Goal: Information Seeking & Learning: Compare options

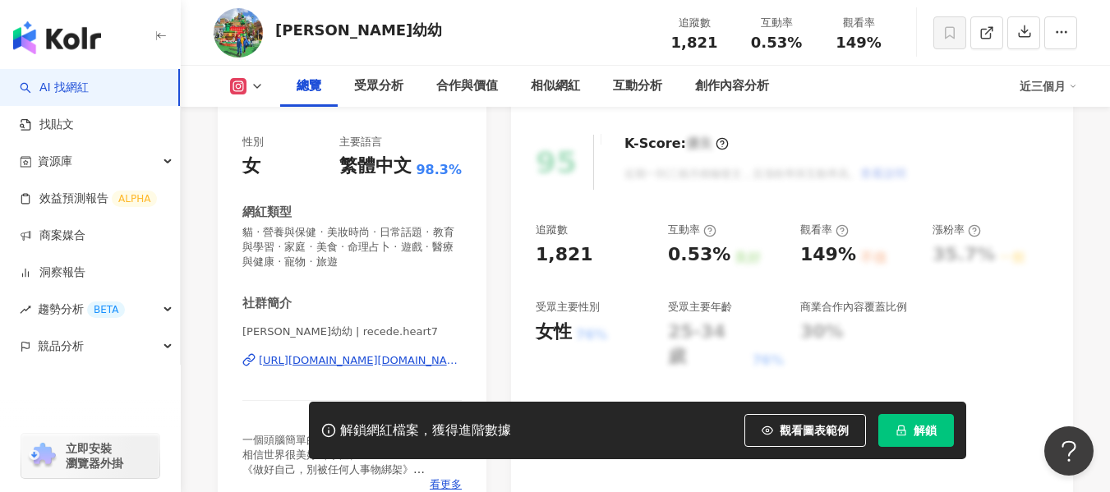
scroll to position [246, 0]
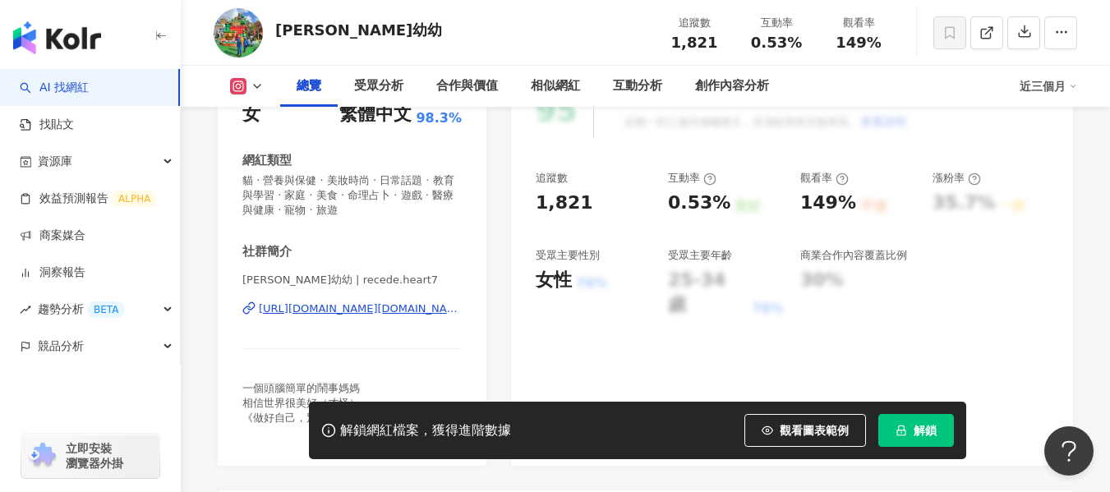
click at [319, 310] on div "https://www.instagram.com/recede.heart7/" at bounding box center [360, 308] width 203 height 15
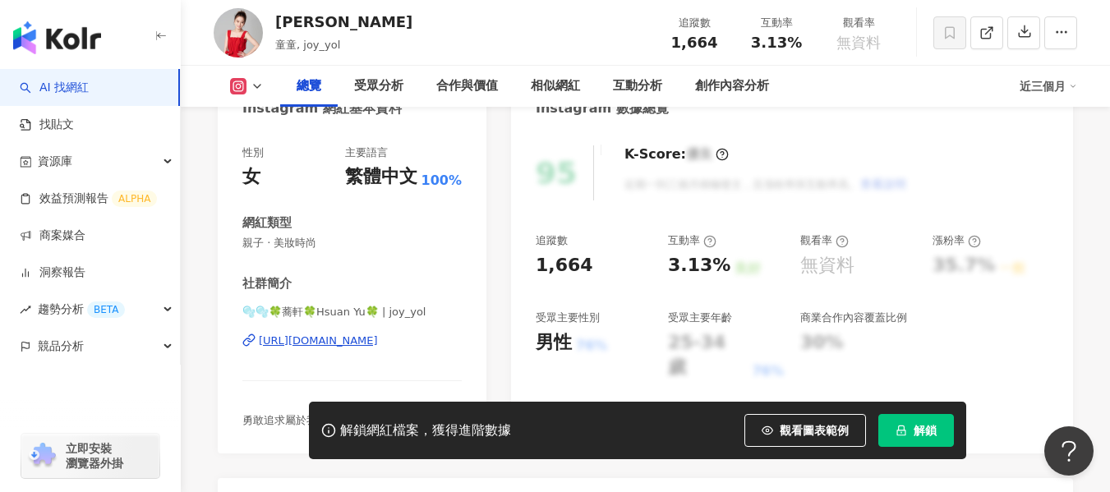
scroll to position [246, 0]
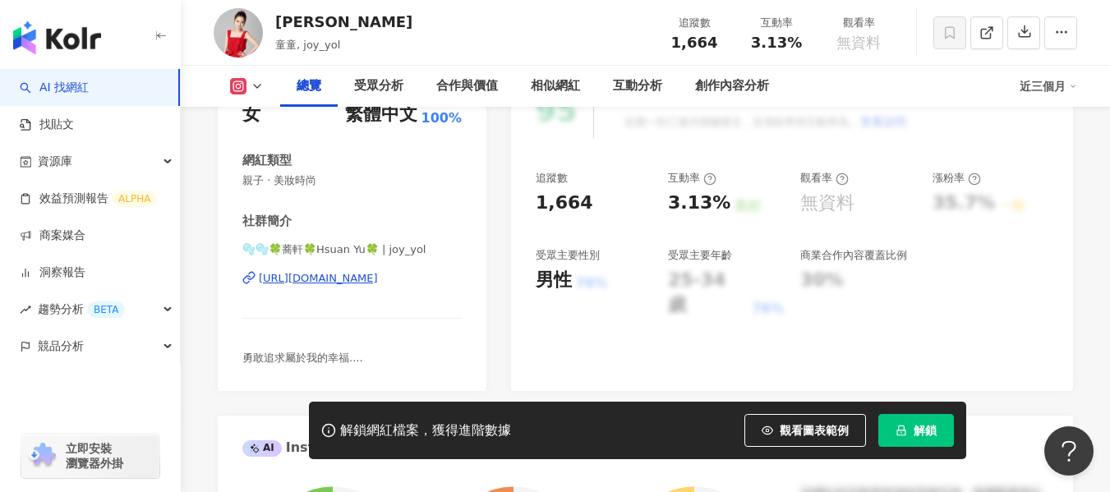
click at [366, 276] on div "https://www.instagram.com/joy_yol/" at bounding box center [318, 278] width 119 height 15
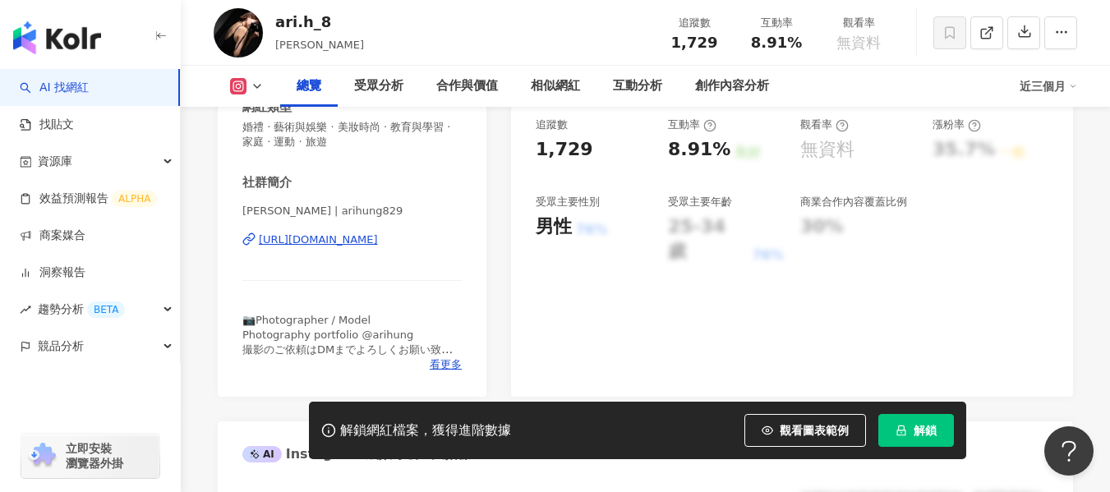
scroll to position [329, 0]
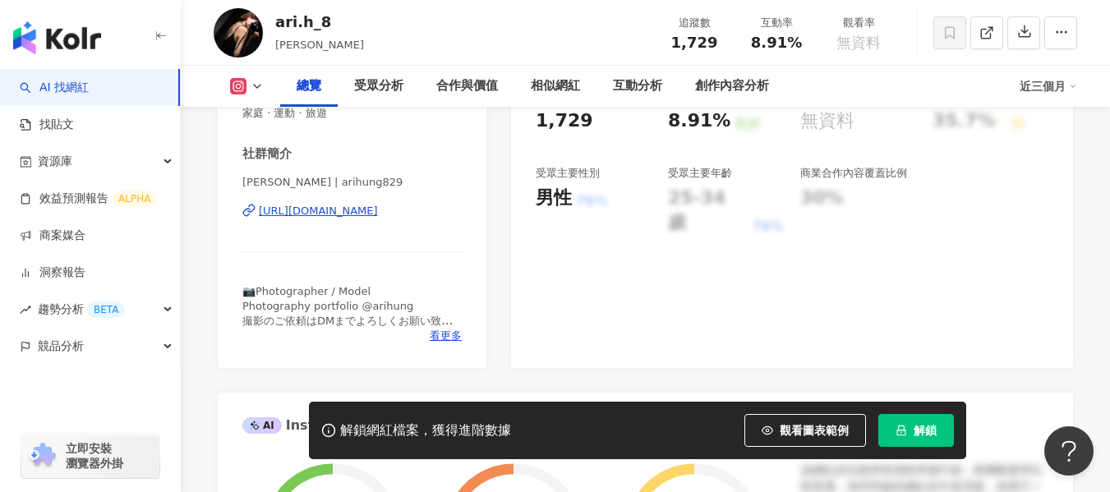
click at [306, 212] on div "https://www.instagram.com/arihung829/" at bounding box center [318, 211] width 119 height 15
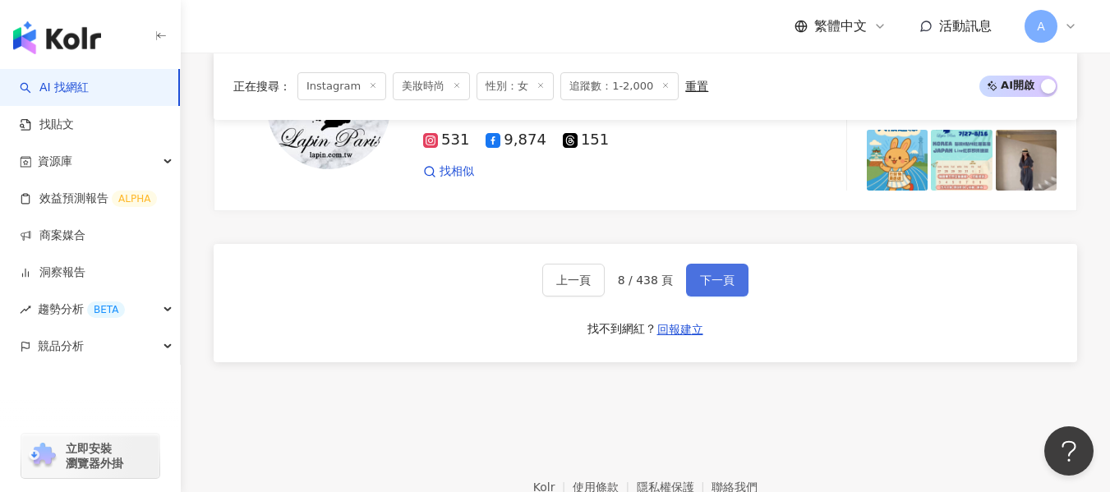
click at [712, 264] on button "下一頁" at bounding box center [717, 280] width 62 height 33
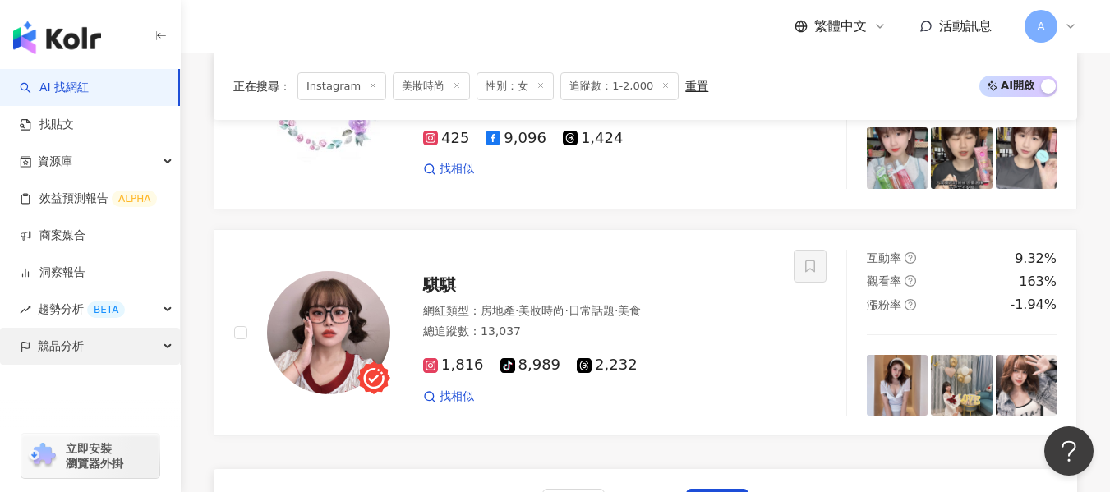
scroll to position [3068, 0]
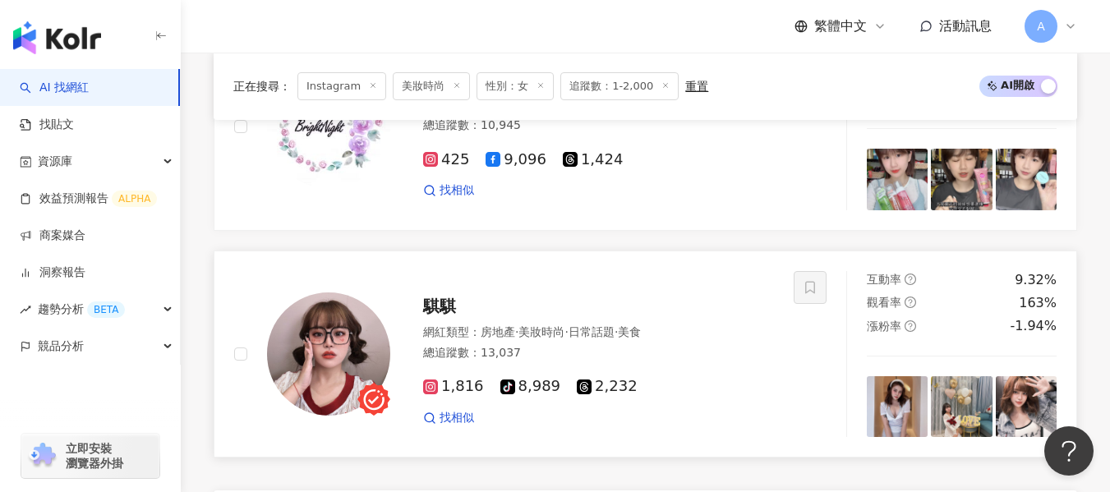
click at [568, 325] on span "·" at bounding box center [565, 331] width 3 height 13
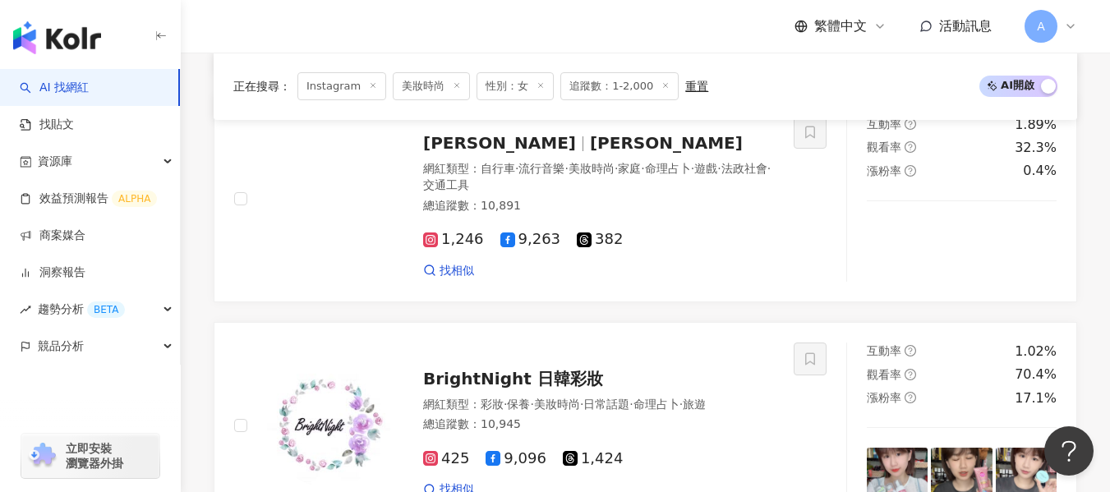
scroll to position [2739, 0]
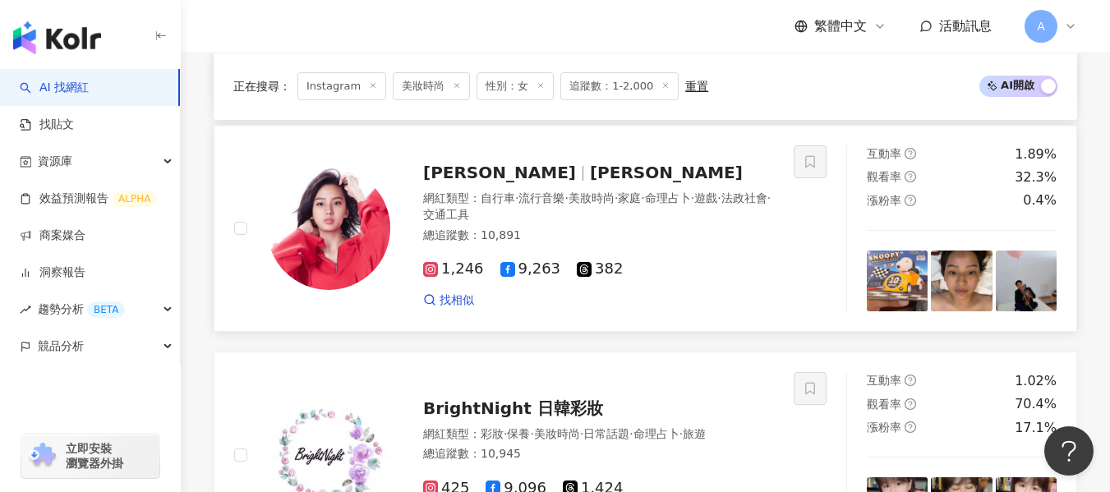
click at [686, 214] on div "網紅類型 ： 自行車 · 流行音樂 · 美妝時尚 · 家庭 · 命理占卜 · 遊戲 · 法政社會 · 交通工具 總追蹤數 ： 10,891" at bounding box center [598, 219] width 351 height 57
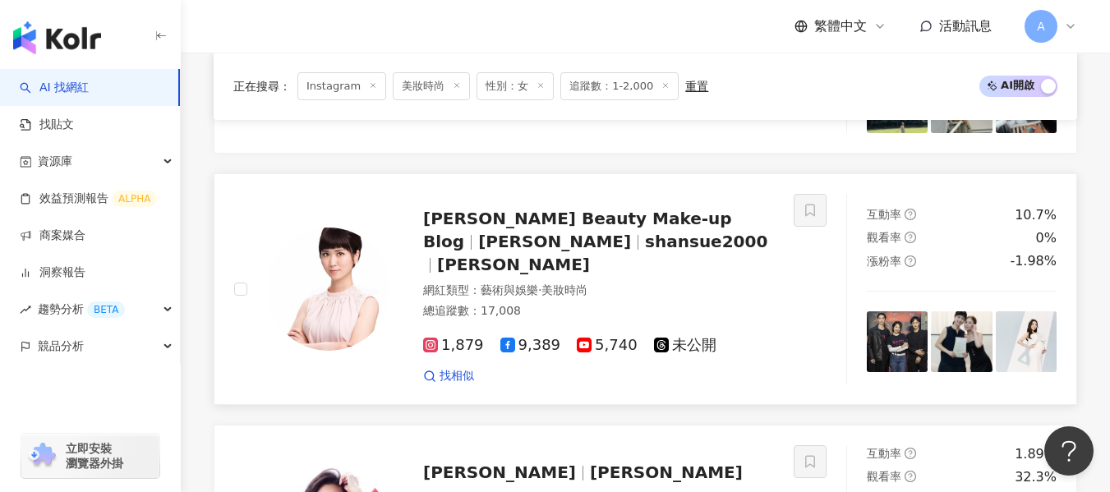
scroll to position [2410, 0]
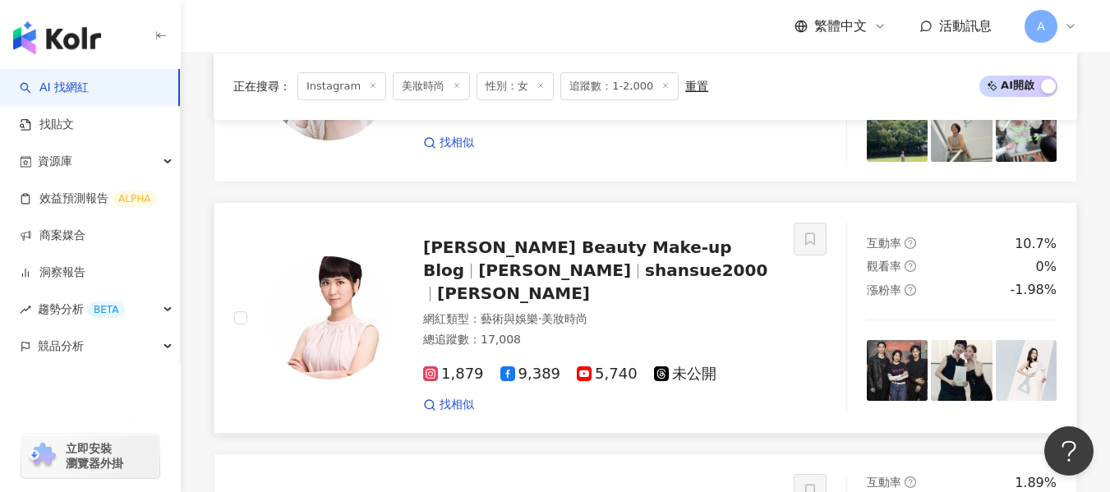
click at [714, 311] on div "網紅類型 ： 藝術與娛樂 · 美妝時尚" at bounding box center [598, 319] width 351 height 16
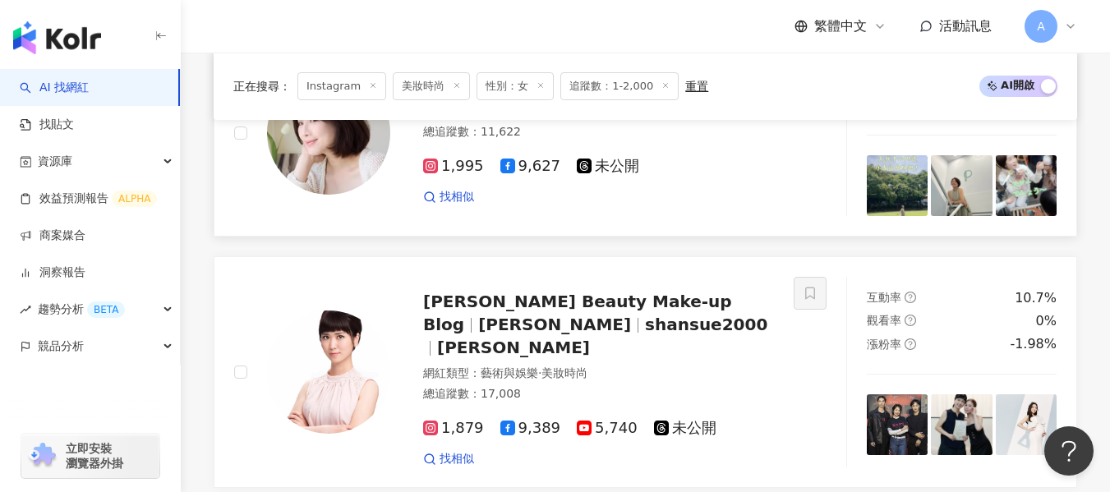
scroll to position [2246, 0]
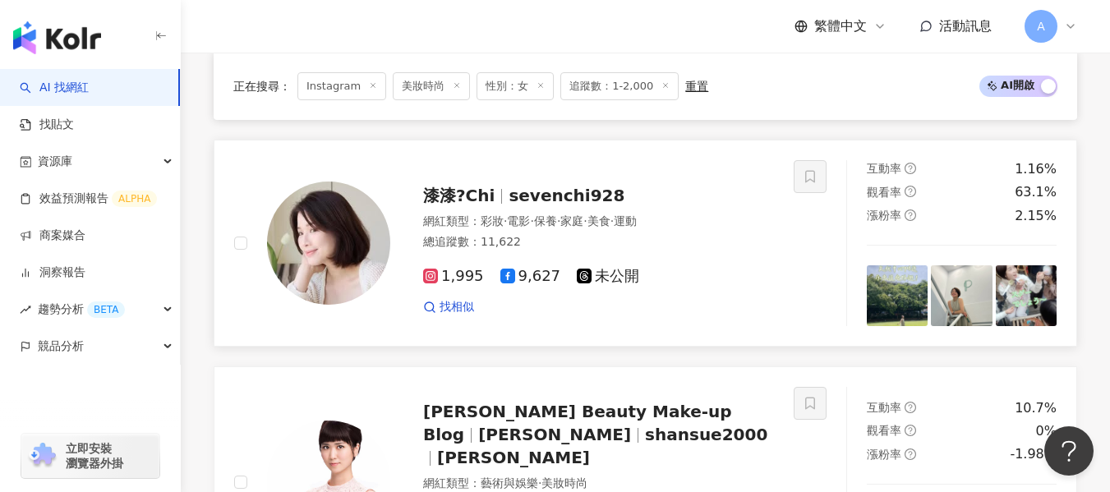
click at [670, 275] on div "1,995 9,627 未公開 找相似" at bounding box center [598, 285] width 351 height 61
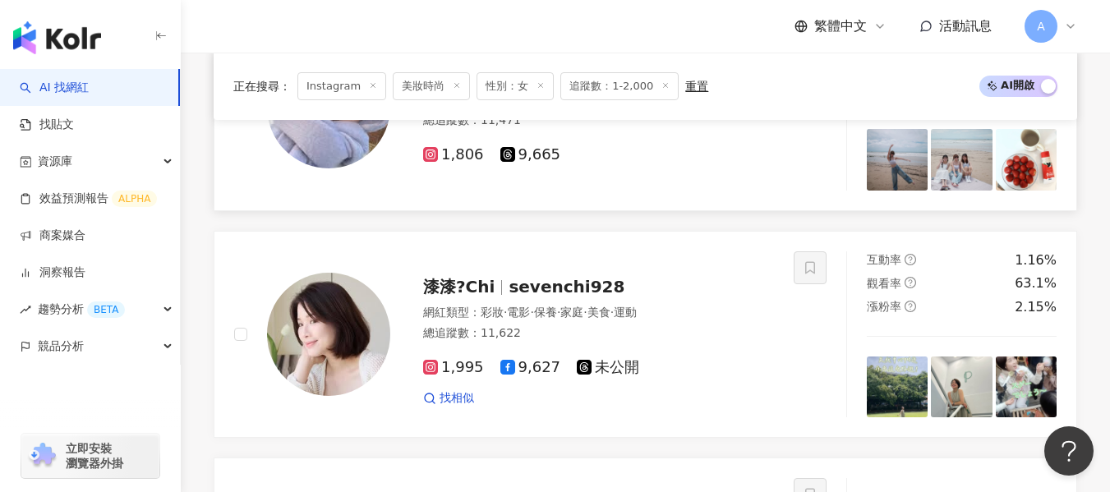
scroll to position [2000, 0]
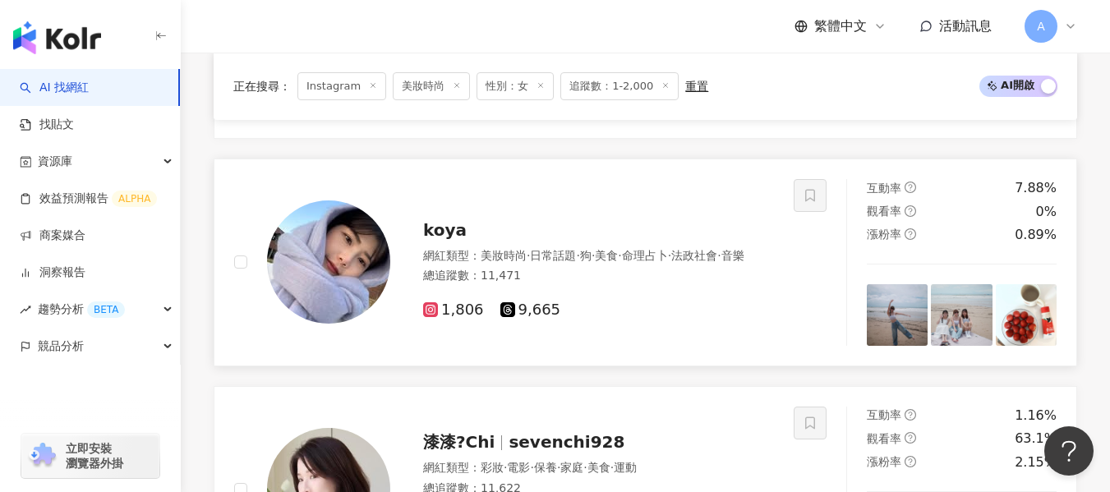
drag, startPoint x: 685, startPoint y: 313, endPoint x: 403, endPoint y: 32, distance: 397.8
click at [685, 313] on div "1,806 9,665" at bounding box center [598, 303] width 351 height 31
click at [637, 20] on span "教育與學習" at bounding box center [608, 13] width 57 height 13
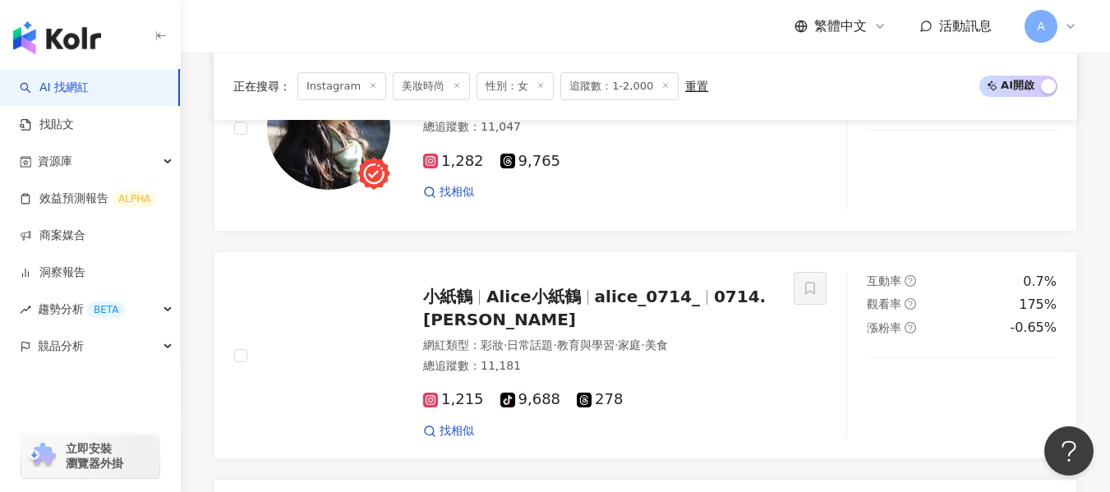
scroll to position [768, 0]
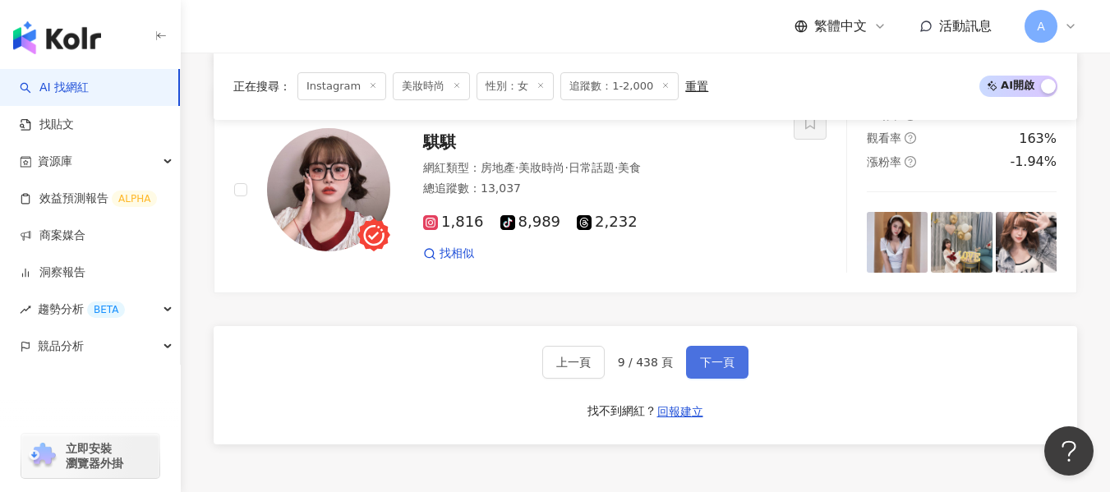
click at [705, 356] on span "下一頁" at bounding box center [717, 362] width 34 height 13
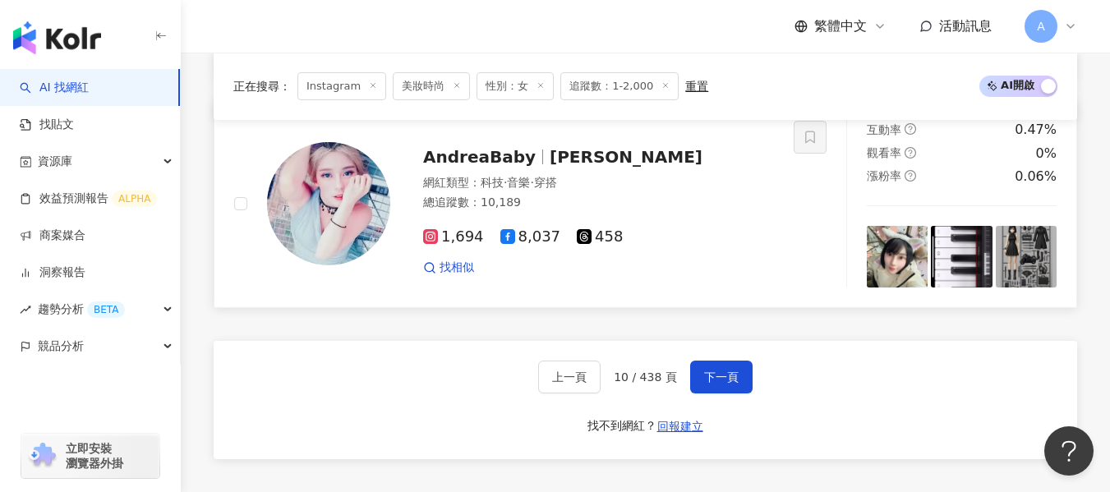
scroll to position [3069, 0]
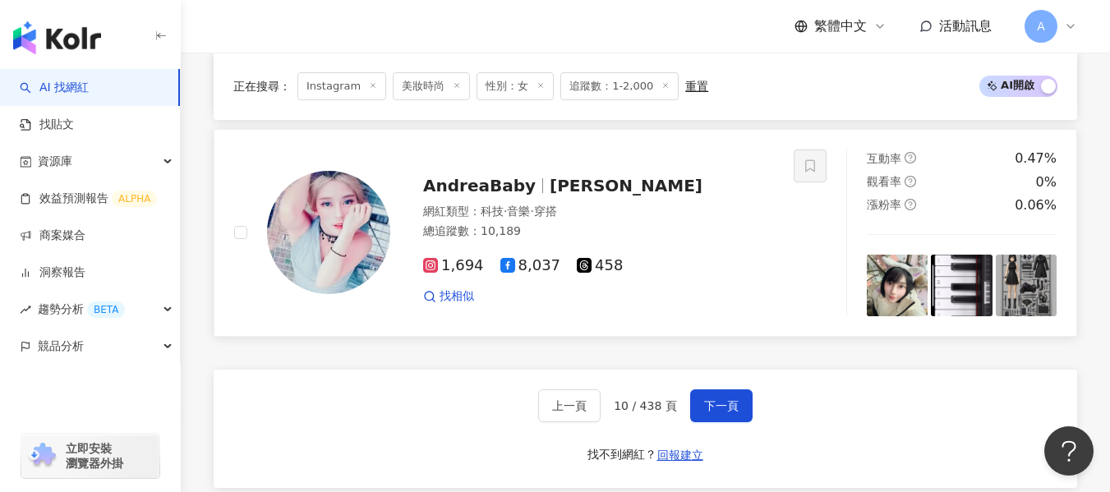
click at [658, 275] on div "1,694 8,037 458" at bounding box center [598, 266] width 351 height 18
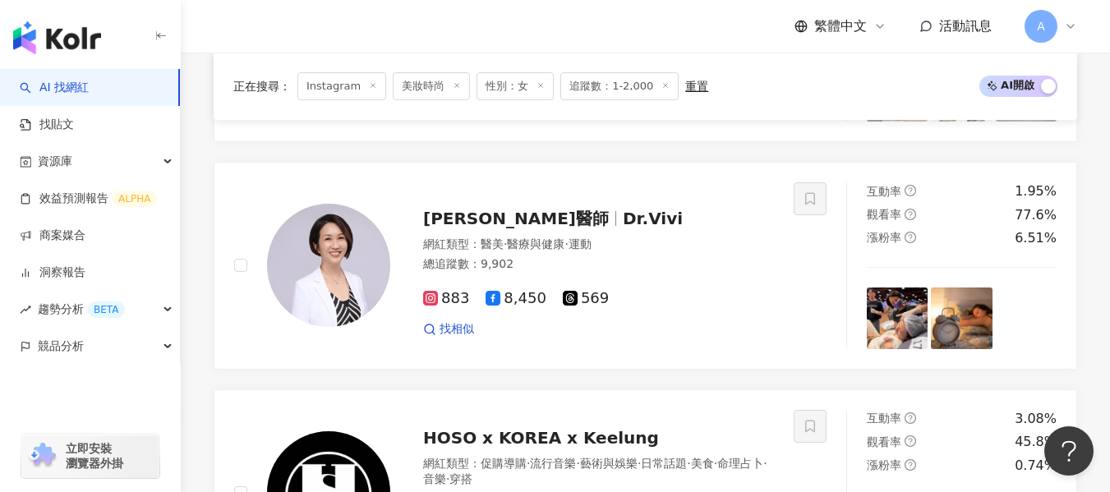
scroll to position [1180, 0]
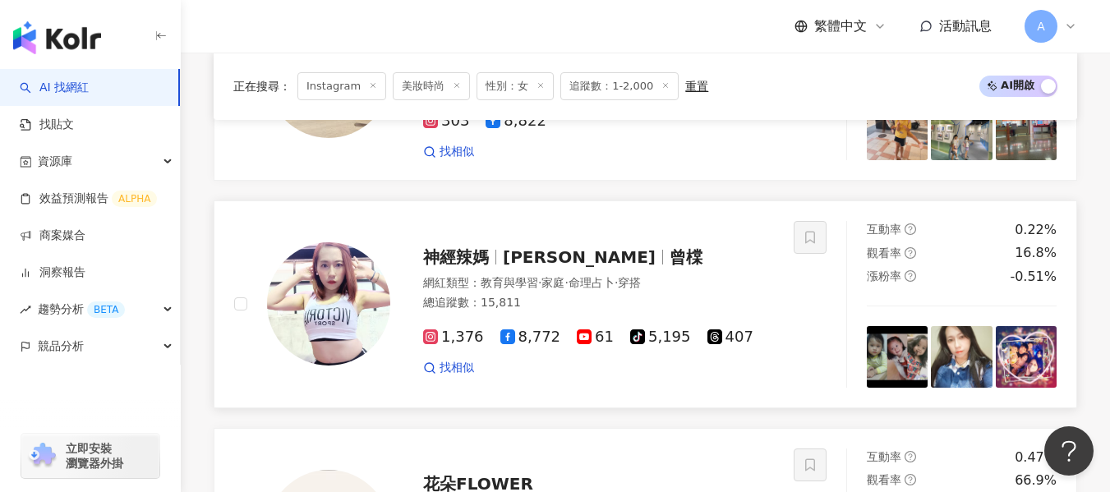
click at [641, 289] on span "穿搭" at bounding box center [629, 282] width 23 height 13
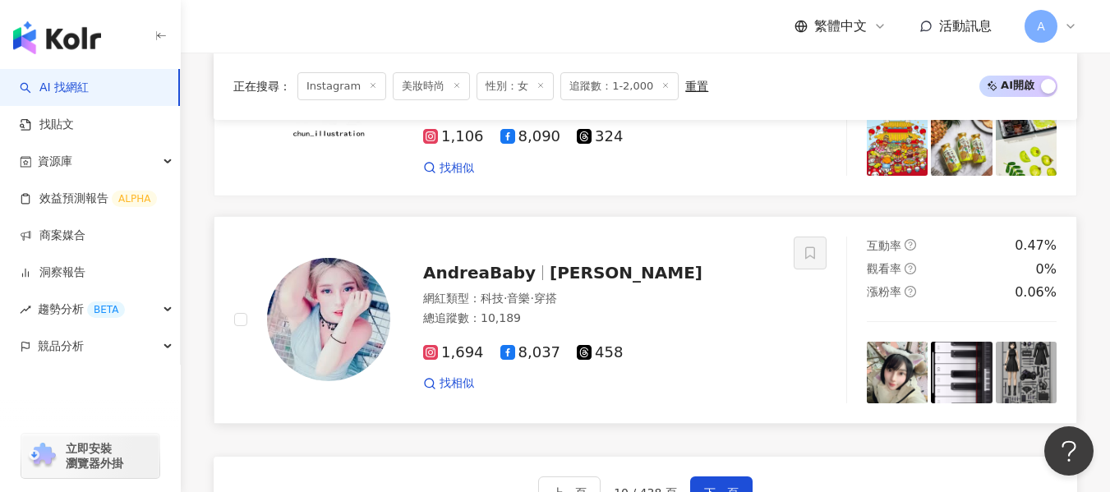
scroll to position [3151, 0]
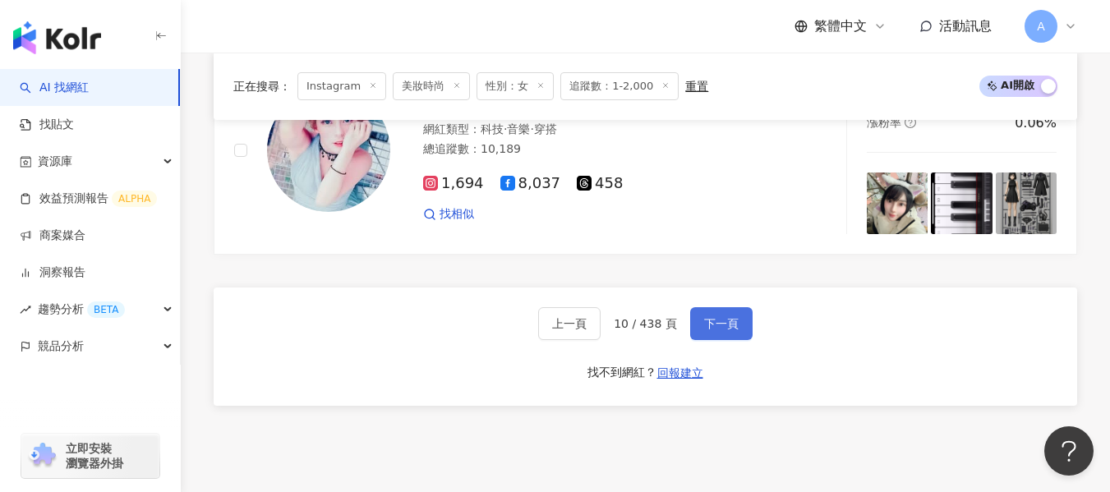
click at [724, 340] on button "下一頁" at bounding box center [721, 323] width 62 height 33
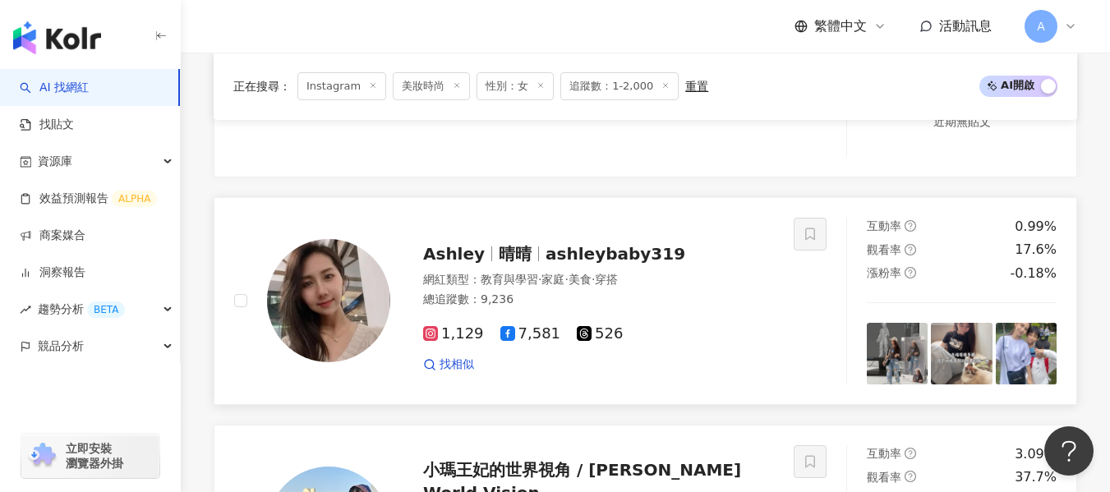
scroll to position [2662, 0]
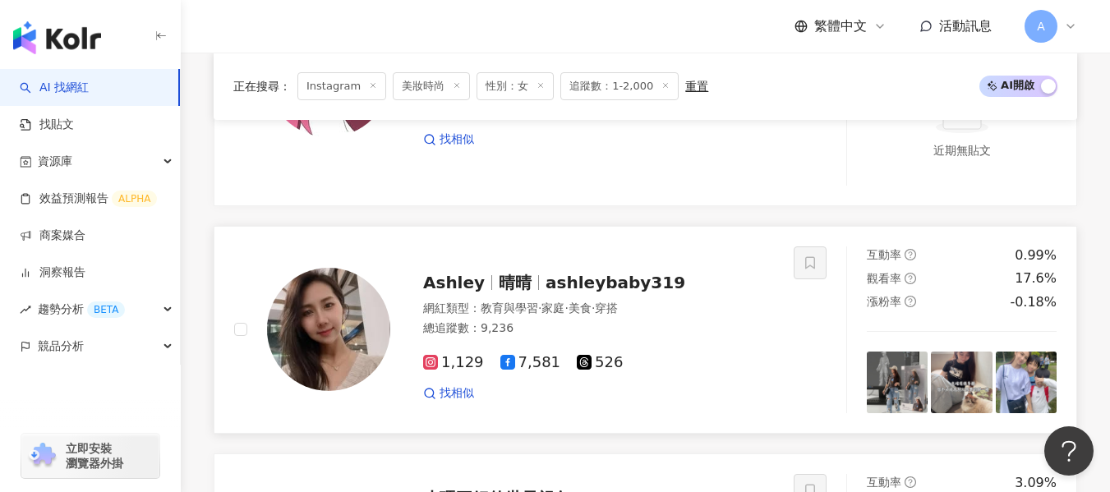
click at [705, 320] on div "總追蹤數 ： 9,236" at bounding box center [598, 328] width 351 height 16
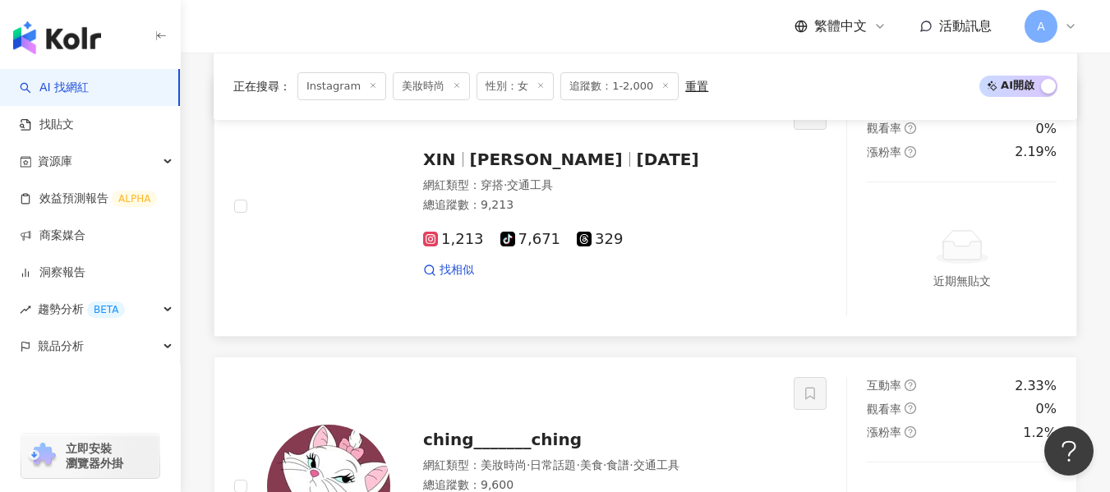
scroll to position [2087, 0]
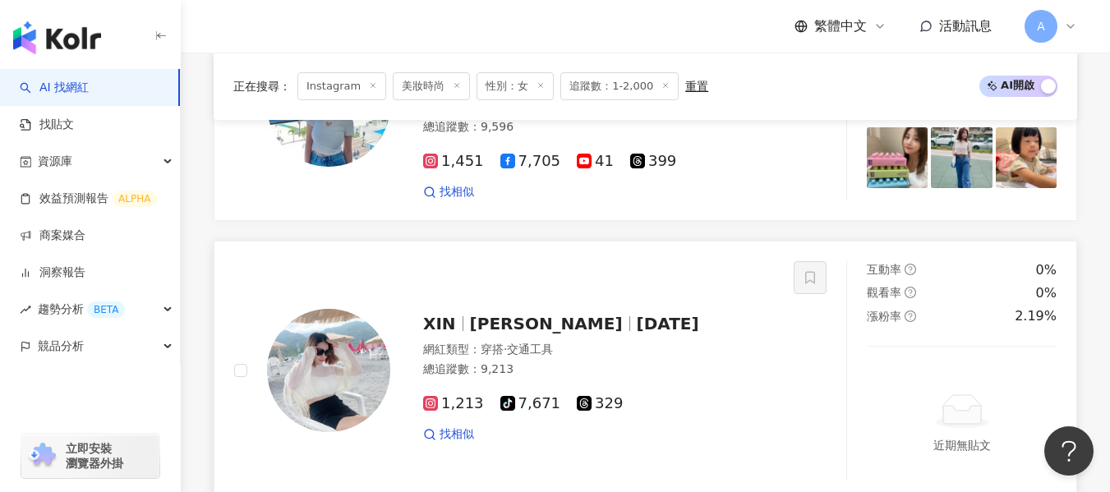
click at [395, 342] on div "XIN 可欣 92.05.30 網紅類型 ： 穿搭 · 交通工具 總追蹤數 ： 9,213 1,213 tiktok-icon 7,671 329 找相似" at bounding box center [582, 371] width 384 height 144
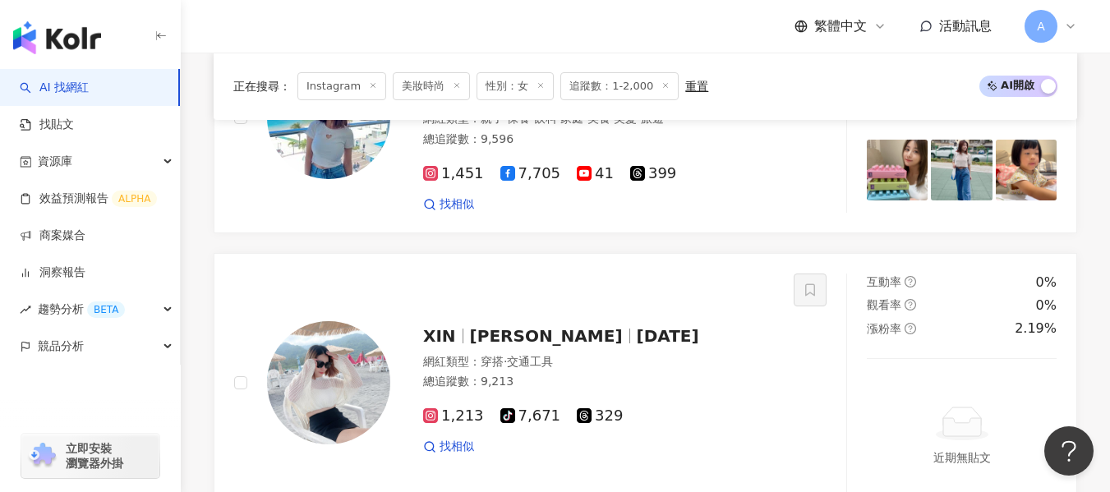
scroll to position [1923, 0]
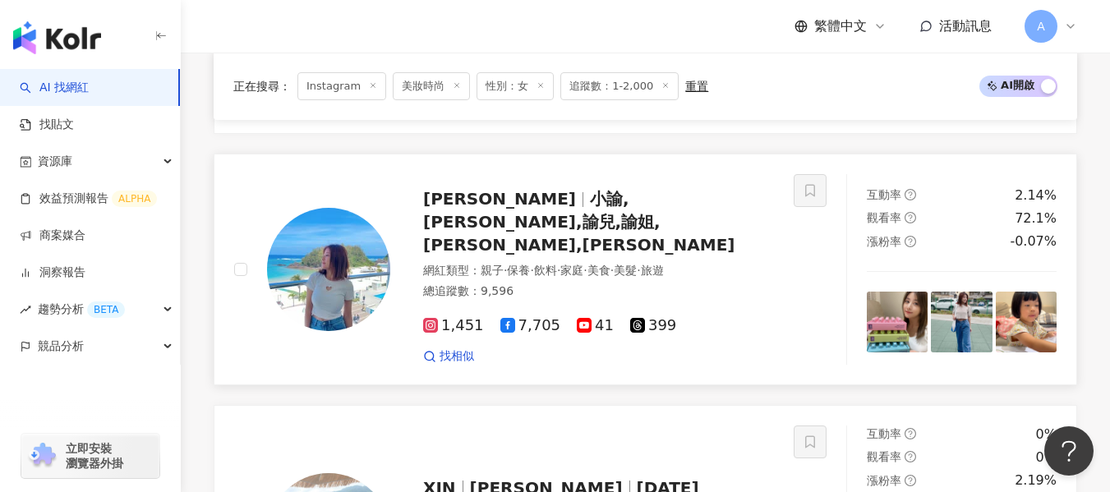
click at [569, 230] on span "小諭,曉諭兒,諭兒,諭姐,Yui,yuyu" at bounding box center [578, 222] width 311 height 66
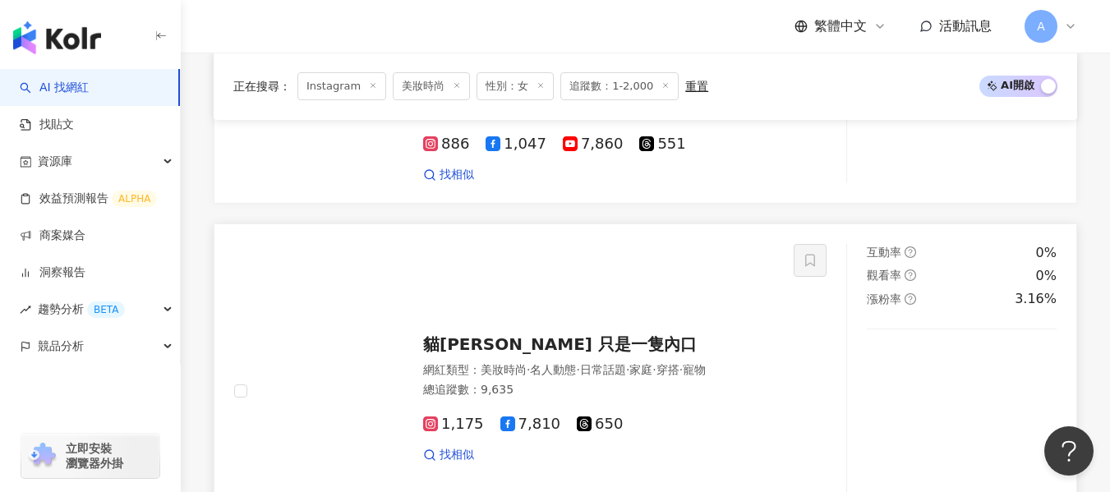
scroll to position [1318, 0]
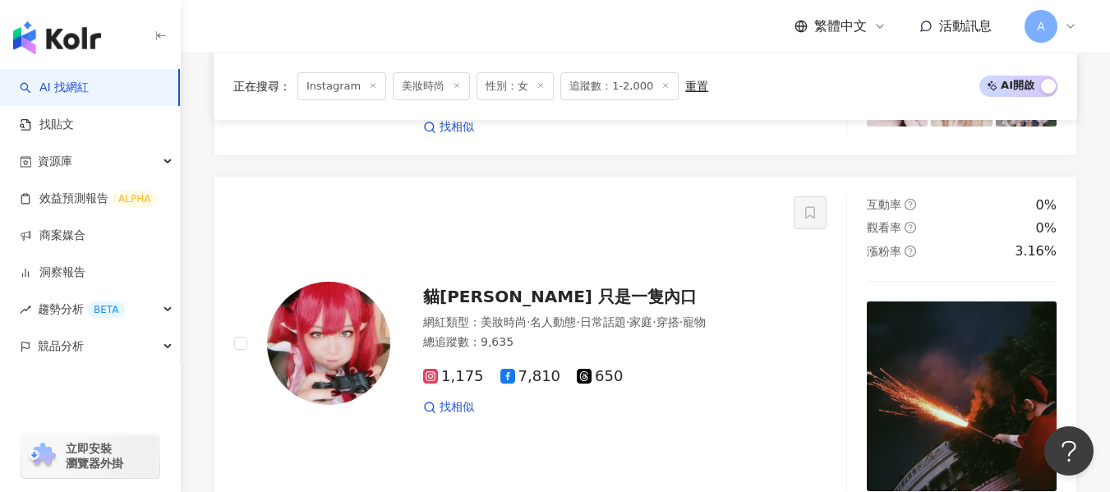
click at [627, 308] on div "貓井 只是一隻內口" at bounding box center [598, 296] width 351 height 23
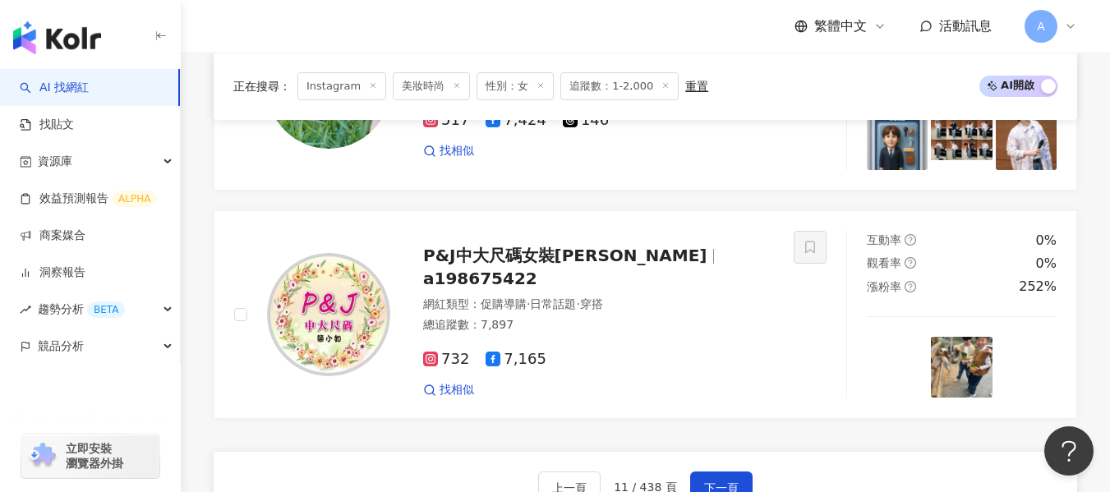
scroll to position [3565, 0]
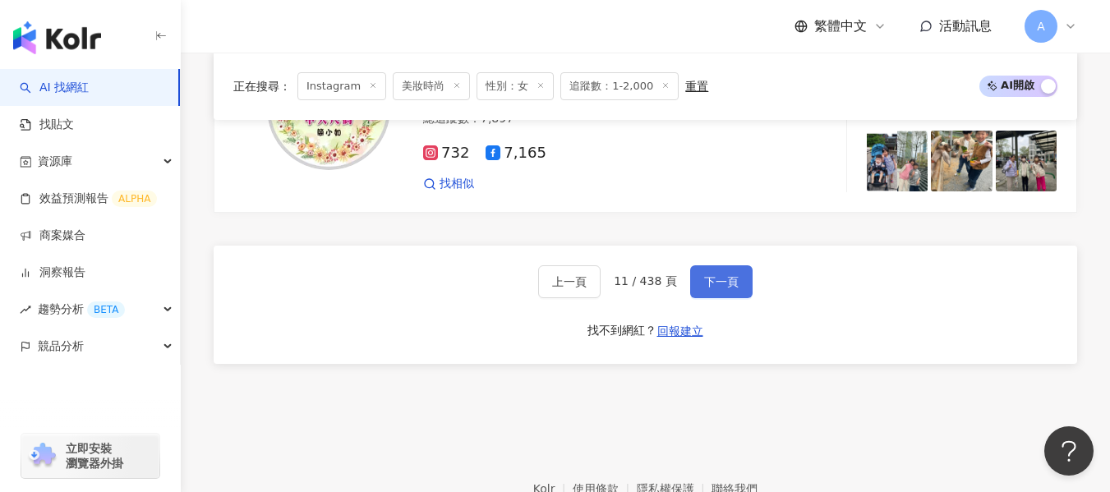
click at [708, 275] on span "下一頁" at bounding box center [721, 281] width 34 height 13
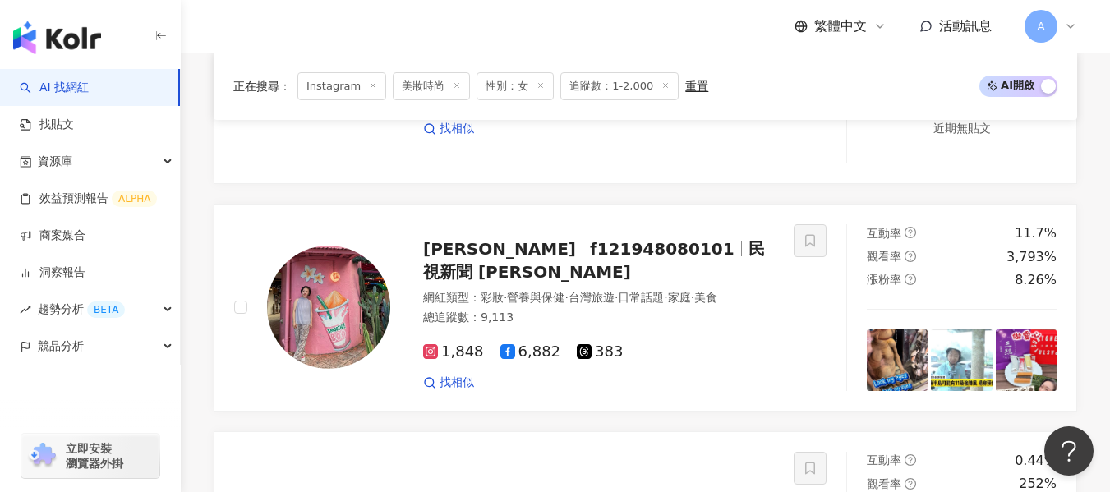
scroll to position [3137, 0]
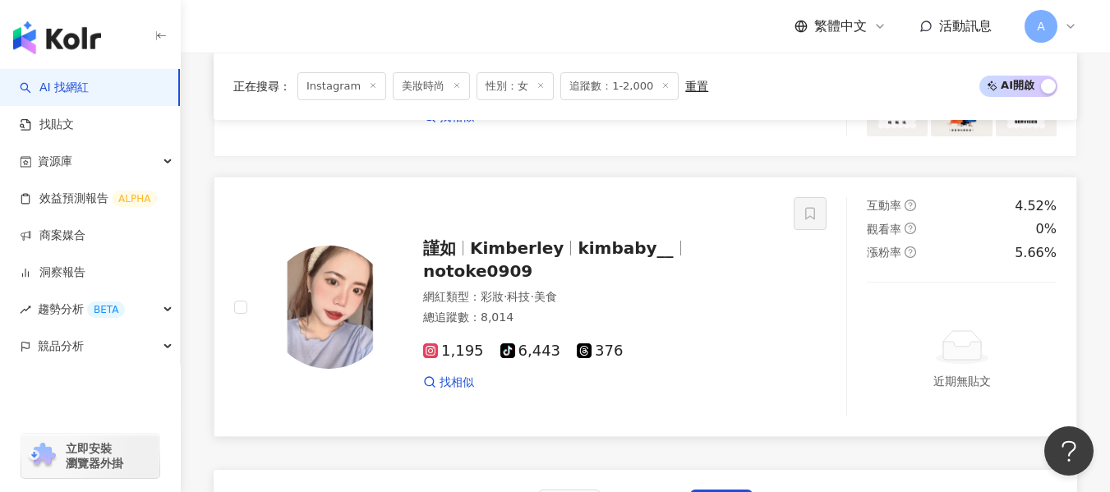
click at [325, 273] on img at bounding box center [328, 307] width 123 height 123
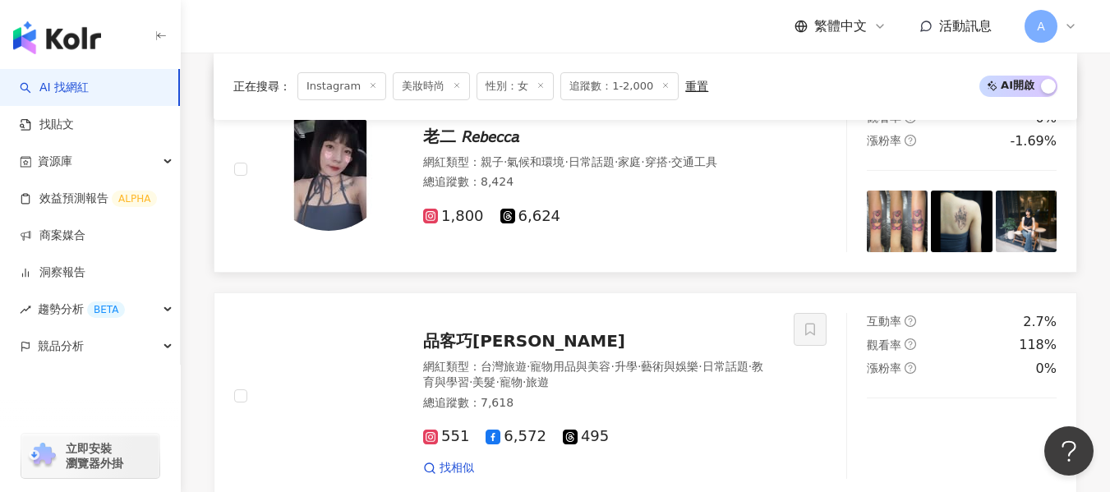
scroll to position [2479, 0]
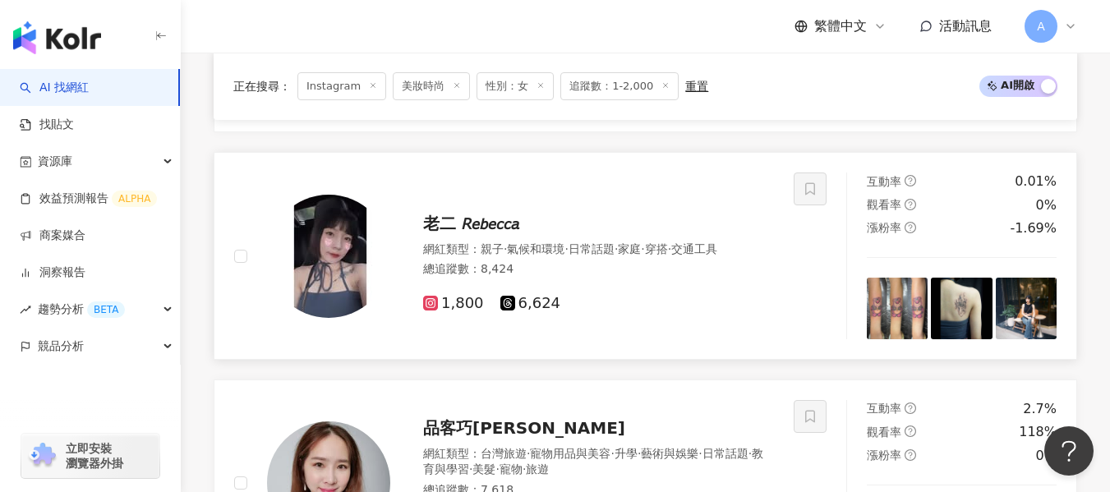
click at [371, 246] on img at bounding box center [328, 256] width 123 height 123
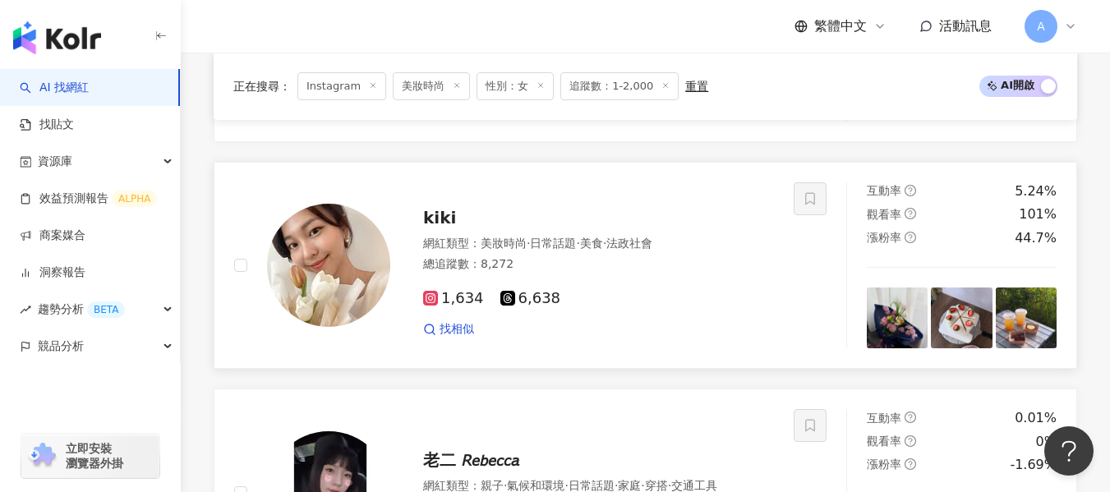
scroll to position [2233, 0]
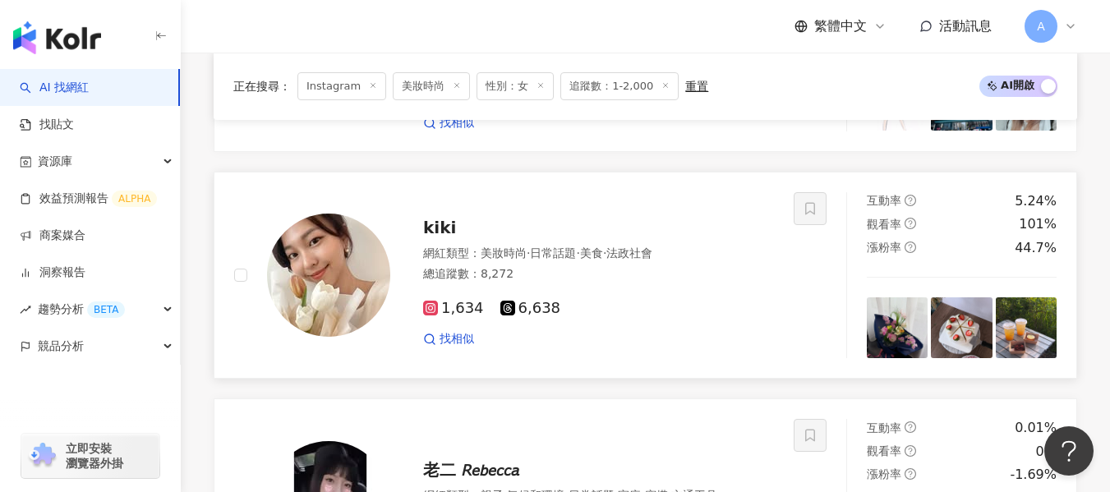
click at [367, 276] on img at bounding box center [328, 275] width 123 height 123
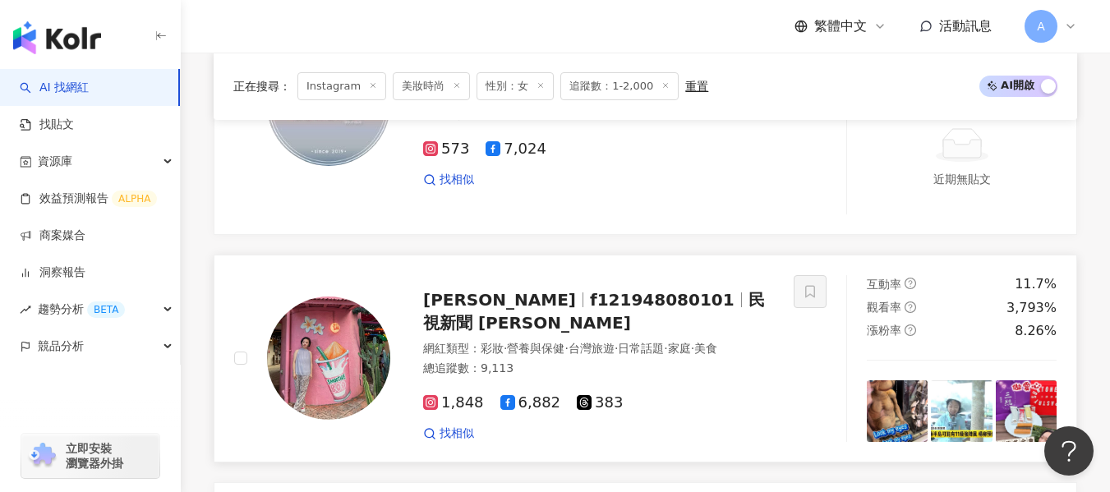
scroll to position [1165, 0]
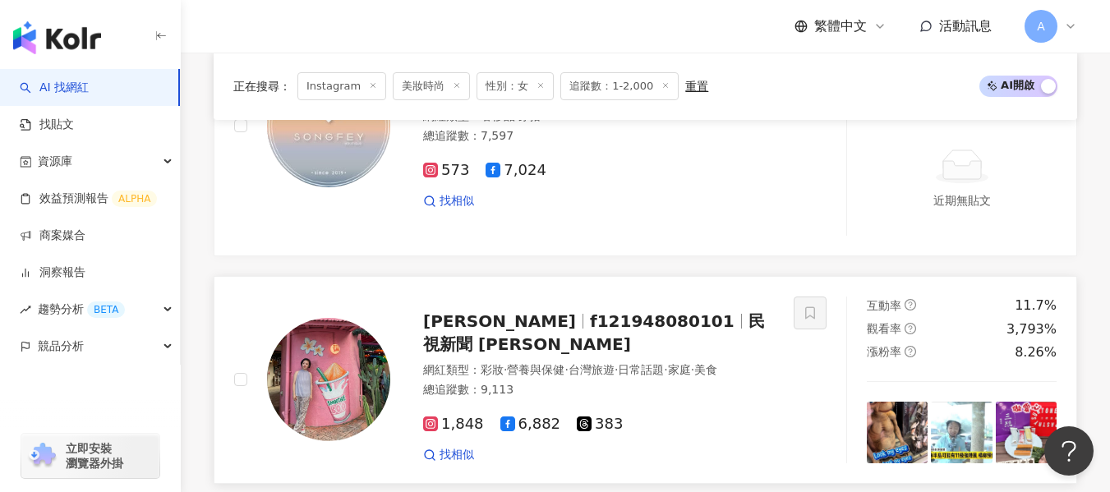
click at [370, 356] on img at bounding box center [328, 379] width 123 height 123
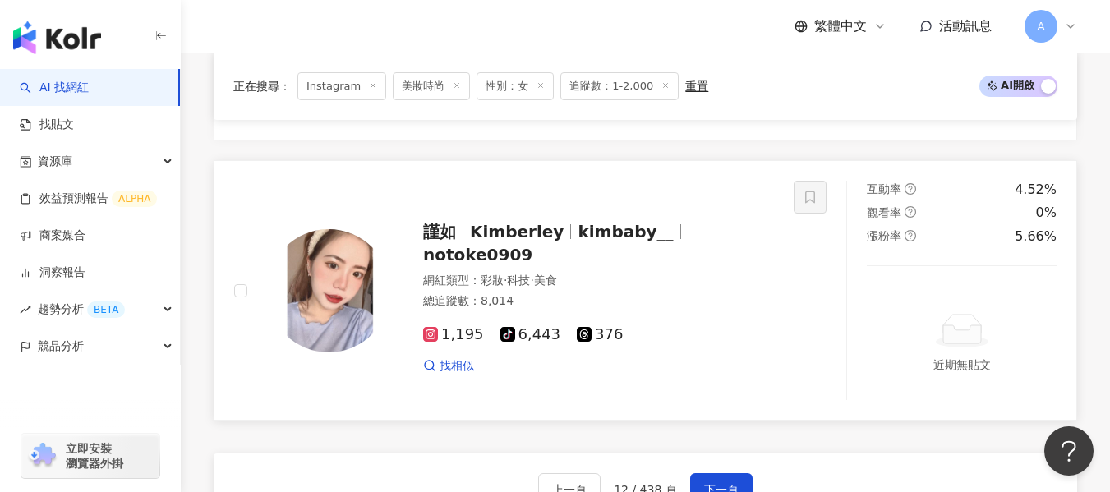
scroll to position [3383, 0]
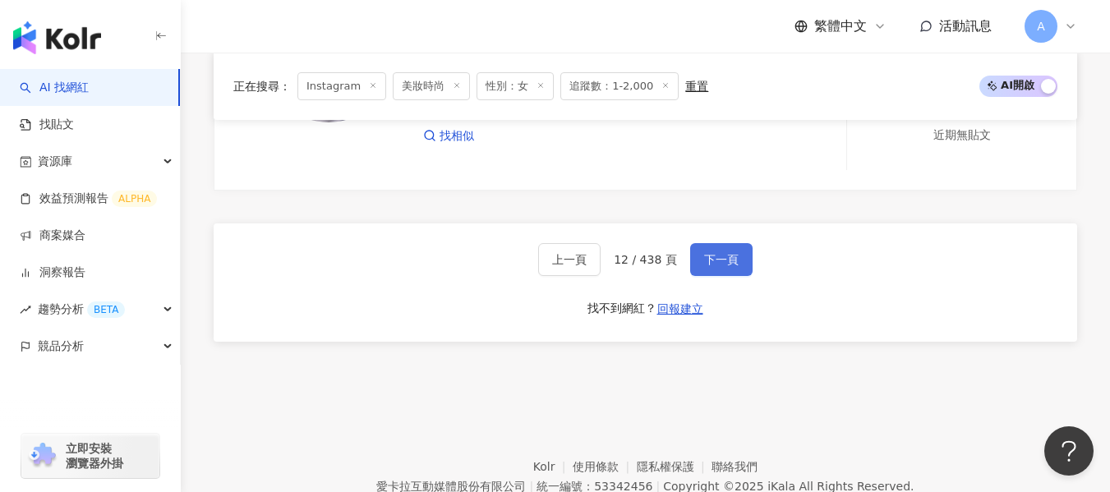
click at [696, 253] on button "下一頁" at bounding box center [721, 259] width 62 height 33
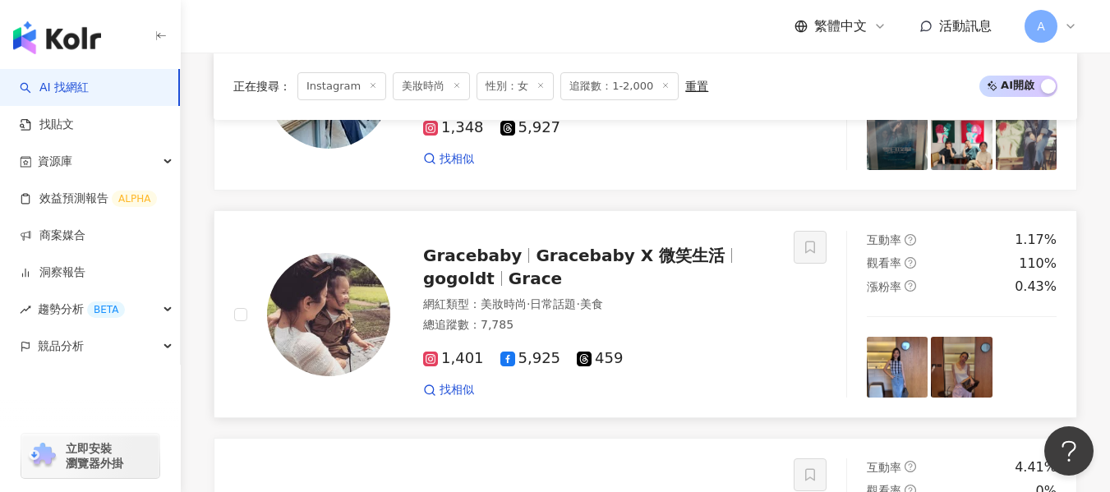
scroll to position [2863, 0]
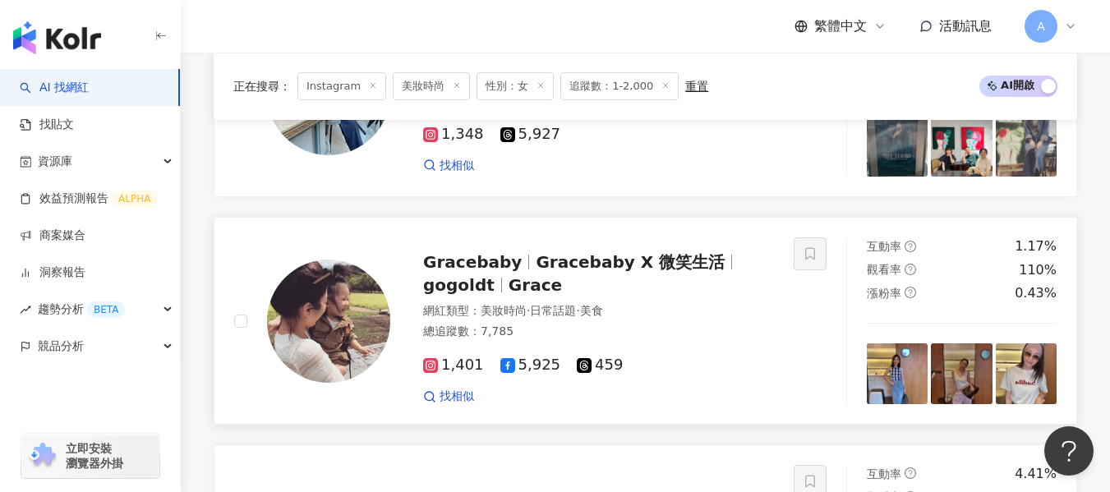
click at [669, 303] on div "網紅類型 ： 美妝時尚 · 日常話題 · 美食" at bounding box center [598, 311] width 351 height 16
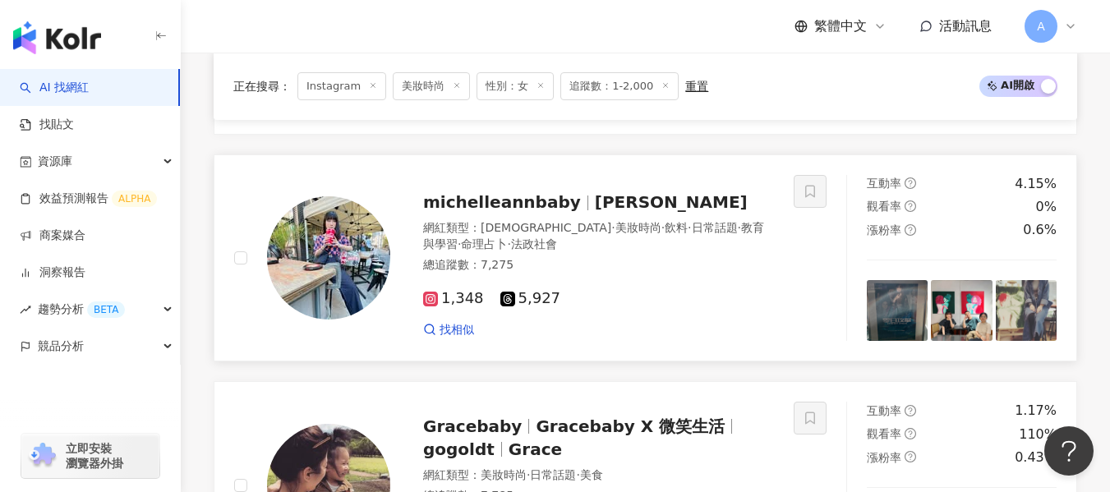
click at [669, 290] on div "1,348 5,927" at bounding box center [598, 299] width 351 height 18
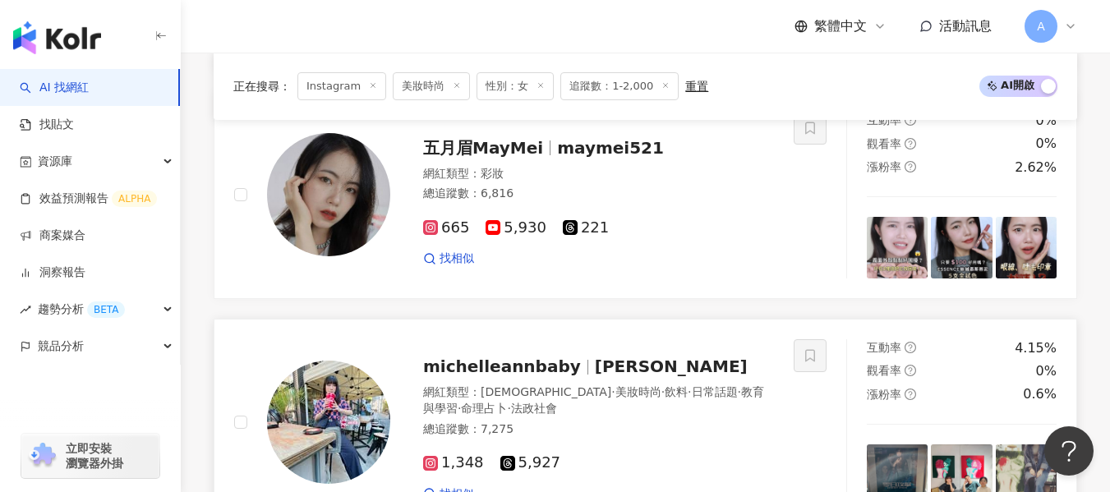
scroll to position [2493, 0]
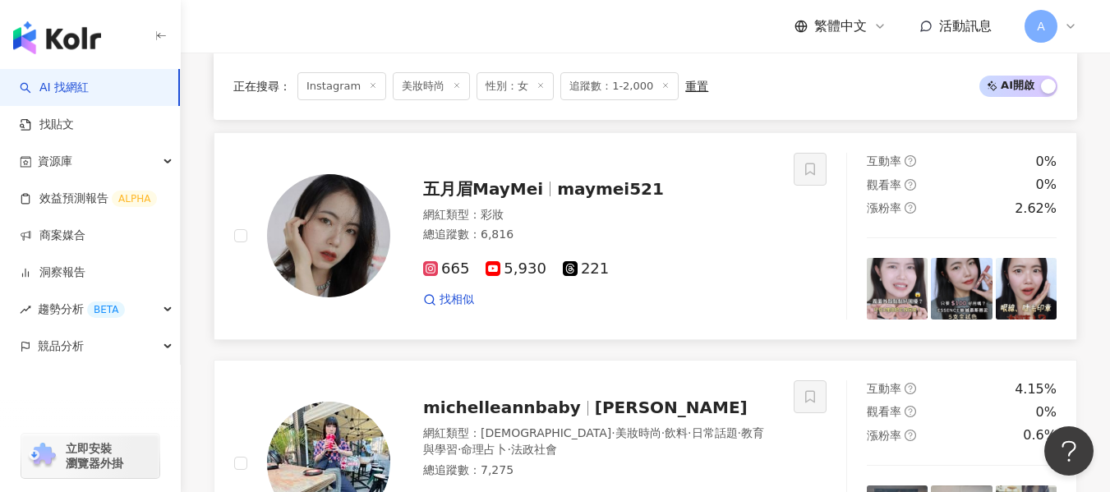
click at [711, 278] on div "665 5,930 221 找相似" at bounding box center [598, 277] width 351 height 61
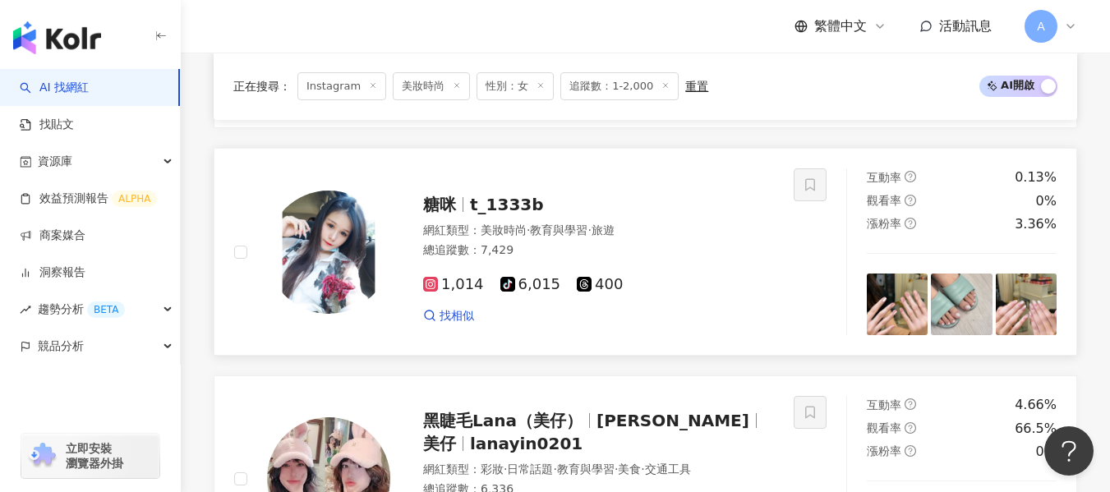
scroll to position [1960, 0]
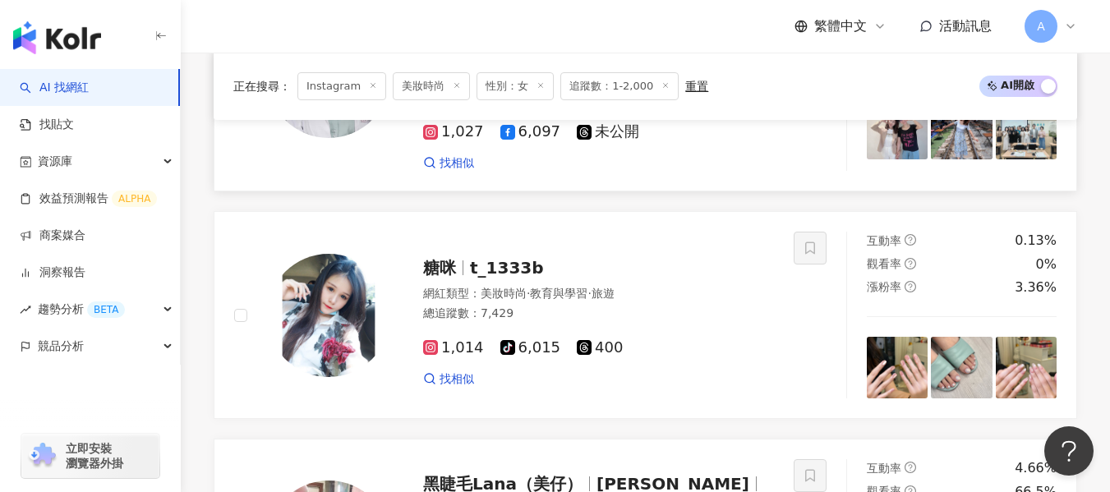
click at [666, 171] on div "玩美醫師－溫曉雯 溫曉雯醫師 dr.wenwen 溫曉雯 網紅類型 ： 保養 · 美妝時尚 · 醫療與健康 總追蹤數 ： 7,124 1,027 6,097 …" at bounding box center [582, 76] width 384 height 190
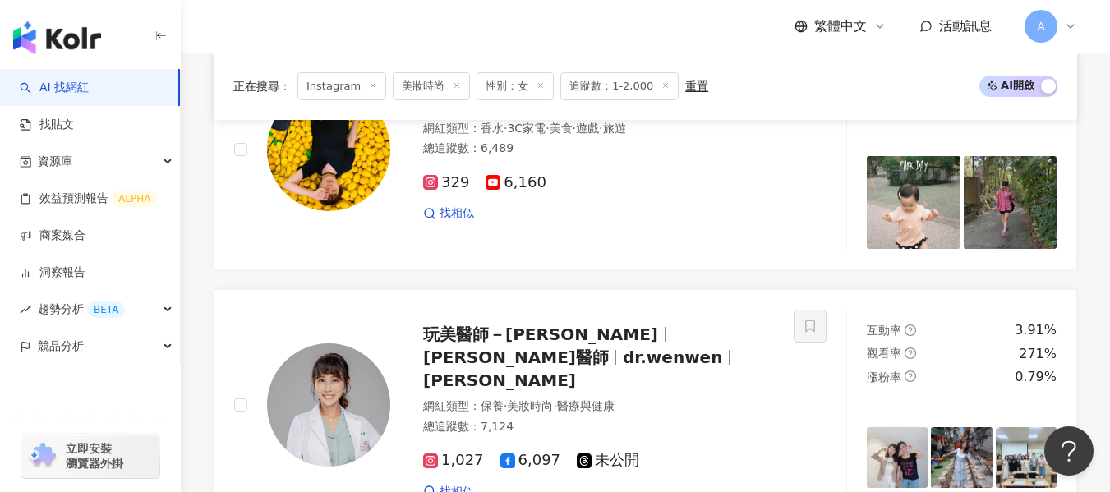
scroll to position [1303, 0]
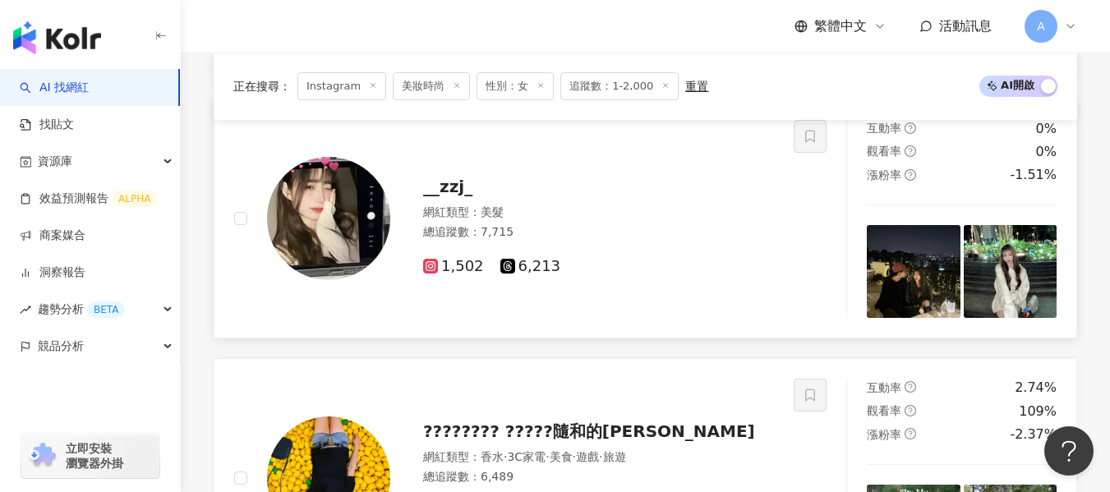
click at [592, 220] on div "網紅類型 ： 美髮" at bounding box center [598, 213] width 351 height 16
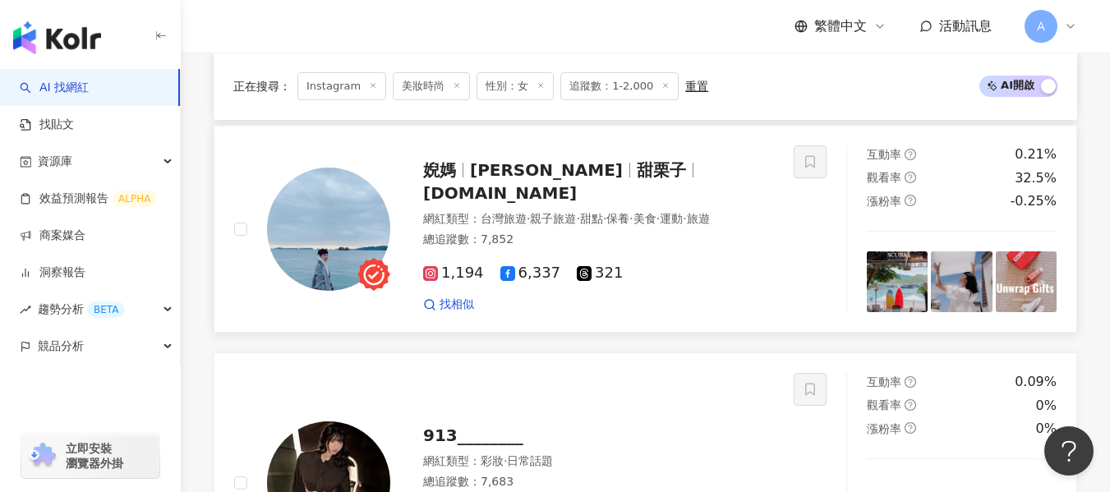
scroll to position [728, 0]
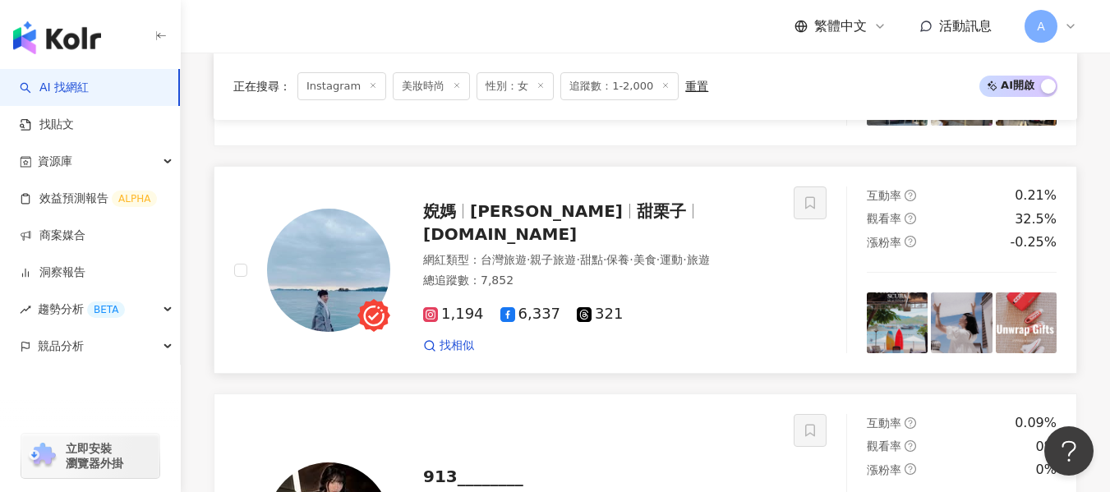
click at [636, 221] on span "甜栗子" at bounding box center [660, 211] width 49 height 20
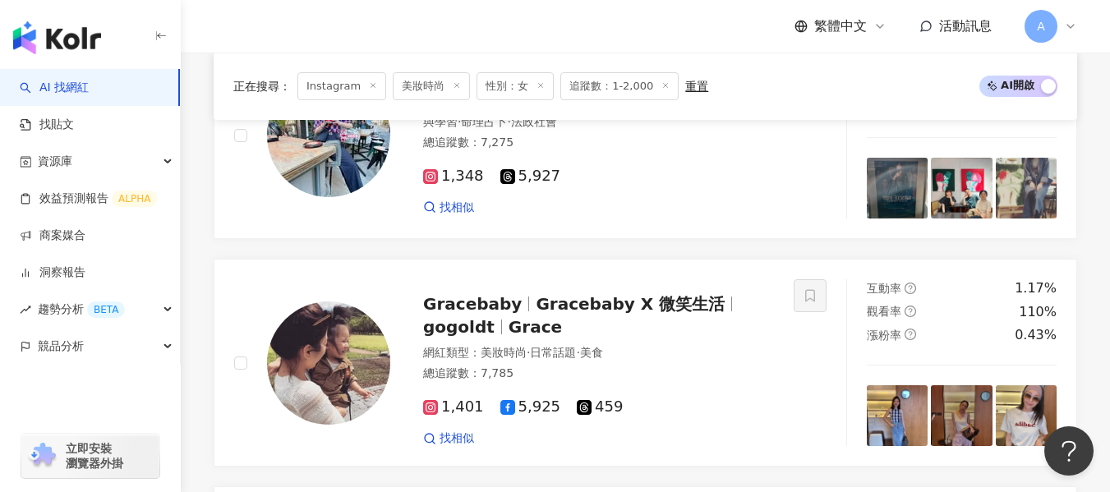
scroll to position [3247, 0]
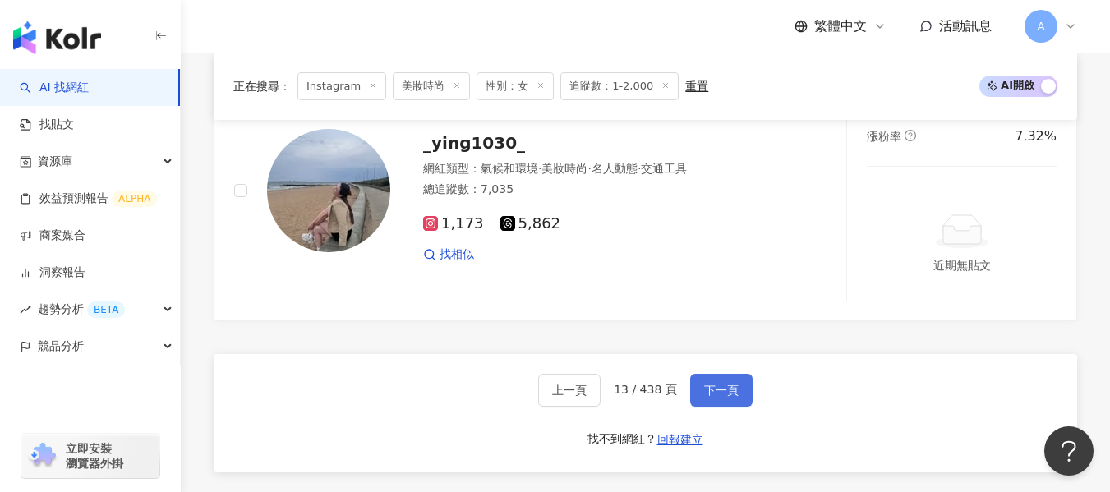
click at [724, 384] on span "下一頁" at bounding box center [721, 390] width 34 height 13
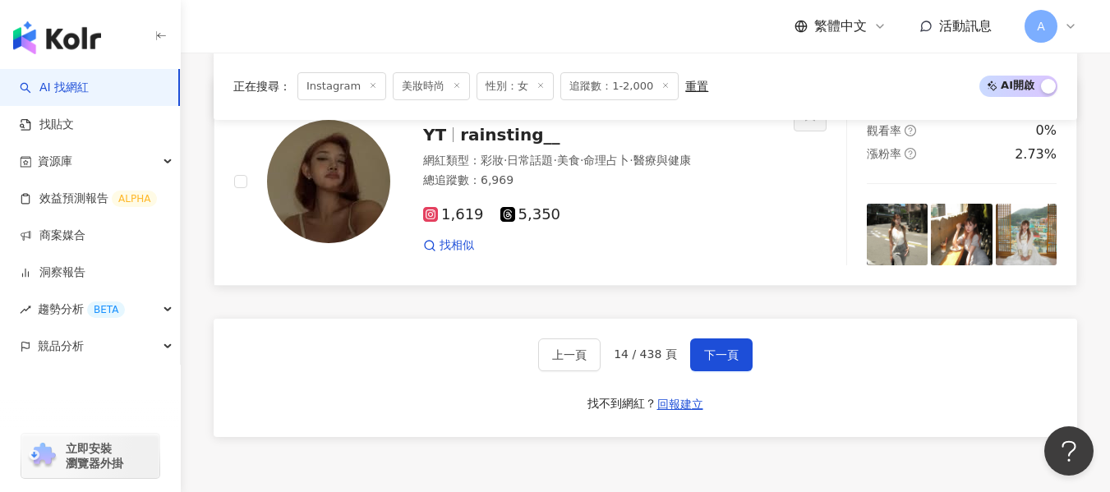
scroll to position [3271, 0]
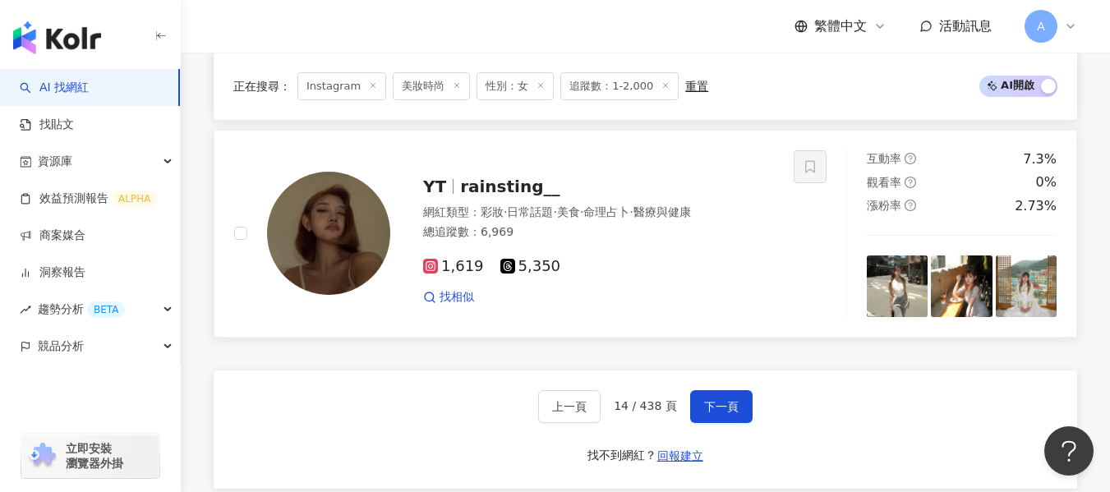
click at [384, 240] on img at bounding box center [328, 233] width 123 height 123
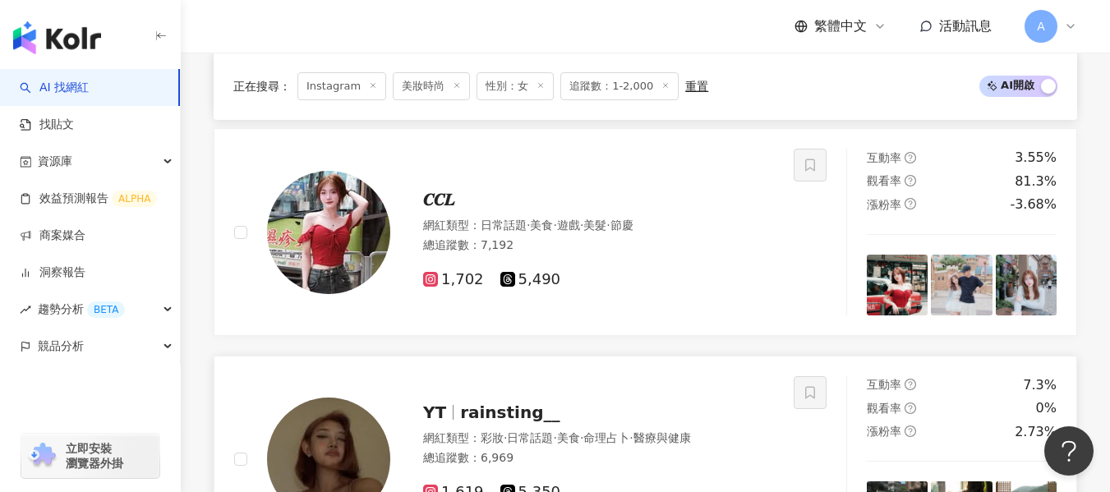
scroll to position [3025, 0]
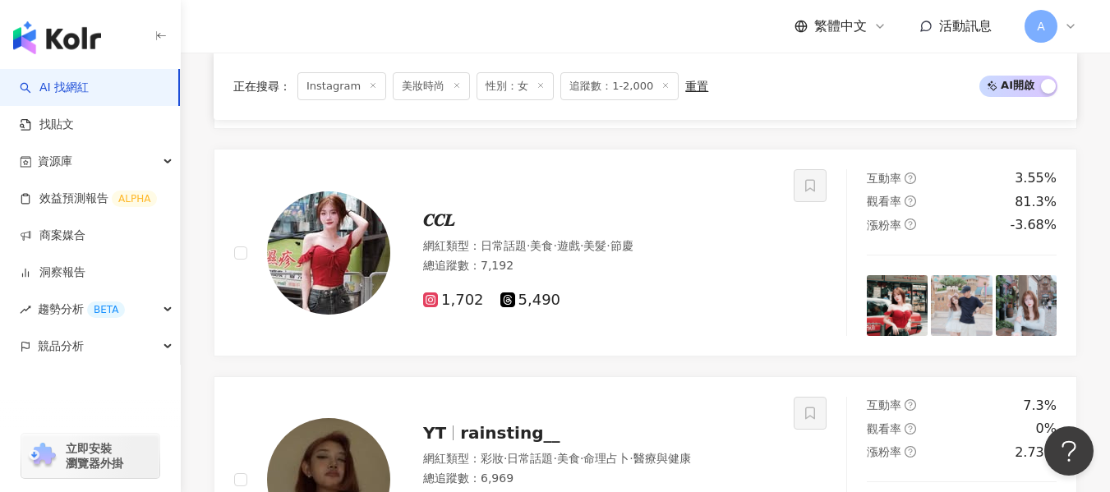
click at [609, 252] on span "·" at bounding box center [607, 245] width 3 height 13
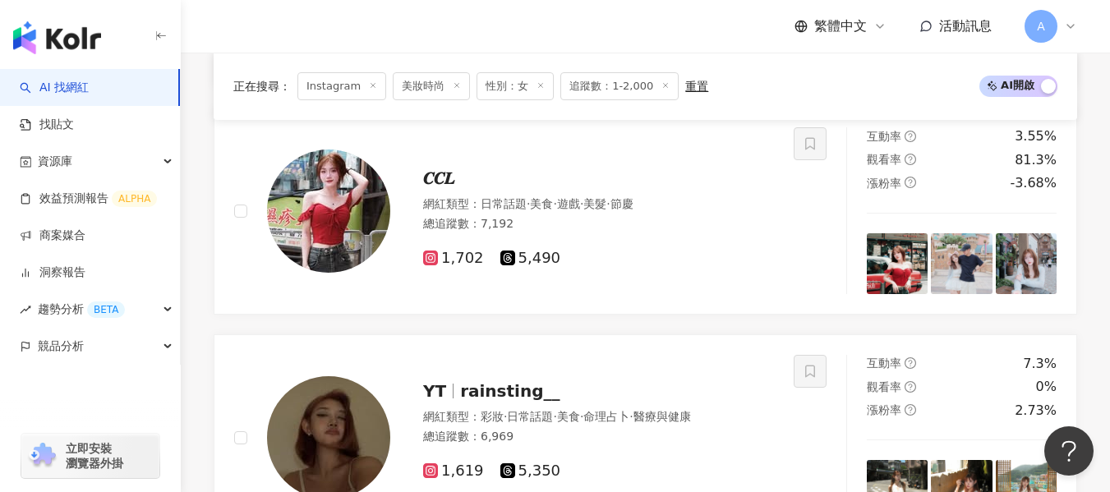
scroll to position [3353, 0]
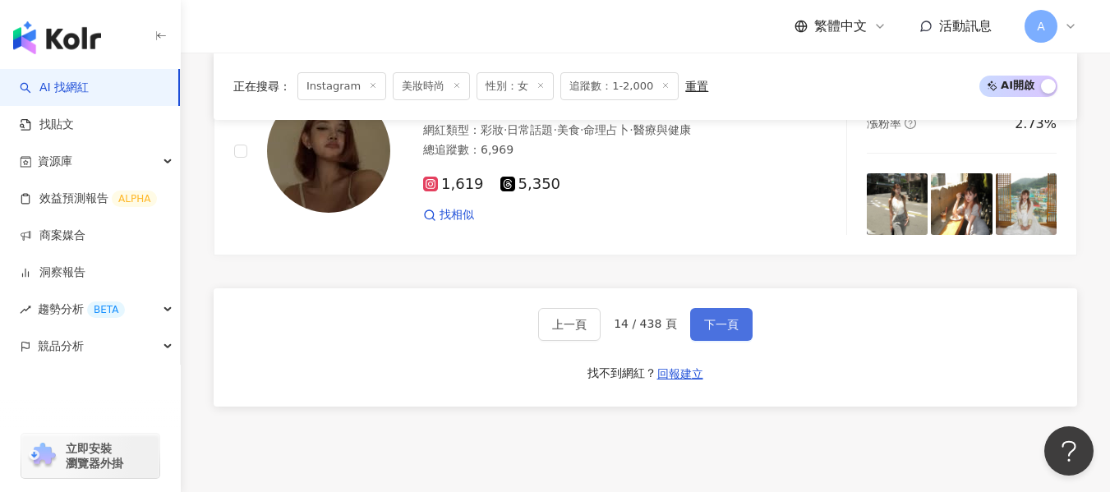
click at [714, 331] on span "下一頁" at bounding box center [721, 324] width 34 height 13
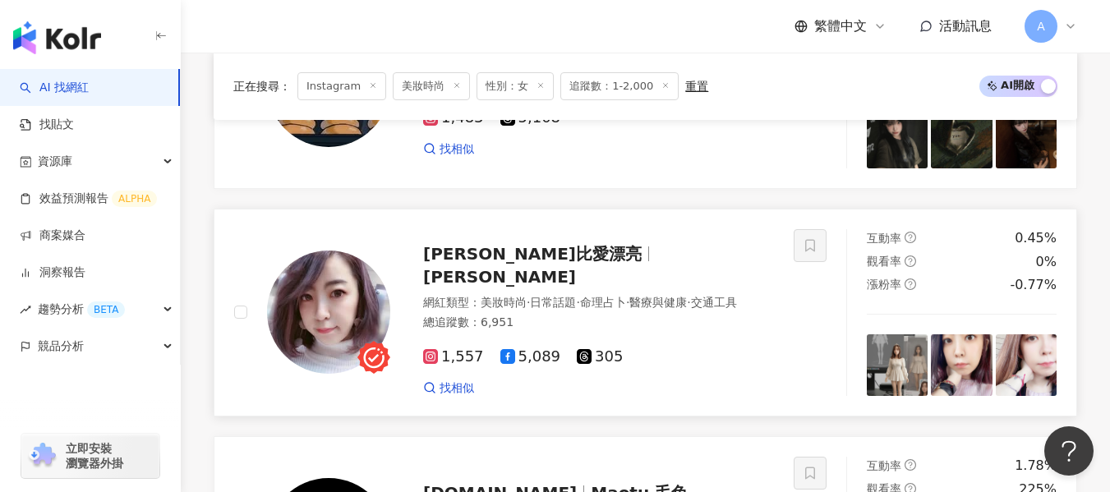
scroll to position [2695, 0]
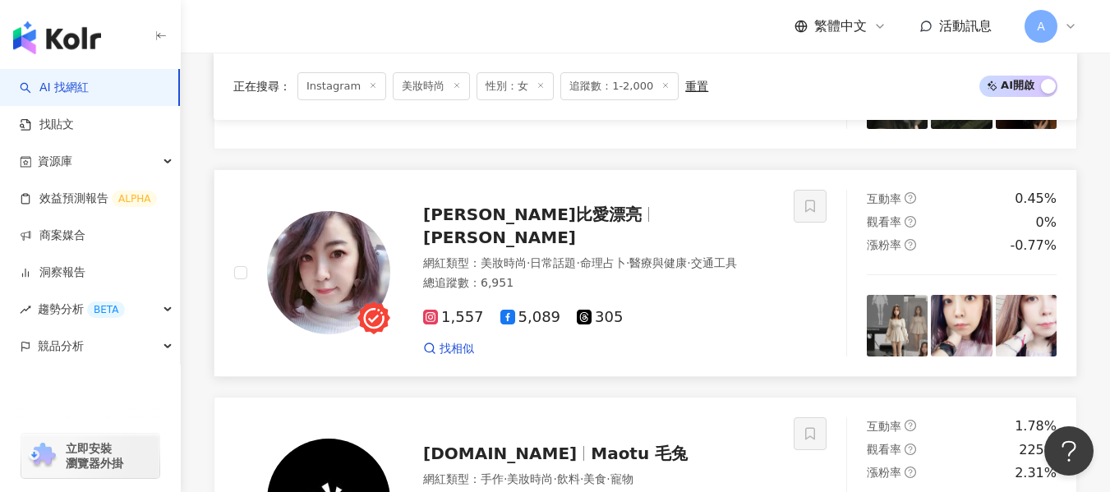
click at [650, 272] on div "網紅類型 ： 美妝時尚 · 日常話題 · 命理占卜 · 醫療與健康 · 交通工具" at bounding box center [598, 263] width 351 height 16
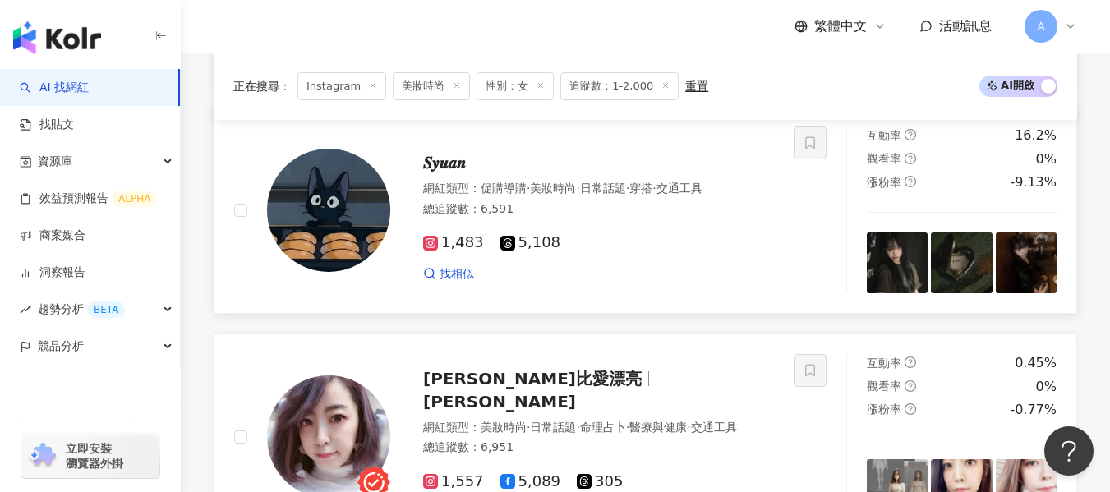
click at [675, 249] on div "1,483 5,108 找相似" at bounding box center [598, 251] width 351 height 61
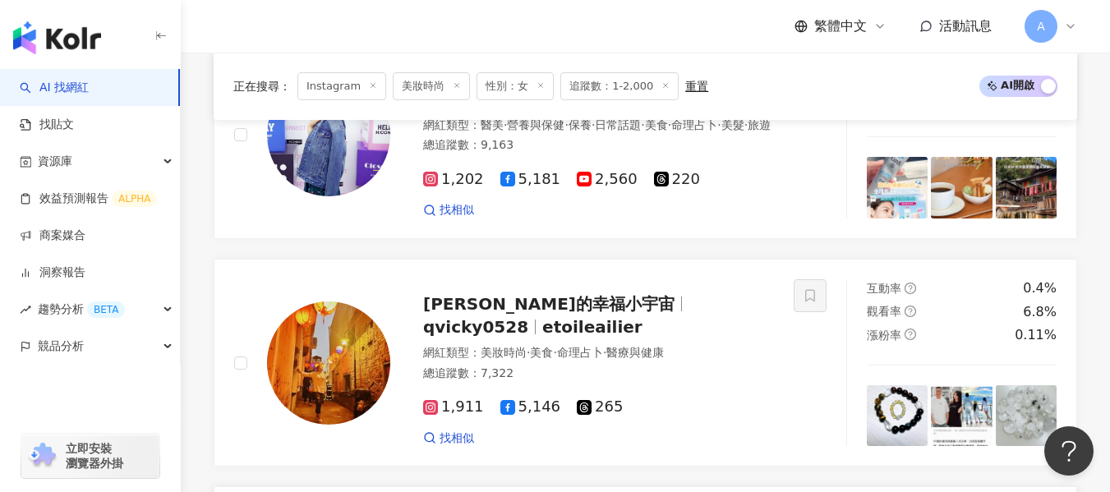
scroll to position [1628, 0]
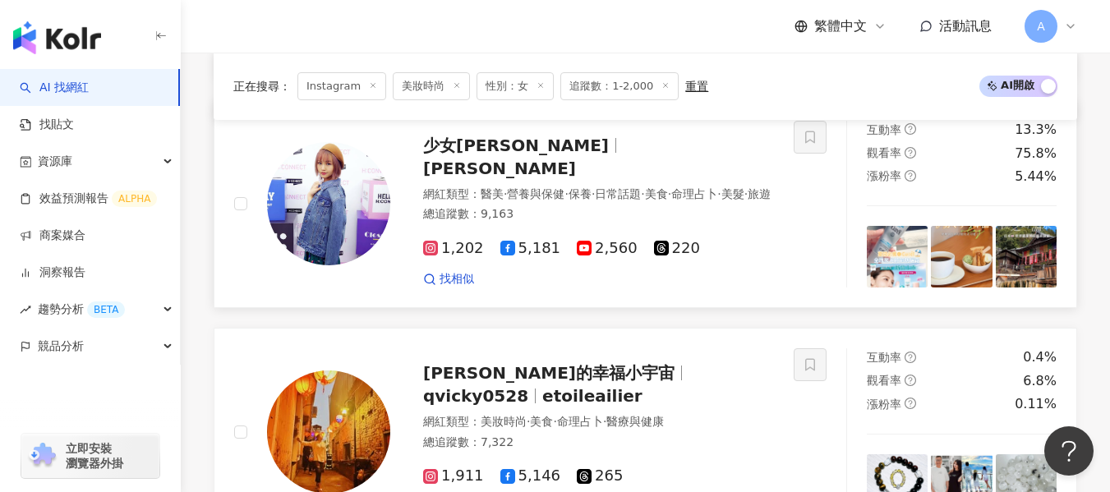
click at [618, 223] on div "總追蹤數 ： 9,163" at bounding box center [598, 214] width 351 height 16
click at [591, 200] on span "保養" at bounding box center [579, 193] width 23 height 13
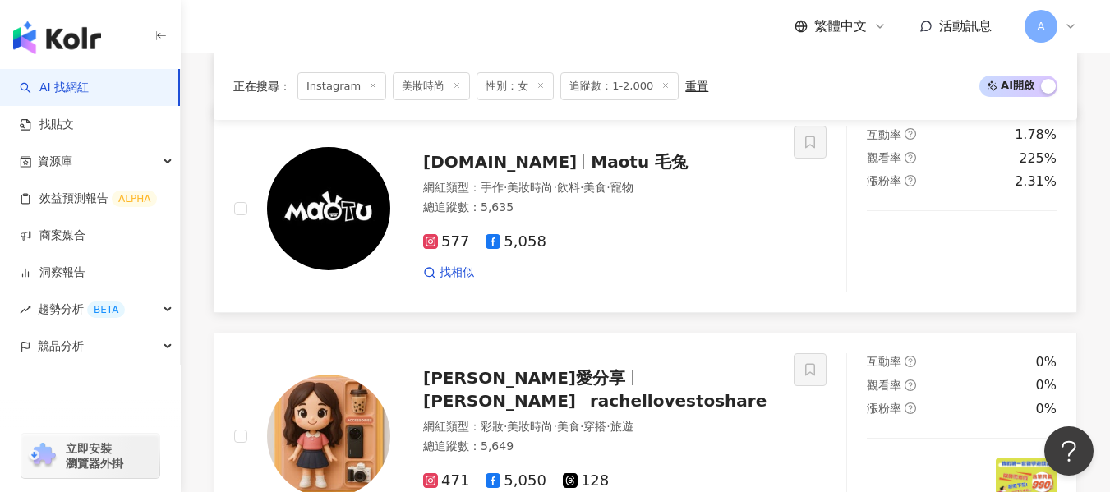
scroll to position [3188, 0]
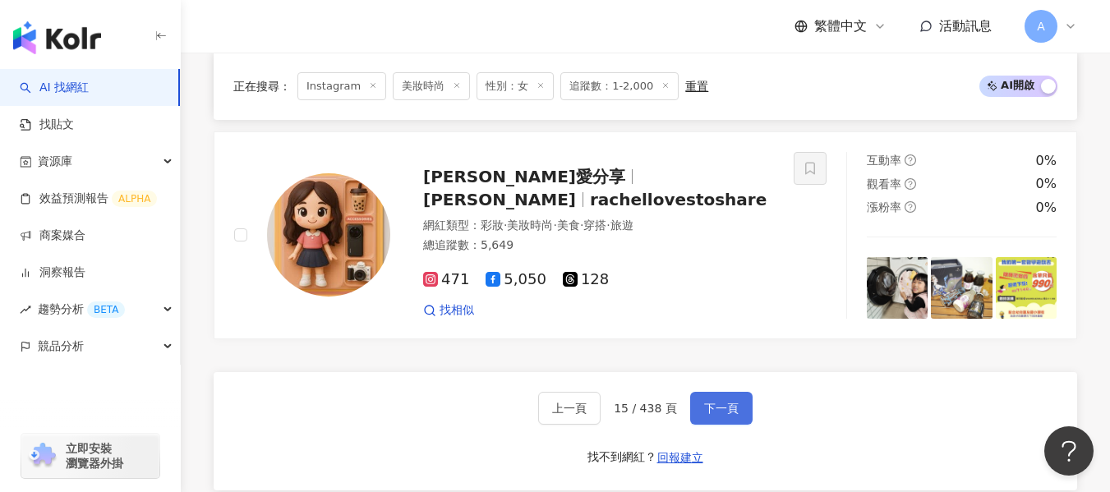
click at [716, 415] on span "下一頁" at bounding box center [721, 408] width 34 height 13
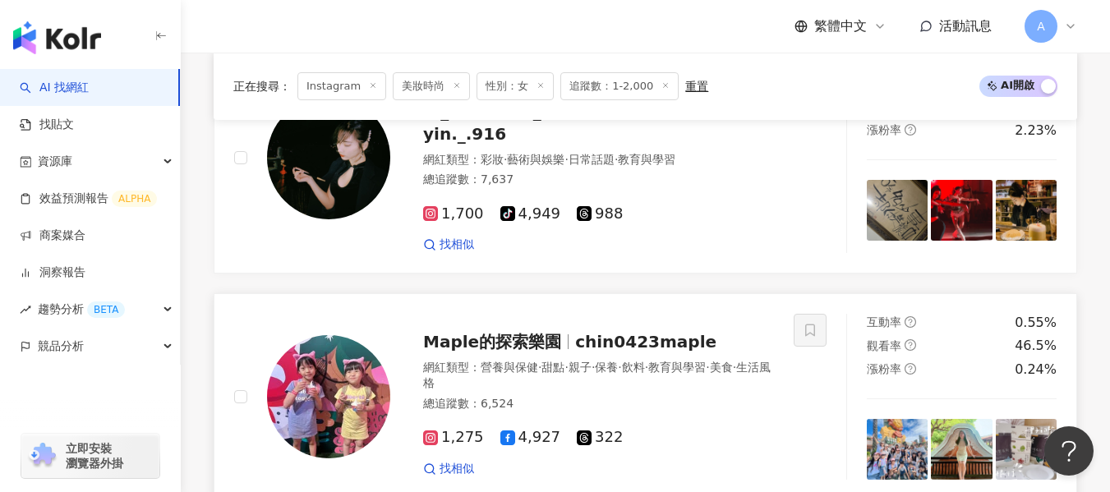
scroll to position [2030, 0]
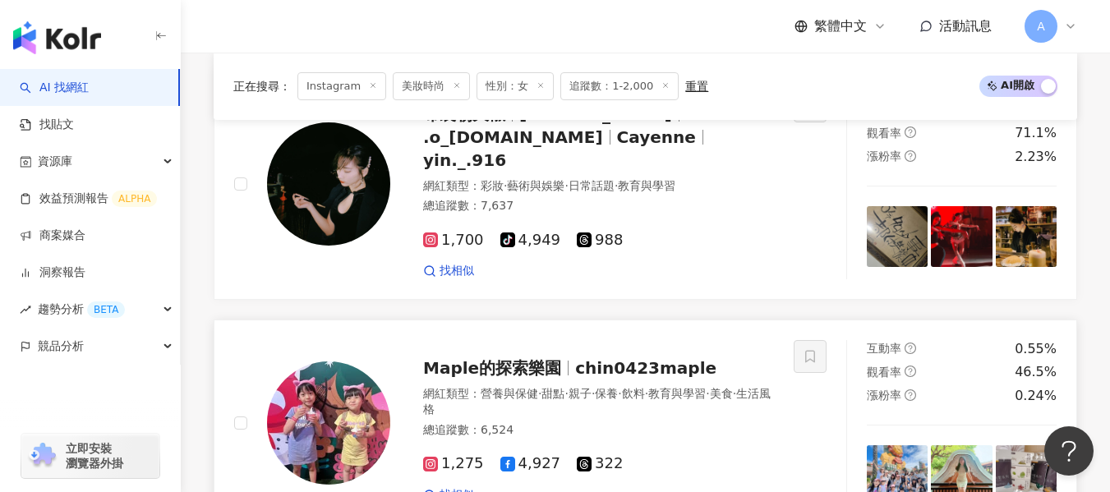
click at [657, 386] on div "網紅類型 ： 營養與保健 · 甜點 · 親子 · 保養 · 飲料 · 教育與學習 · 美食 · 生活風格" at bounding box center [598, 402] width 351 height 32
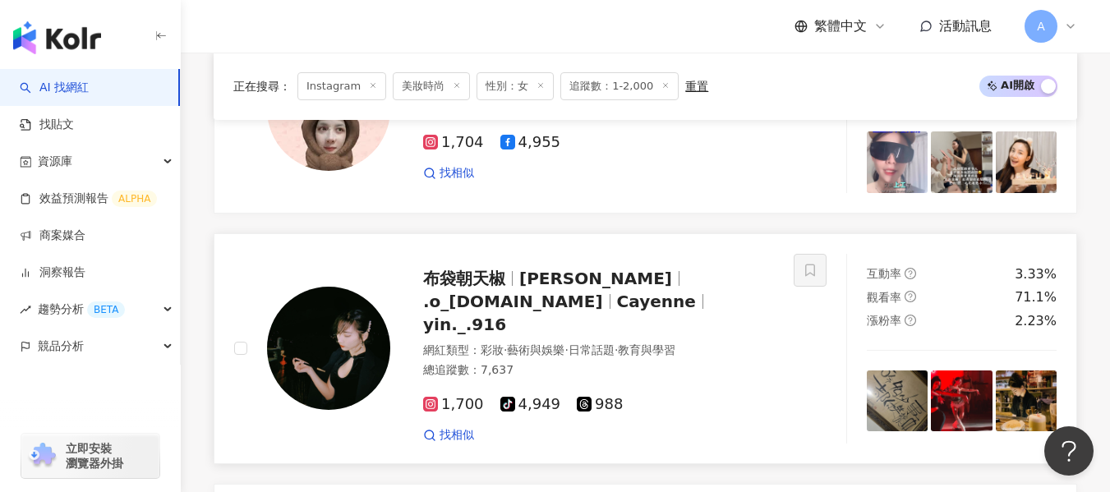
click at [704, 362] on div "總追蹤數 ： 7,637" at bounding box center [598, 370] width 351 height 16
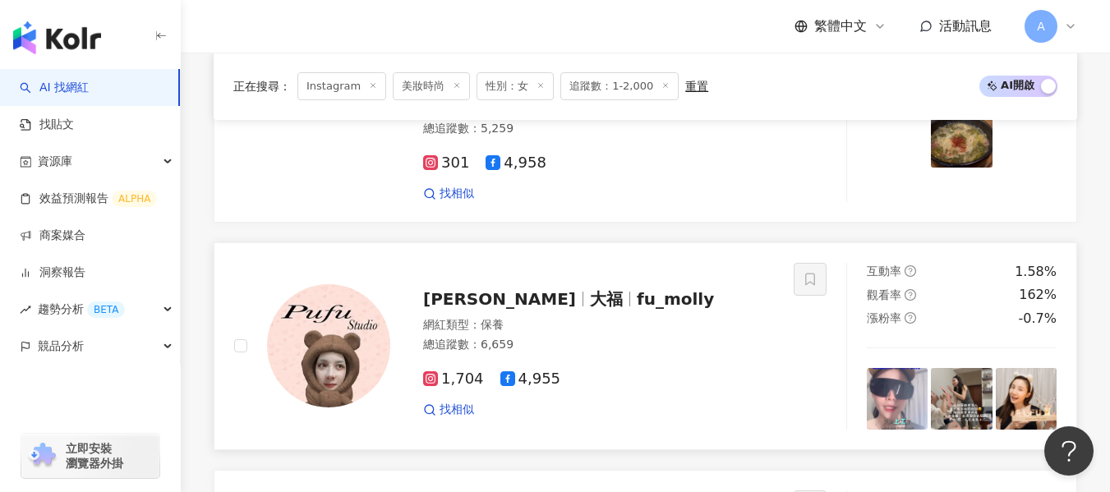
scroll to position [1620, 0]
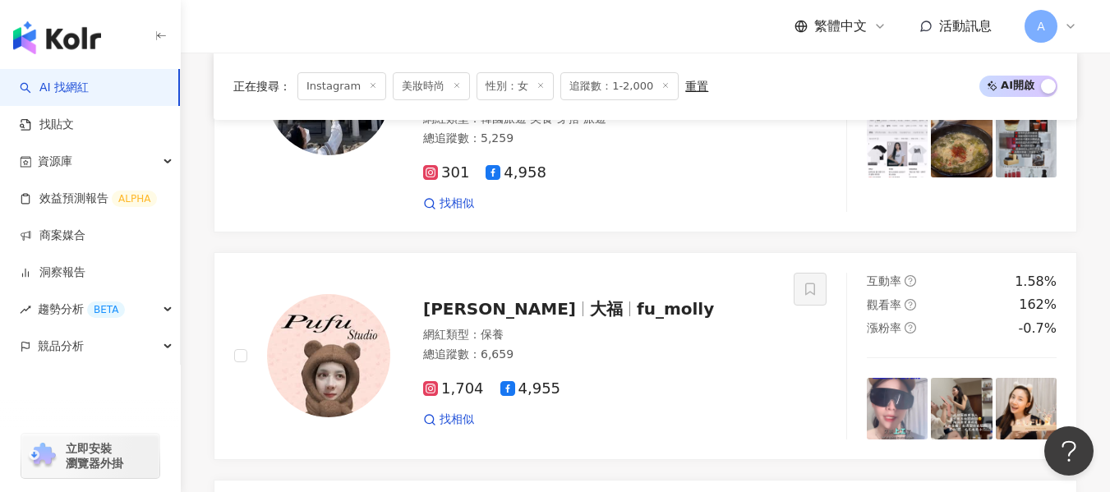
click at [646, 347] on div "總追蹤數 ： 6,659" at bounding box center [598, 355] width 351 height 16
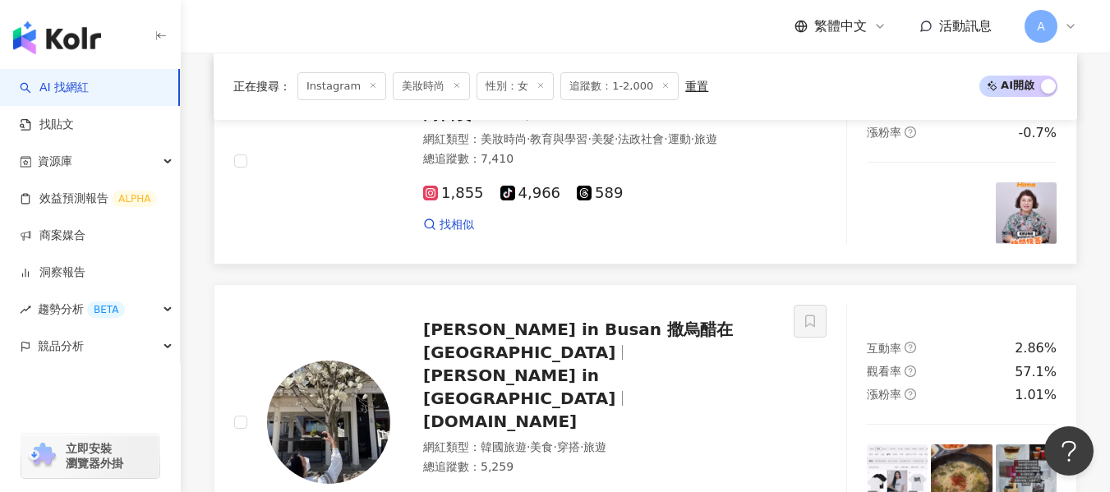
scroll to position [1209, 0]
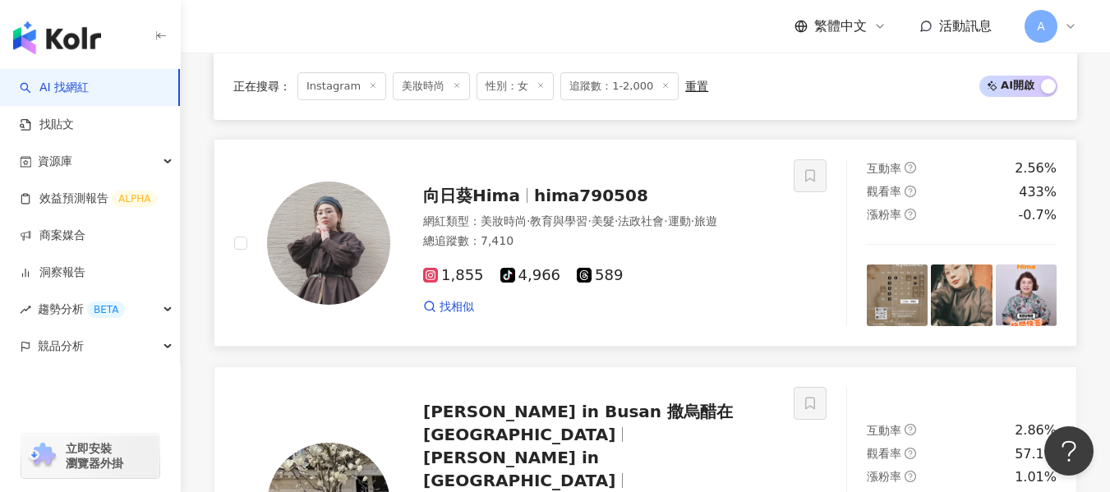
click at [664, 250] on div "總追蹤數 ： 7,410" at bounding box center [598, 241] width 351 height 16
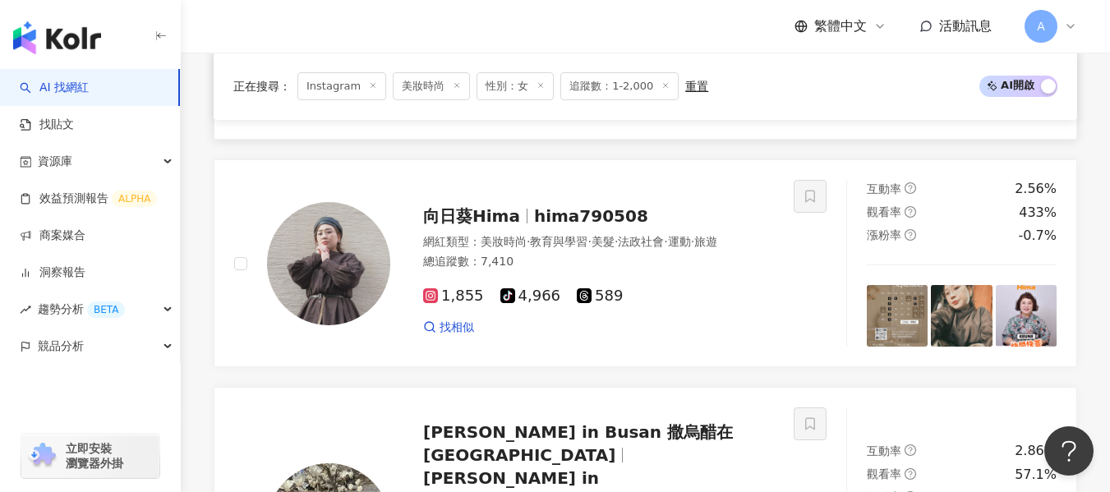
scroll to position [963, 0]
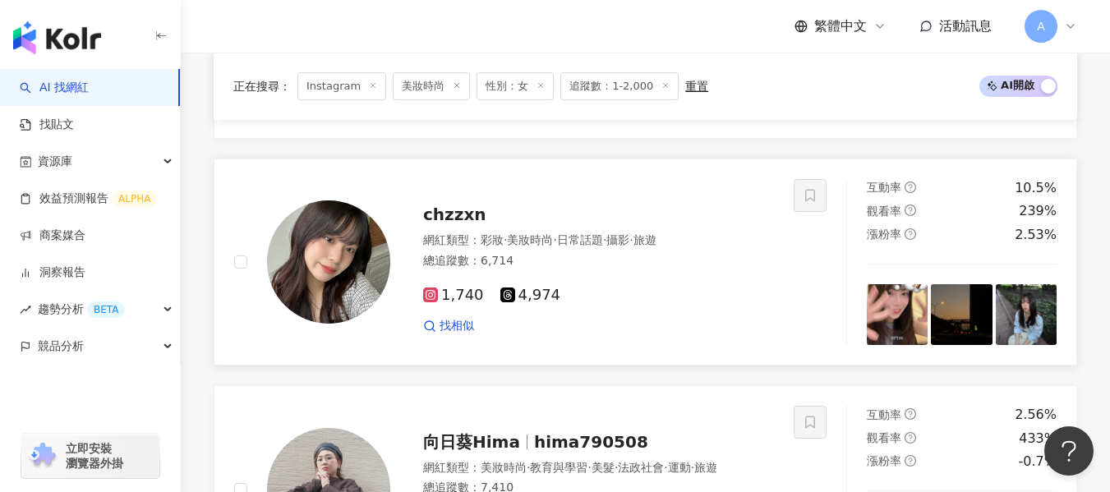
click at [673, 298] on div "1,740 4,974 找相似" at bounding box center [598, 303] width 351 height 61
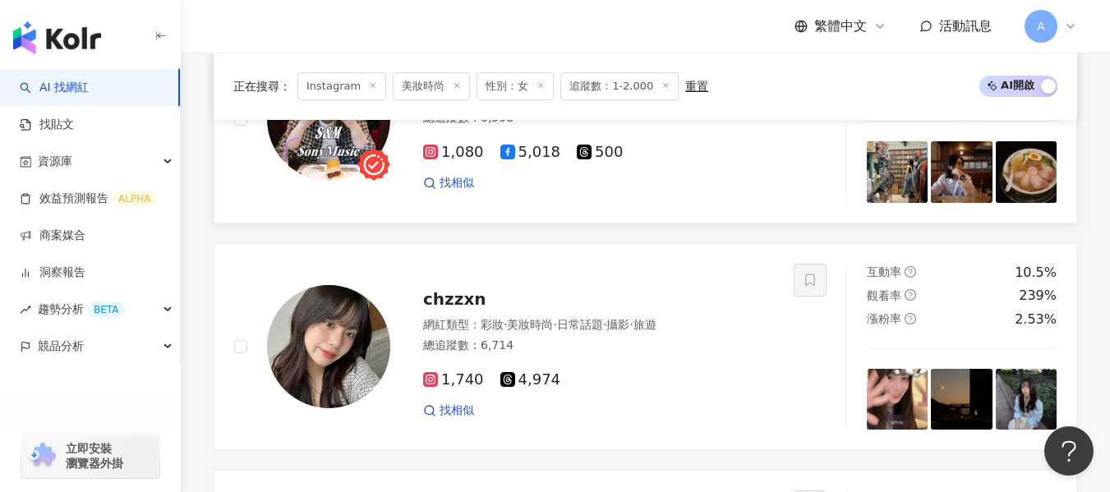
scroll to position [716, 0]
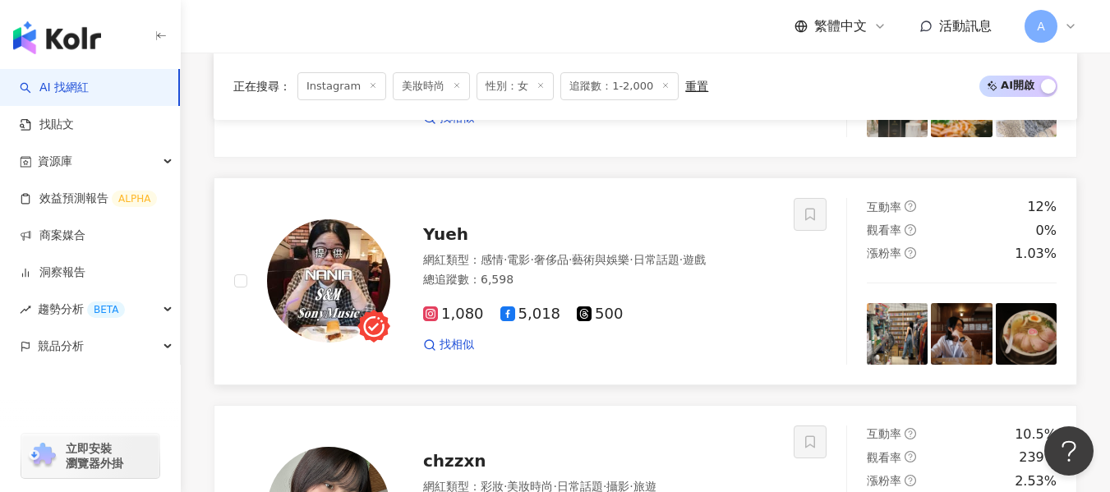
click at [640, 288] on div "總追蹤數 ： 6,598" at bounding box center [598, 280] width 351 height 16
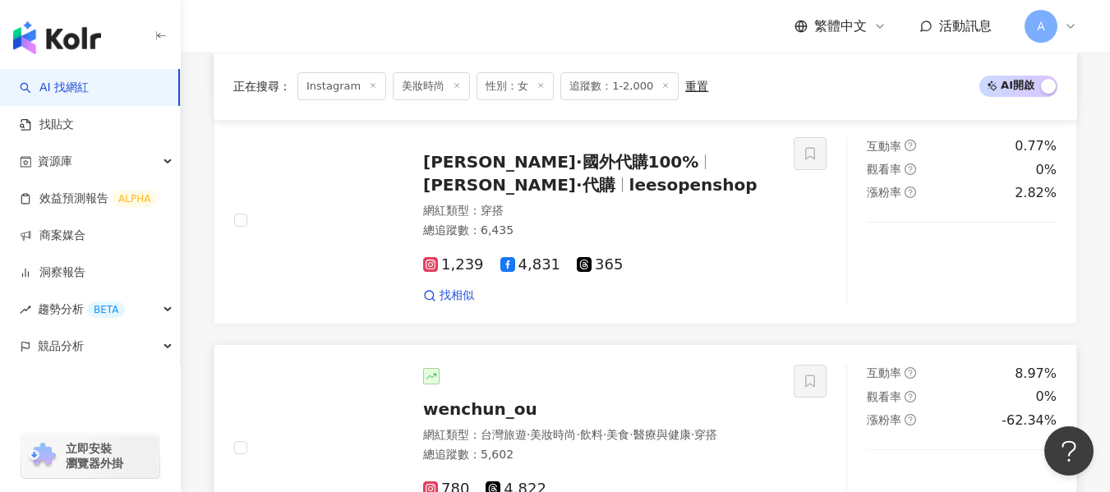
scroll to position [3262, 0]
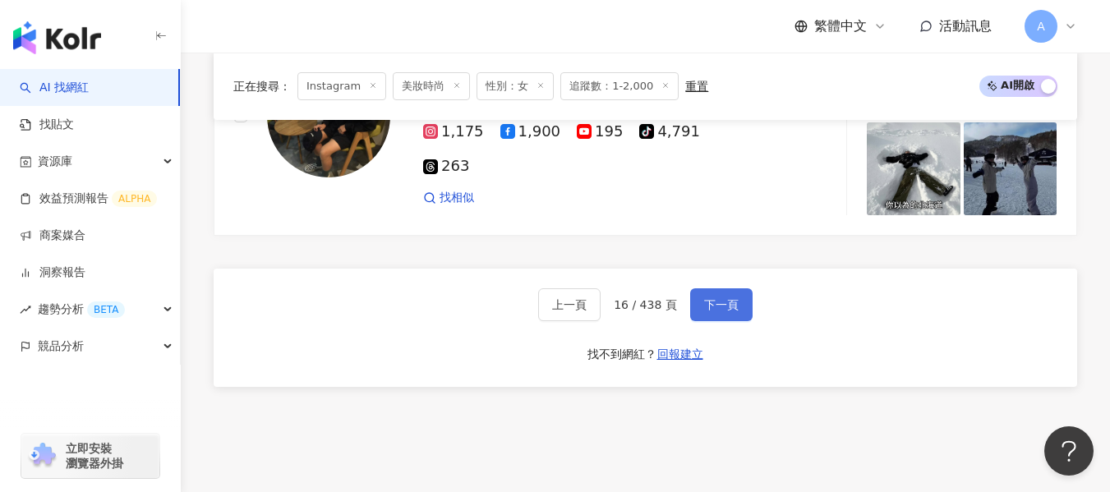
click at [728, 298] on span "下一頁" at bounding box center [721, 304] width 34 height 13
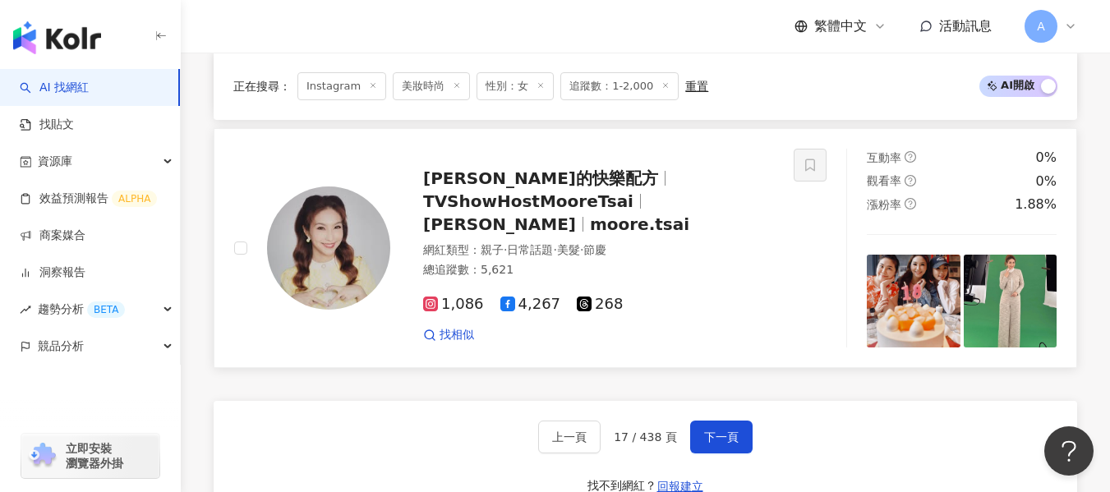
scroll to position [3128, 0]
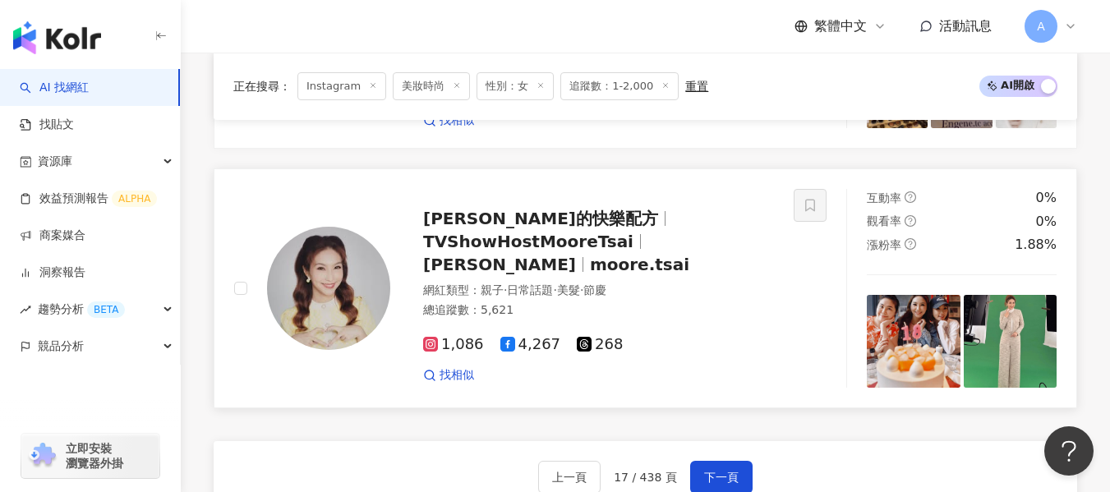
click at [745, 356] on div "1,086 4,267 268 找相似" at bounding box center [598, 353] width 351 height 61
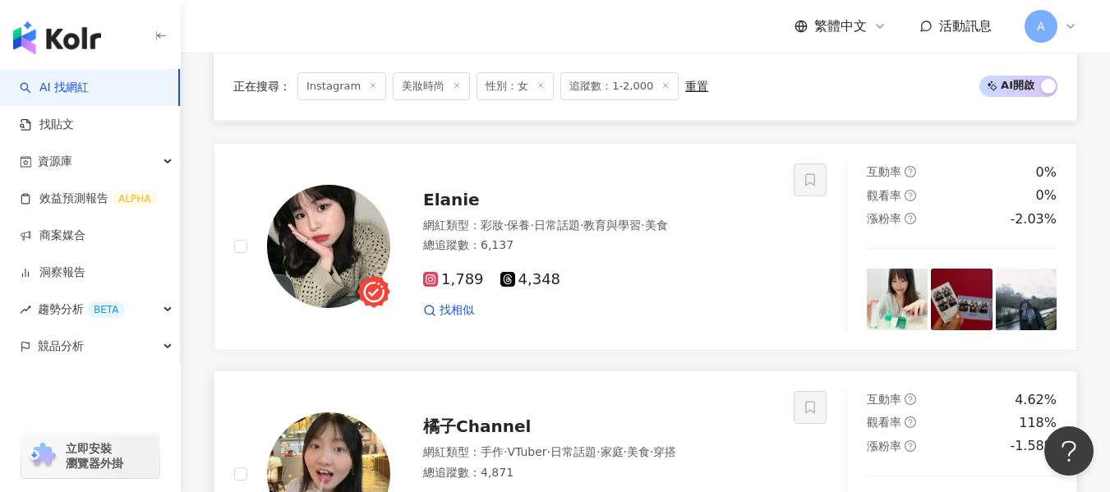
scroll to position [2471, 0]
click at [649, 250] on div "總追蹤數 ： 6,137" at bounding box center [598, 246] width 351 height 16
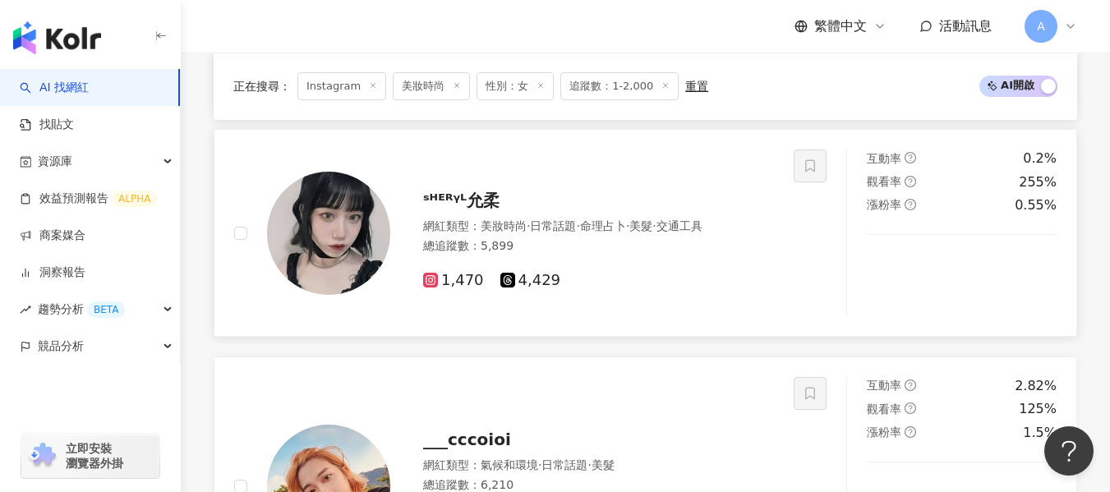
scroll to position [1896, 0]
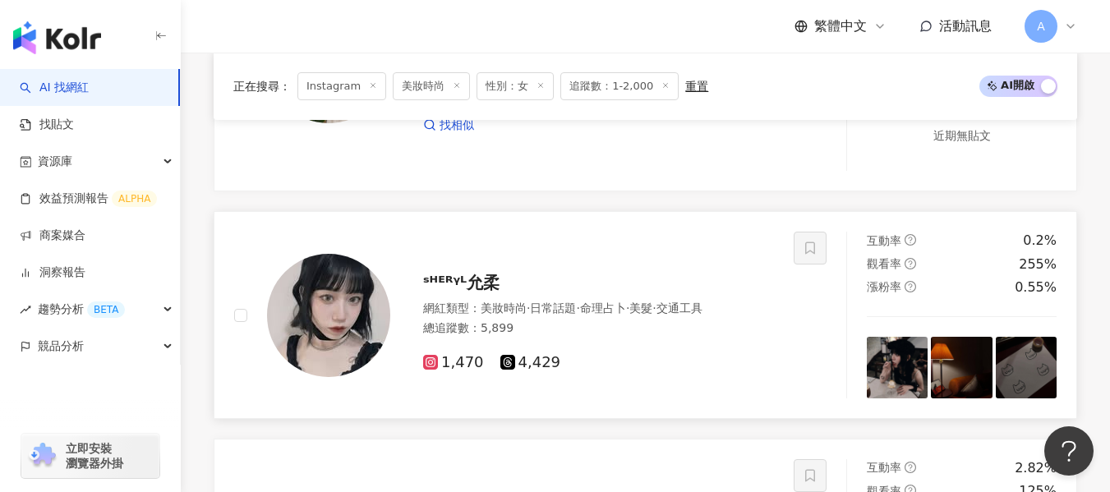
click at [742, 321] on div "網紅類型 ： 美妝時尚 · 日常話題 · 命理占卜 · 美髮 · 交通工具 總追蹤數 ： 5,899" at bounding box center [598, 321] width 351 height 40
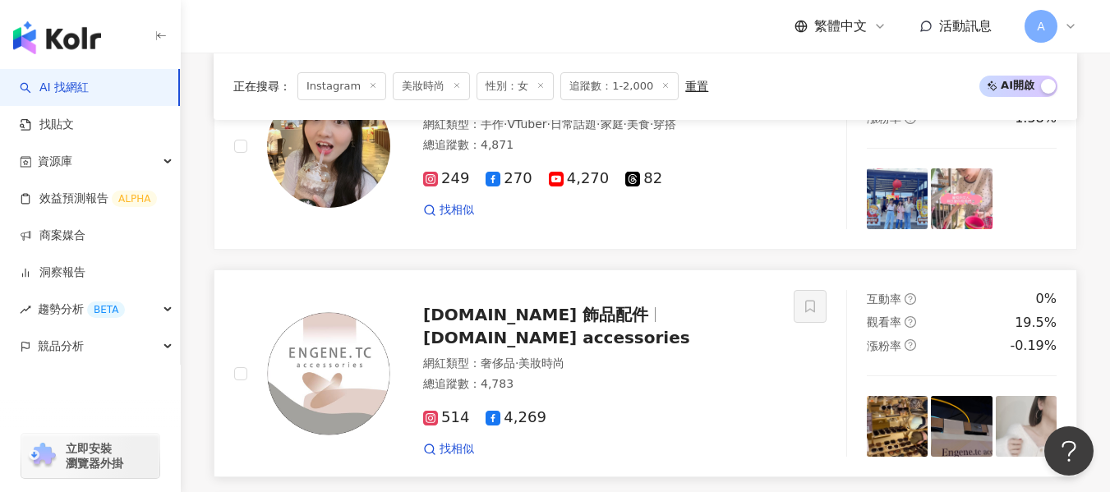
scroll to position [3210, 0]
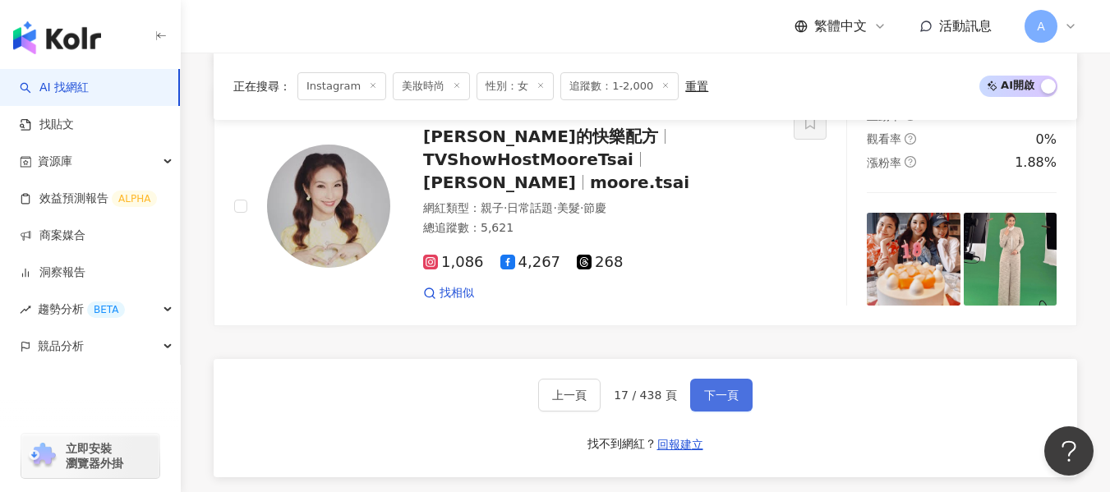
click at [706, 387] on button "下一頁" at bounding box center [721, 395] width 62 height 33
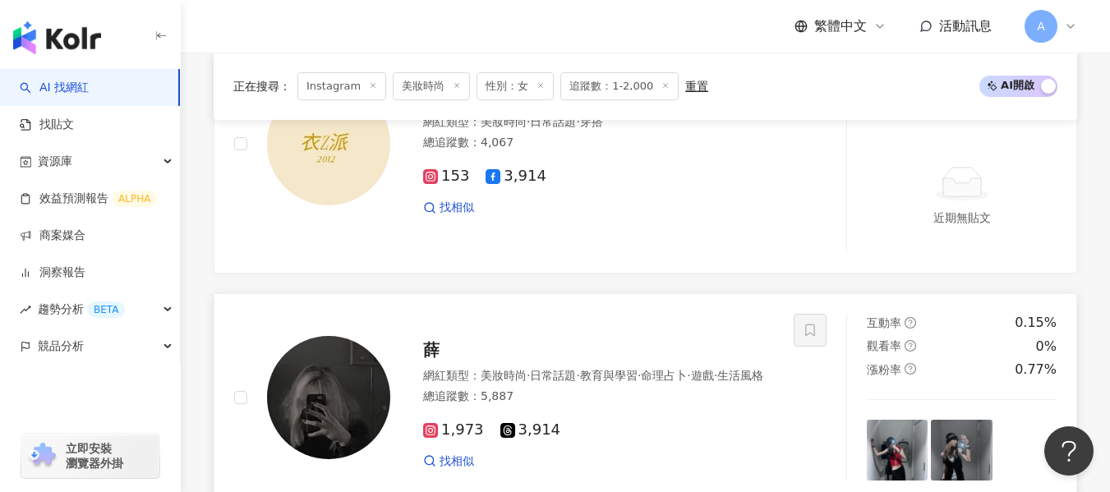
scroll to position [2850, 0]
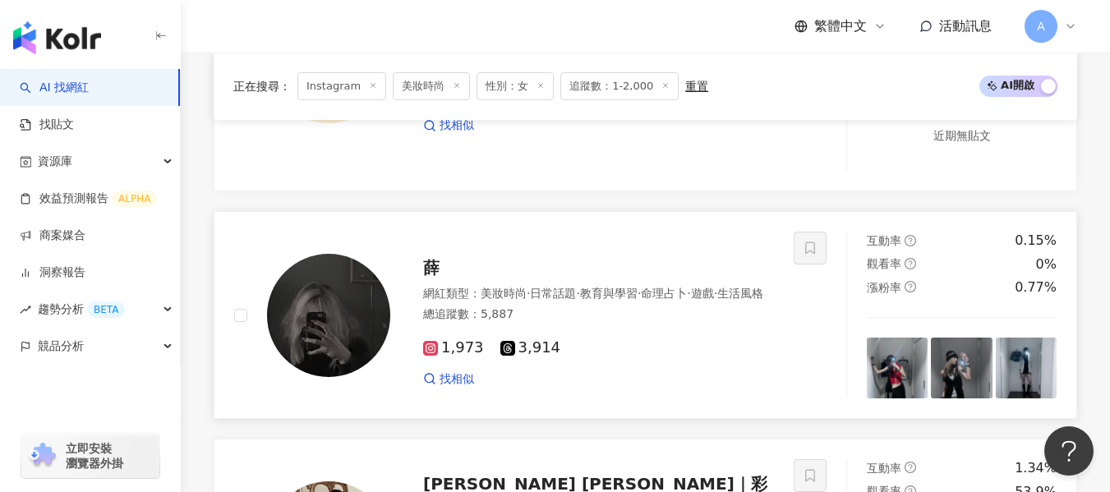
click at [655, 302] on div "網紅類型 ： 美妝時尚 · 日常話題 · 教育與學習 · 命理占卜 · 遊戲 · 生活風格" at bounding box center [598, 294] width 351 height 16
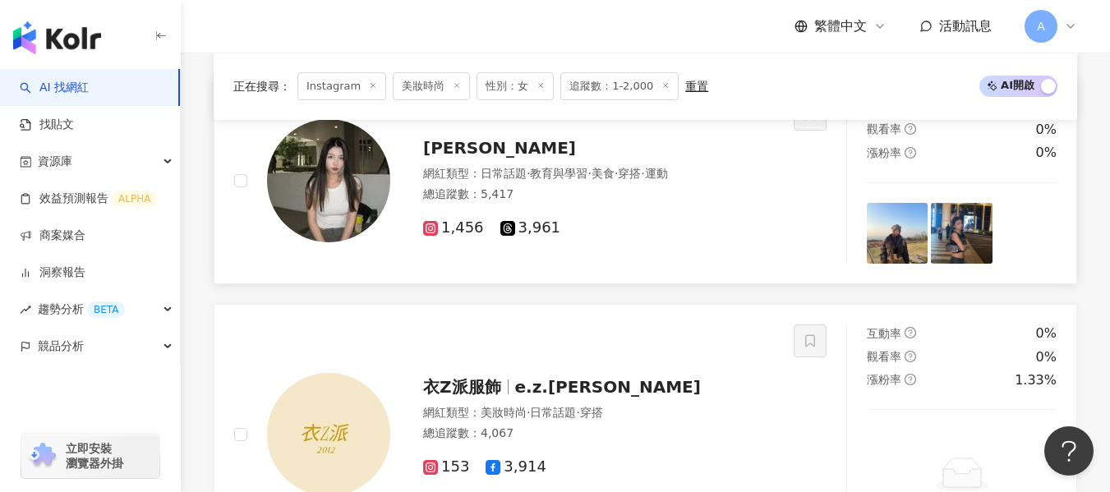
scroll to position [2357, 0]
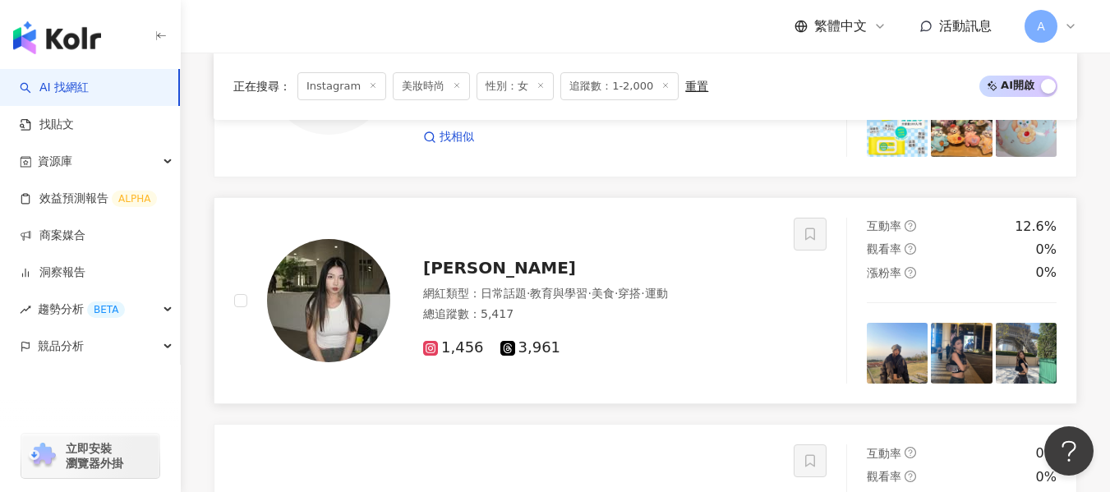
click at [593, 315] on div "網紅類型 ： 日常話題 · 教育與學習 · 美食 · 穿搭 · 運動 總追蹤數 ： 5,417" at bounding box center [598, 306] width 351 height 40
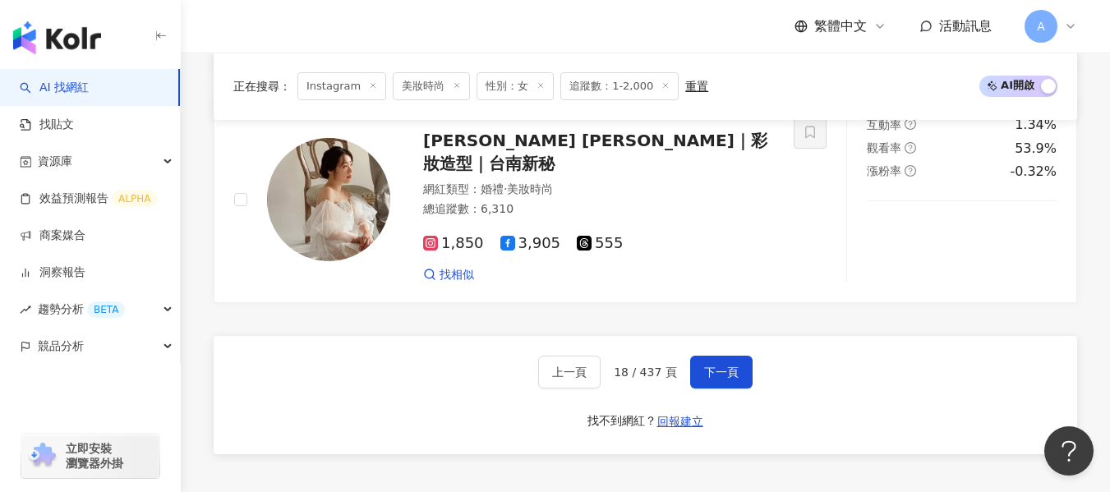
scroll to position [3389, 0]
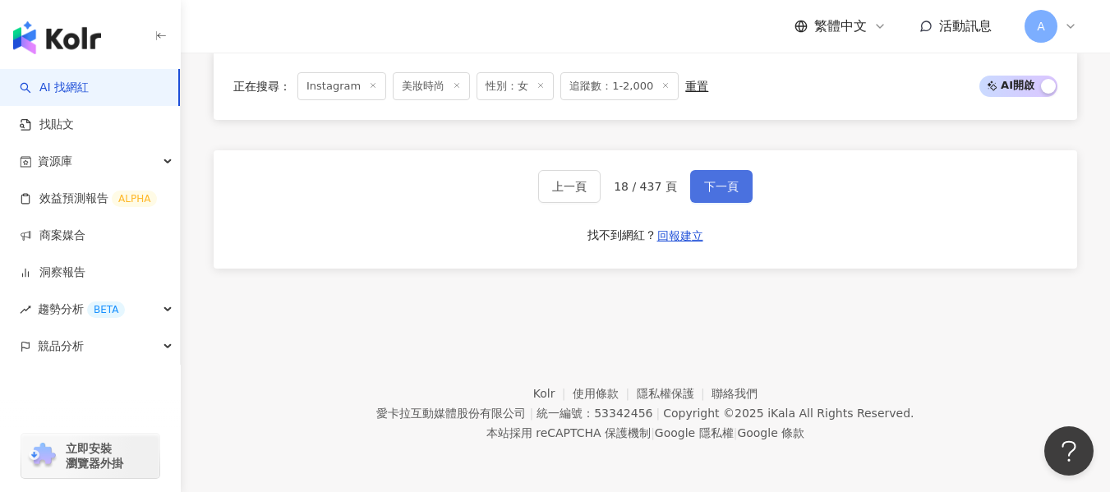
click at [716, 197] on button "下一頁" at bounding box center [721, 186] width 62 height 33
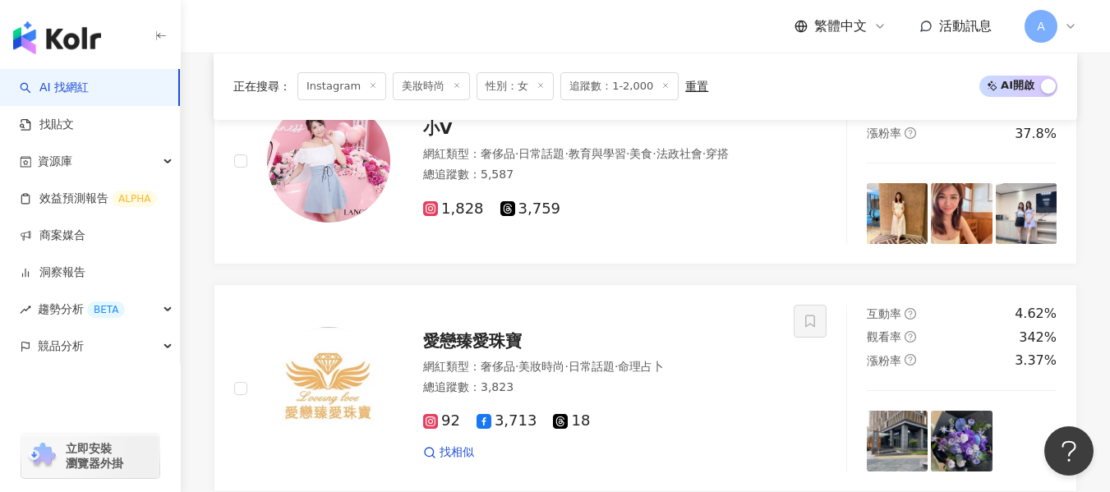
scroll to position [2992, 0]
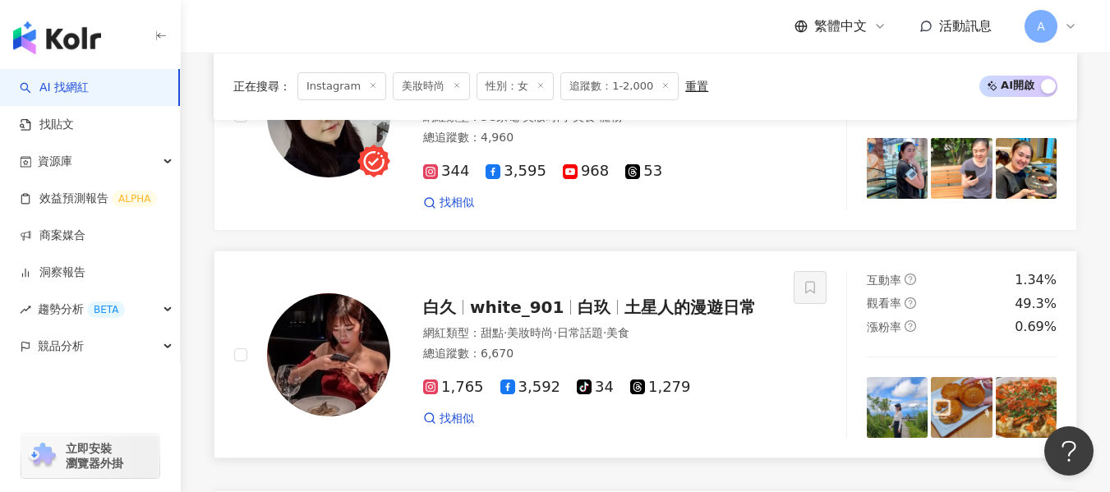
click at [629, 326] on span "美食" at bounding box center [617, 332] width 23 height 13
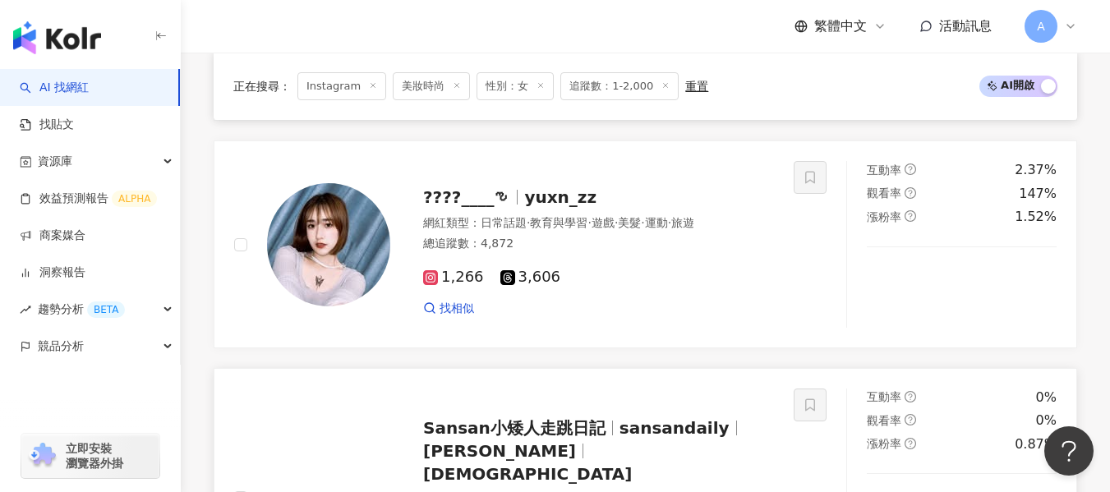
scroll to position [2335, 0]
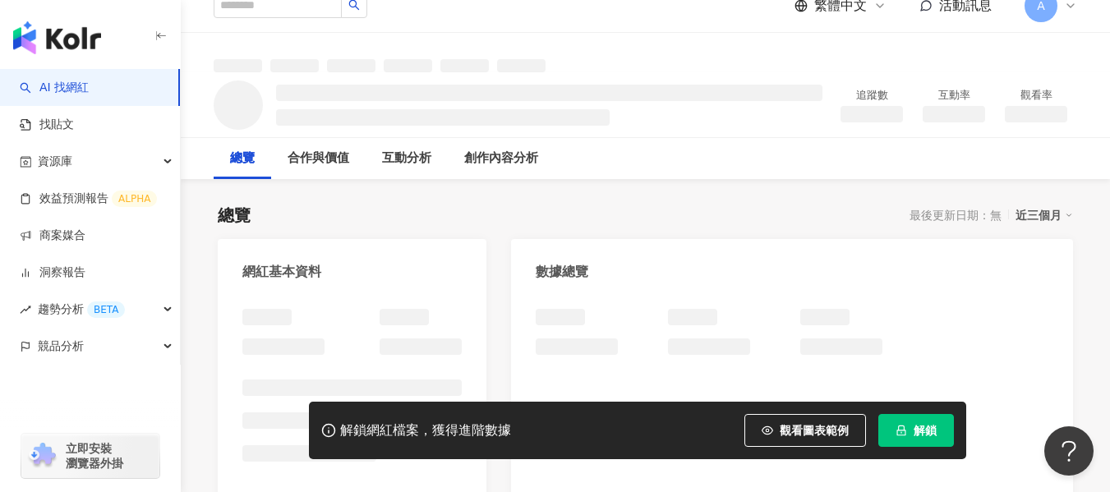
scroll to position [329, 0]
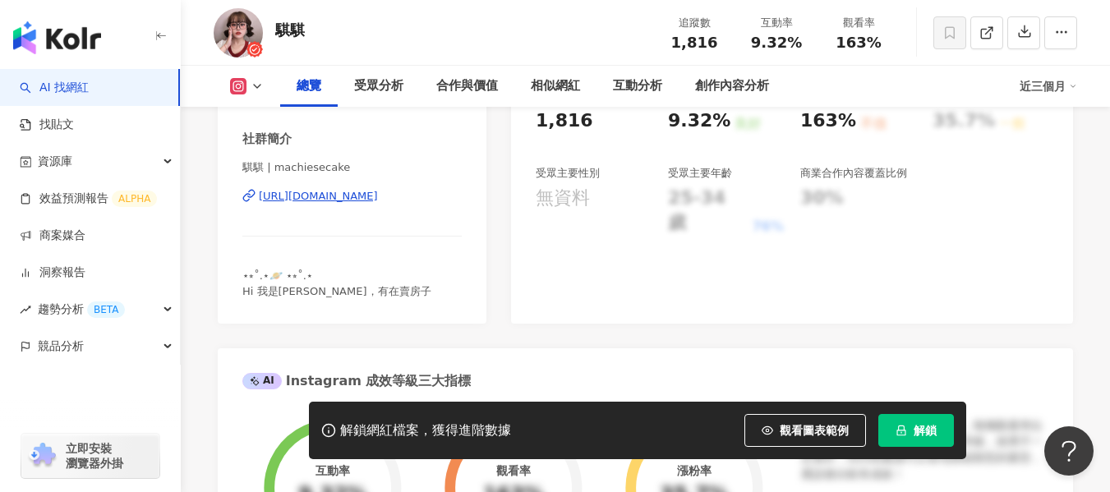
click at [339, 197] on div "https://www.instagram.com/machiesecake/" at bounding box center [318, 196] width 119 height 15
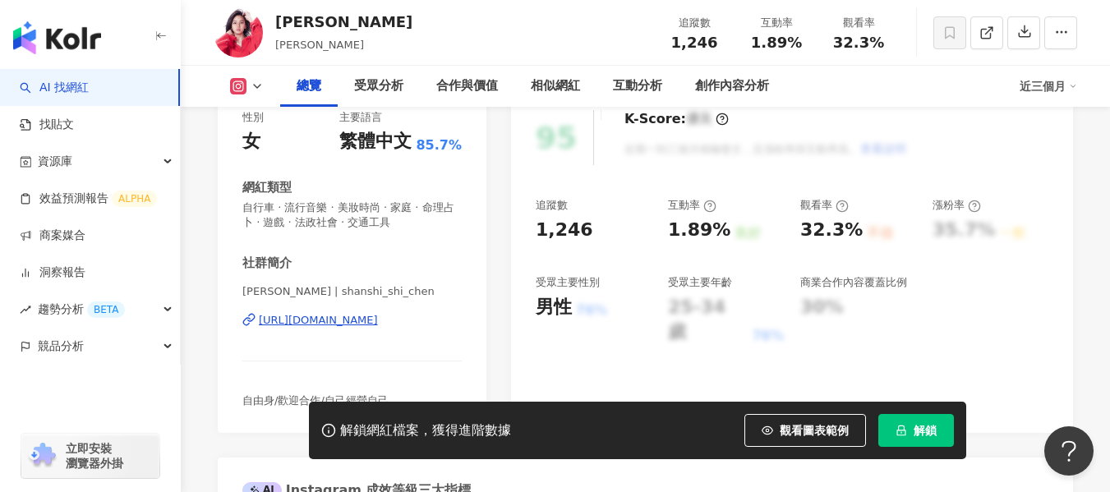
scroll to position [246, 0]
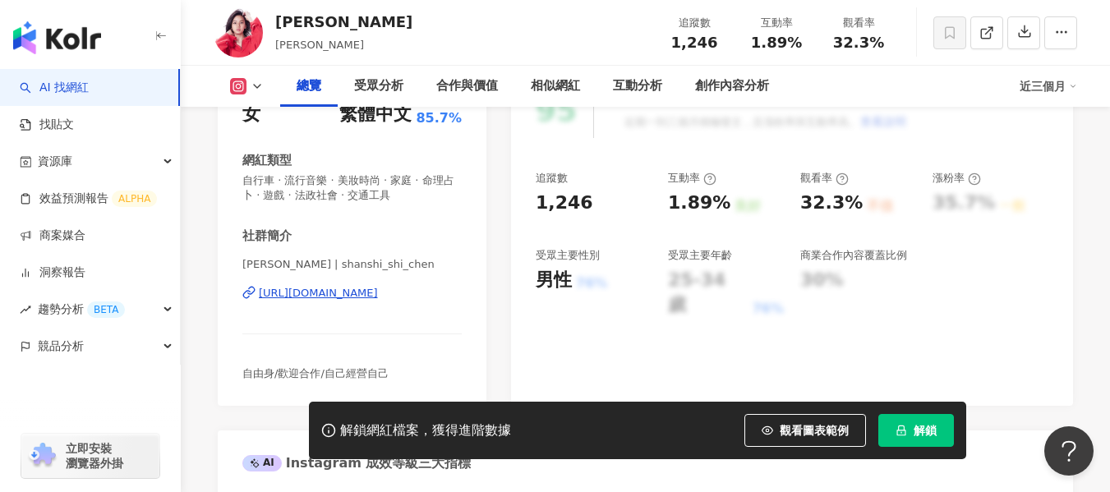
click at [347, 299] on div "https://www.instagram.com/shanshi_shi_chen/" at bounding box center [318, 293] width 119 height 15
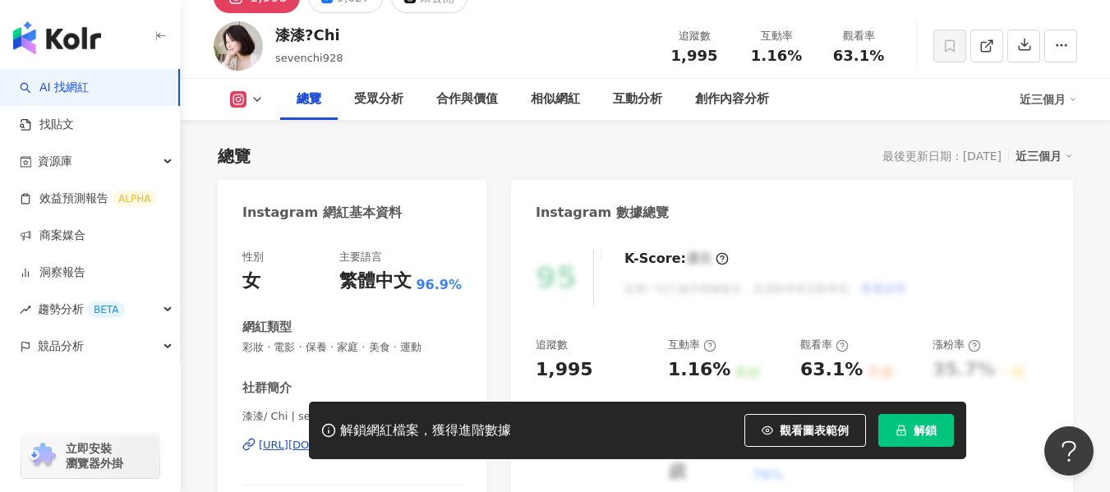
scroll to position [164, 0]
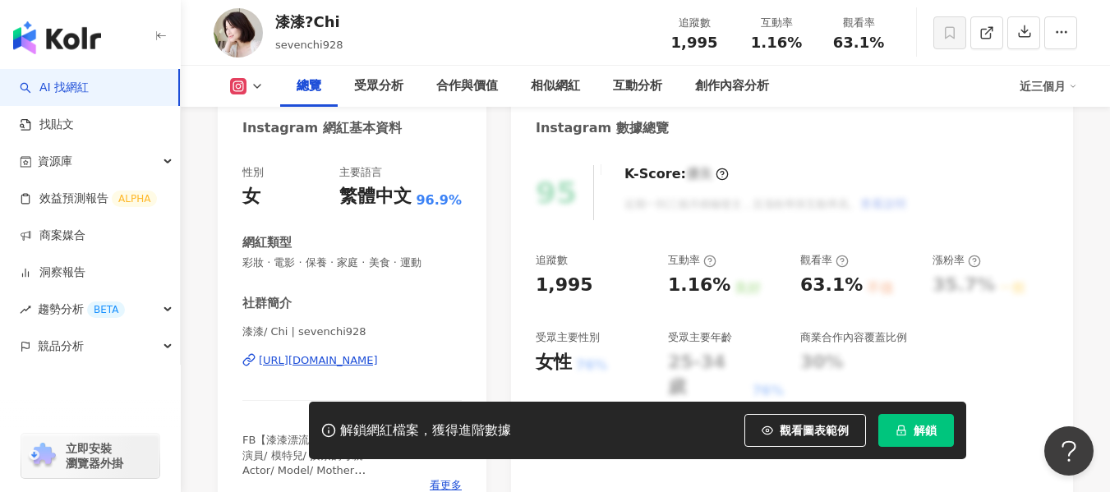
click at [274, 362] on div "https://www.instagram.com/sevenchi928/" at bounding box center [318, 360] width 119 height 15
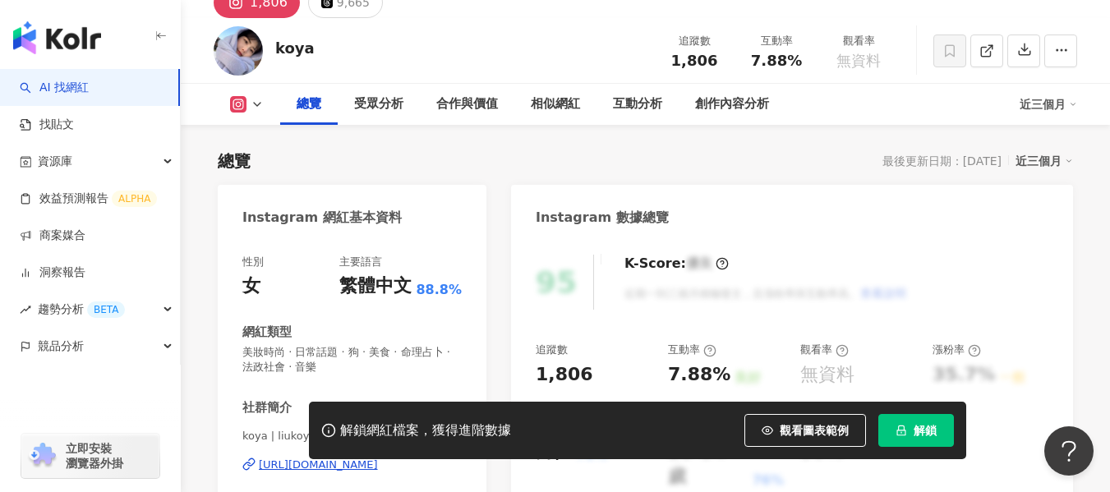
scroll to position [246, 0]
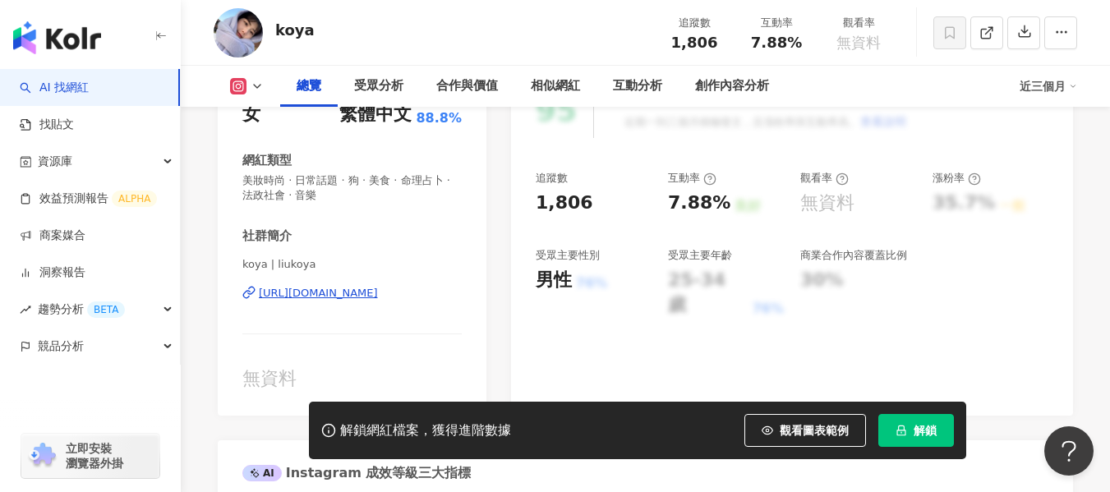
click at [352, 294] on div "[URL][DOMAIN_NAME]" at bounding box center [318, 293] width 119 height 15
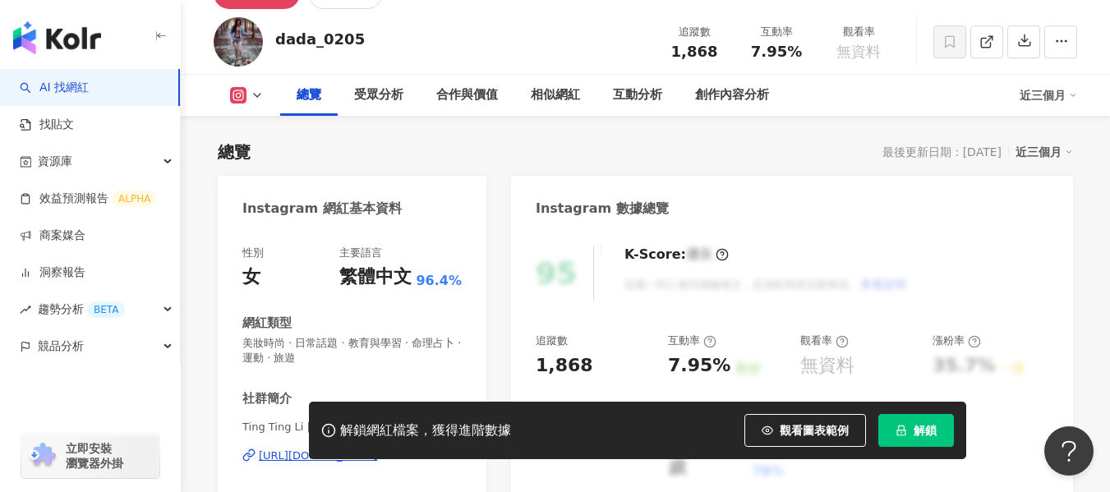
scroll to position [164, 0]
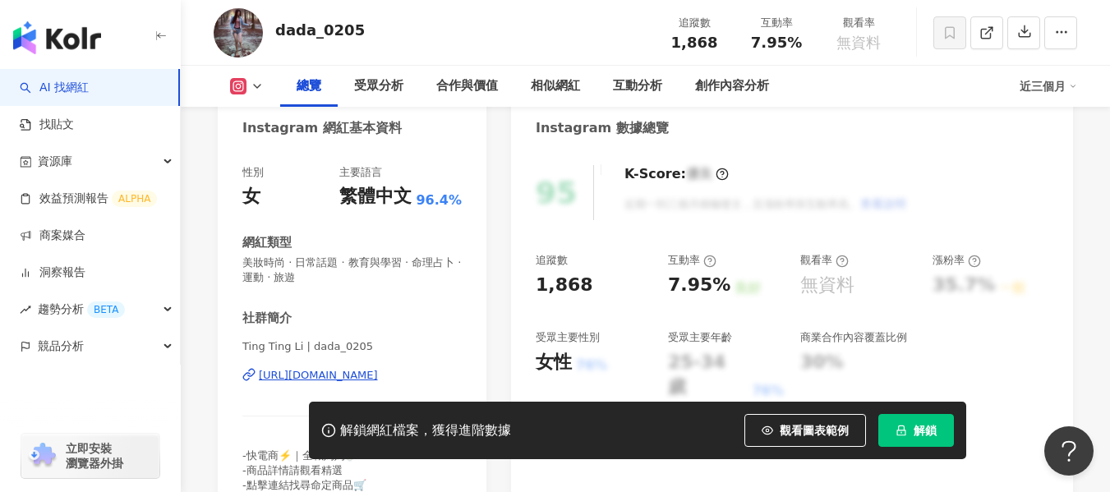
click at [299, 379] on div "https://www.instagram.com/dada_0205/" at bounding box center [318, 375] width 119 height 15
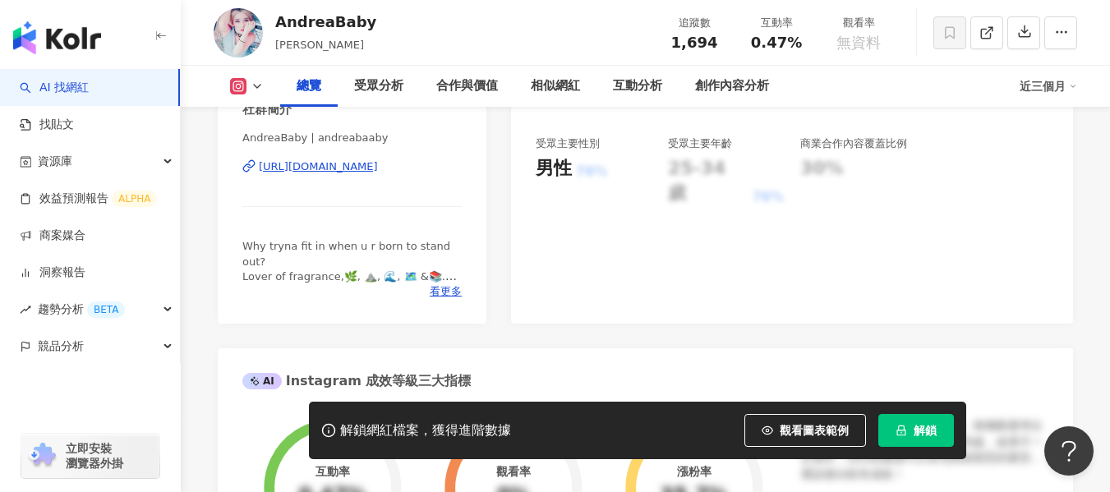
scroll to position [329, 0]
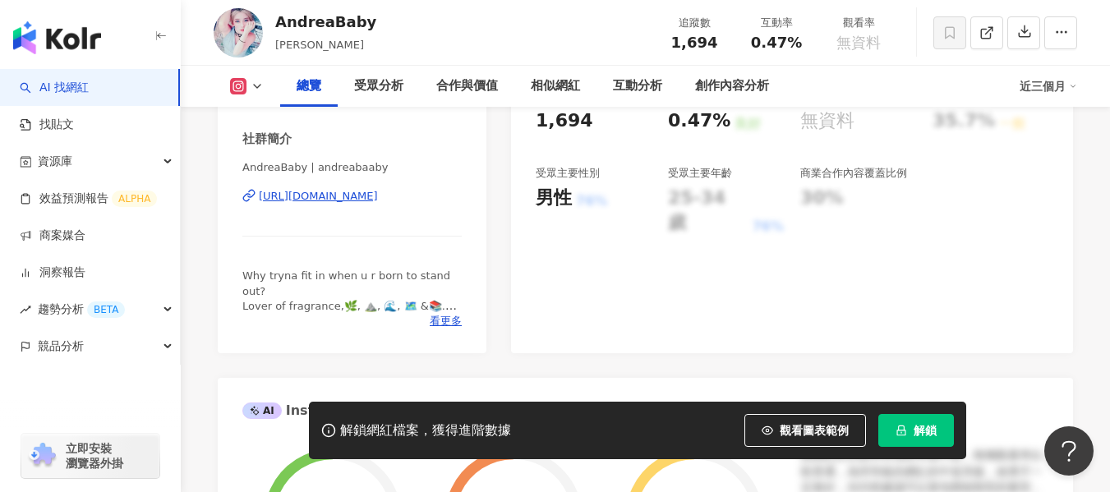
click at [318, 196] on div "[URL][DOMAIN_NAME]" at bounding box center [318, 196] width 119 height 15
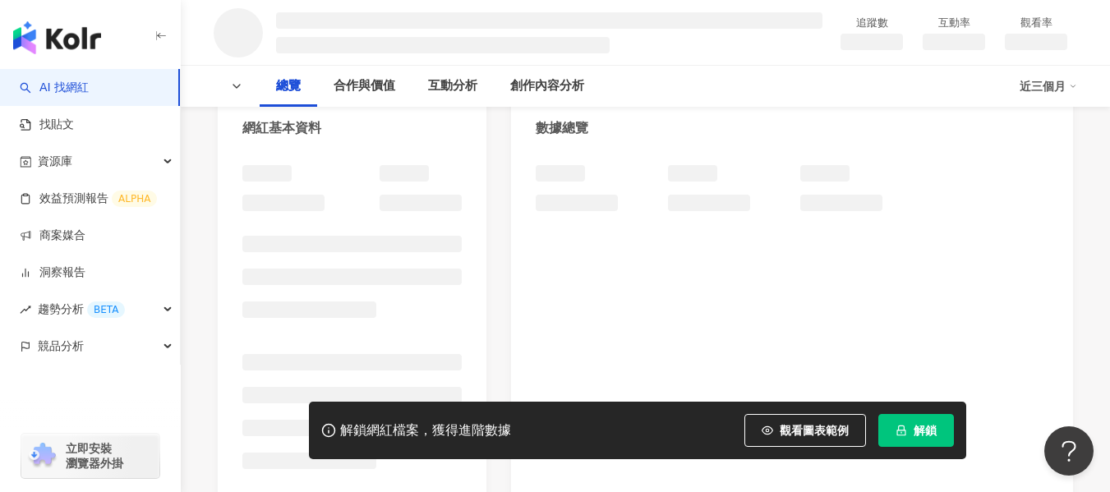
scroll to position [246, 0]
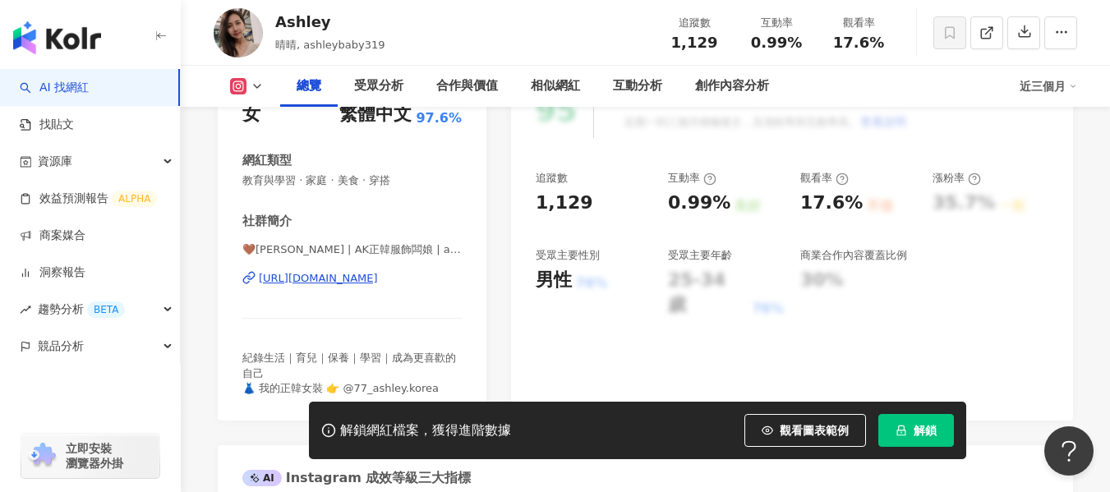
click at [348, 278] on div "https://www.instagram.com/ashley77___/" at bounding box center [318, 278] width 119 height 15
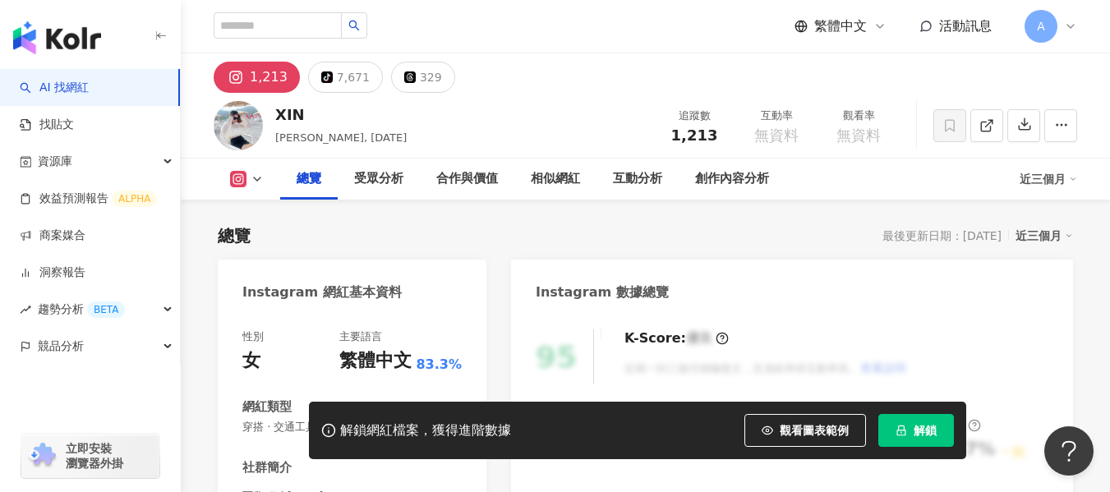
scroll to position [246, 0]
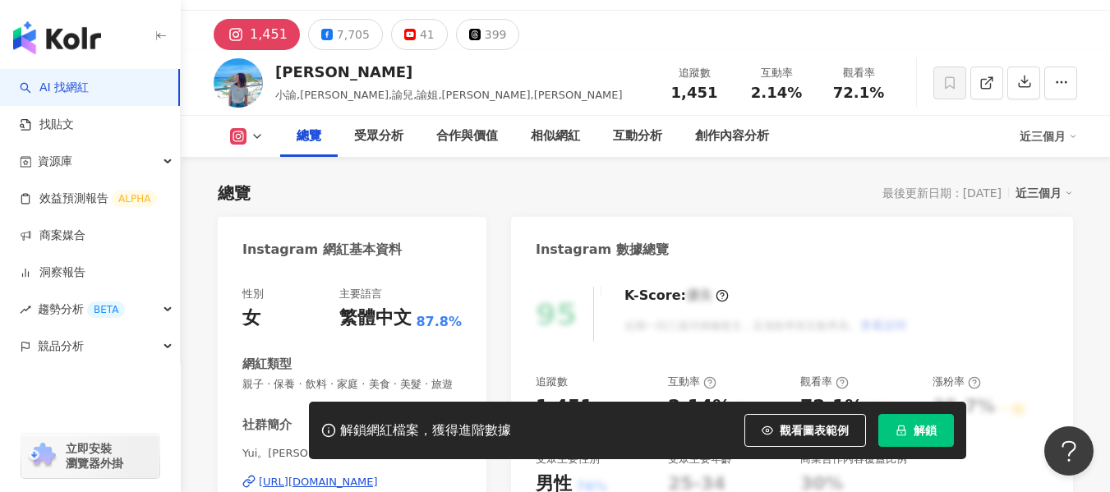
scroll to position [164, 0]
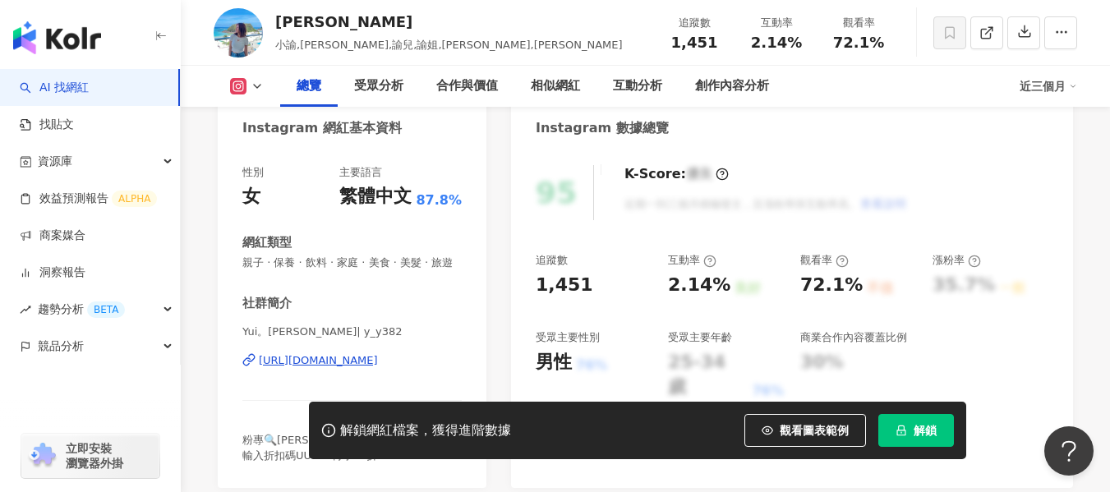
click at [260, 368] on div "https://www.instagram.com/y_y382/" at bounding box center [318, 360] width 119 height 15
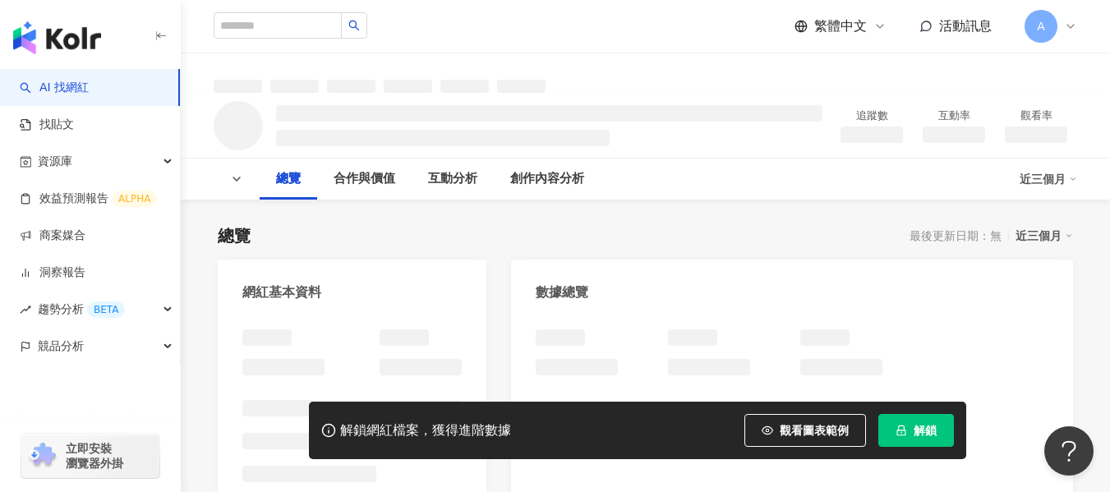
scroll to position [411, 0]
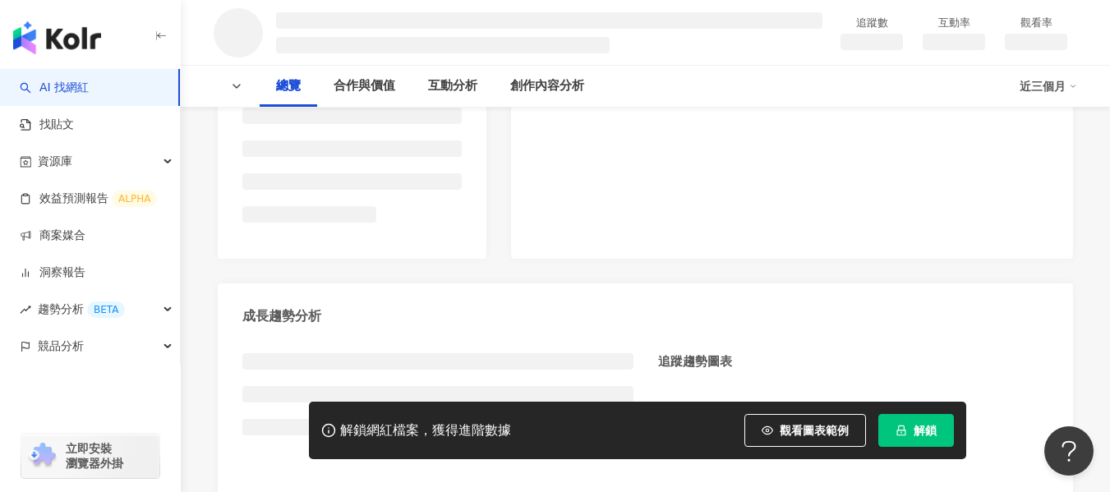
click at [364, 301] on div "網紅基本資料 數據總覽 成長趨勢分析 追蹤趨勢圖表" at bounding box center [645, 188] width 855 height 678
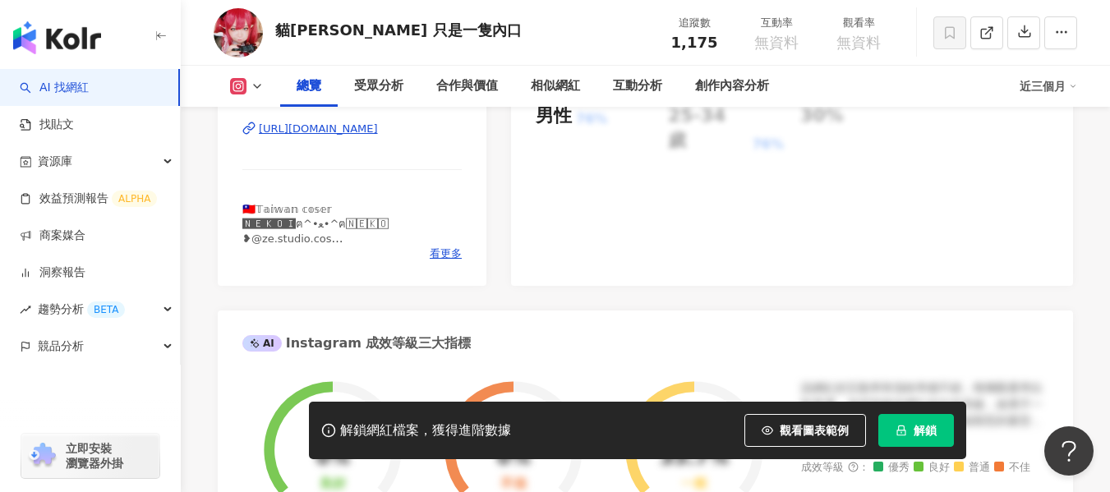
click at [364, 136] on div "https://www.instagram.com/nekoi_neko/" at bounding box center [318, 129] width 119 height 15
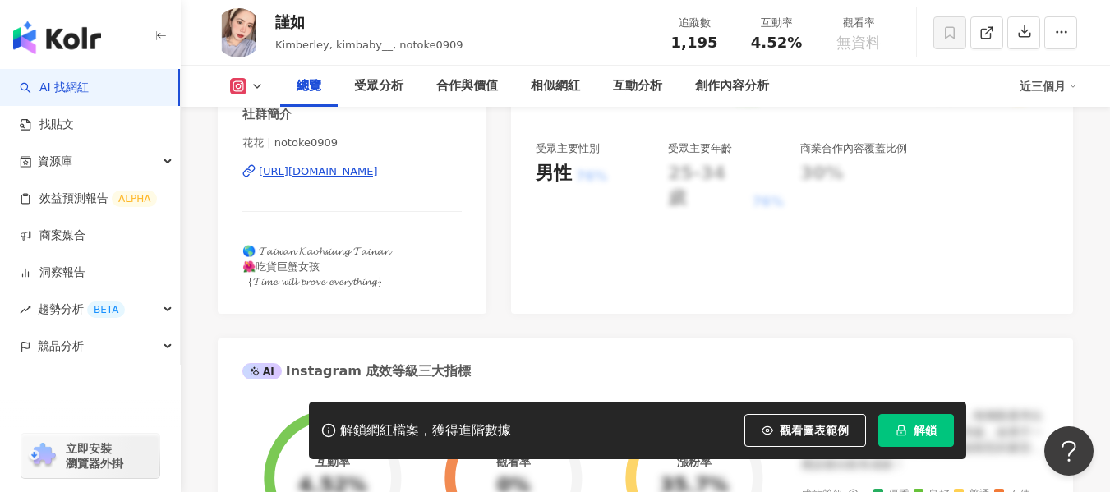
scroll to position [329, 0]
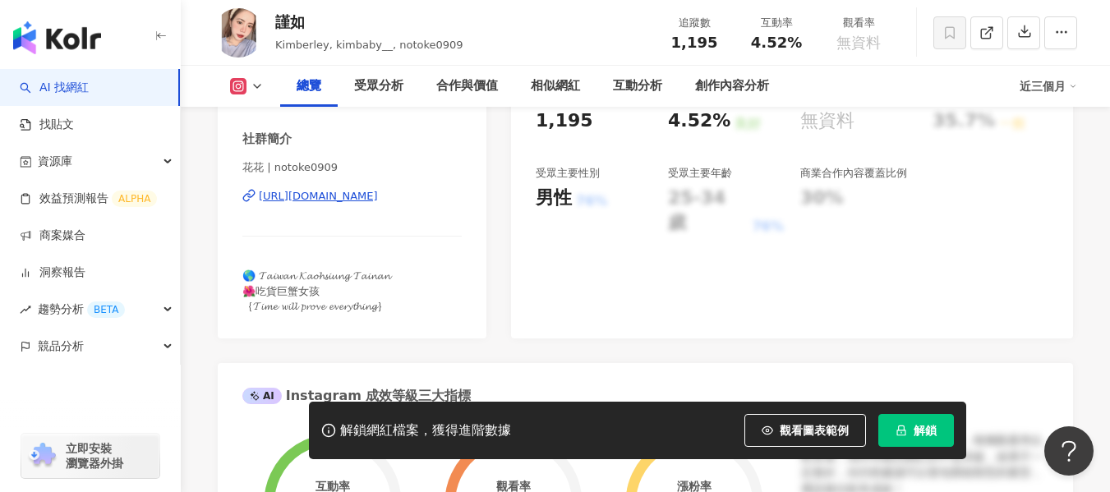
click at [355, 191] on div "https://www.instagram.com/notoke0909/" at bounding box center [318, 196] width 119 height 15
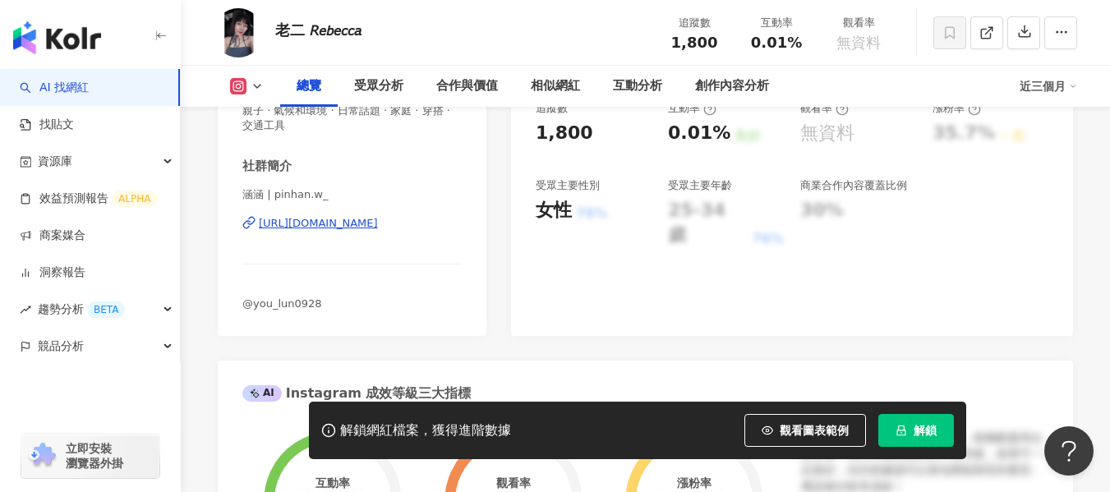
scroll to position [329, 0]
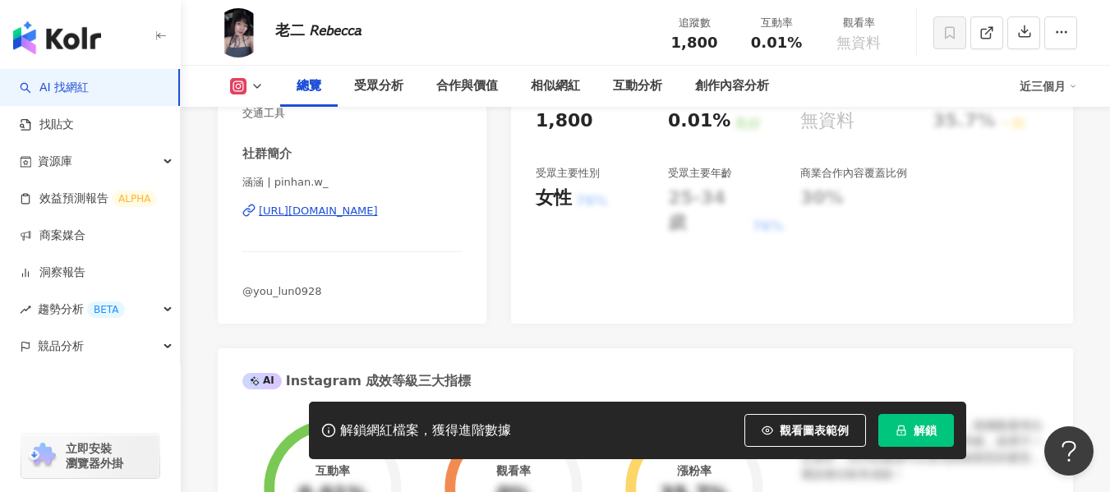
drag, startPoint x: 297, startPoint y: 191, endPoint x: 327, endPoint y: 221, distance: 41.8
click at [297, 193] on div "涵涵 | pinhan.w_ https://www.instagram.com/pinhan.w_/" at bounding box center [351, 223] width 219 height 96
click at [327, 215] on div "https://www.instagram.com/pinhan.w_/" at bounding box center [318, 211] width 119 height 15
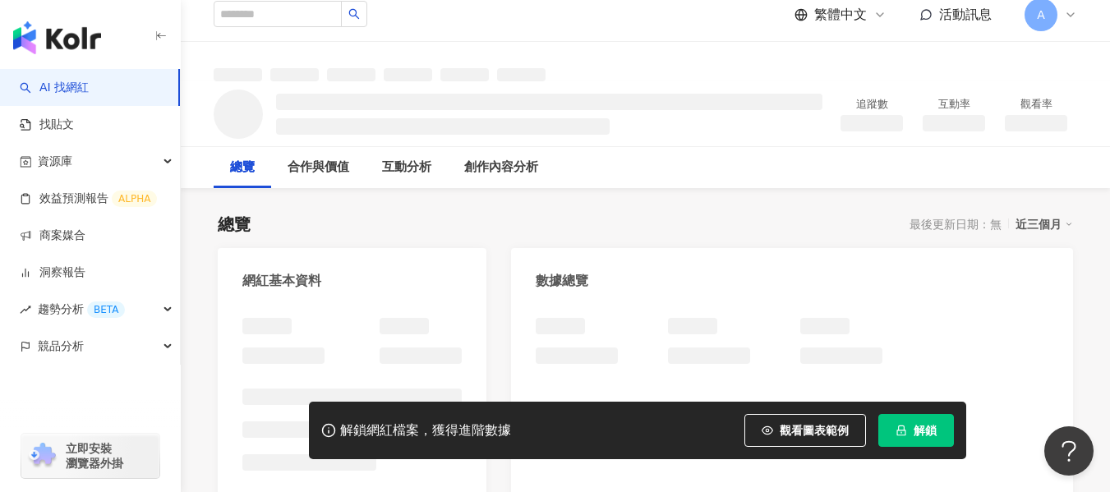
scroll to position [246, 0]
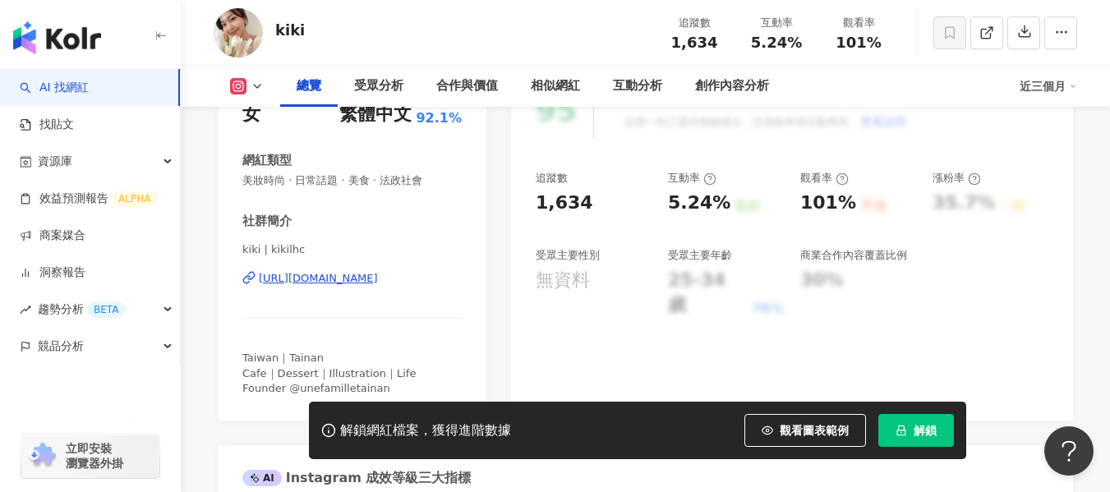
click at [361, 280] on div "[URL][DOMAIN_NAME]" at bounding box center [318, 278] width 119 height 15
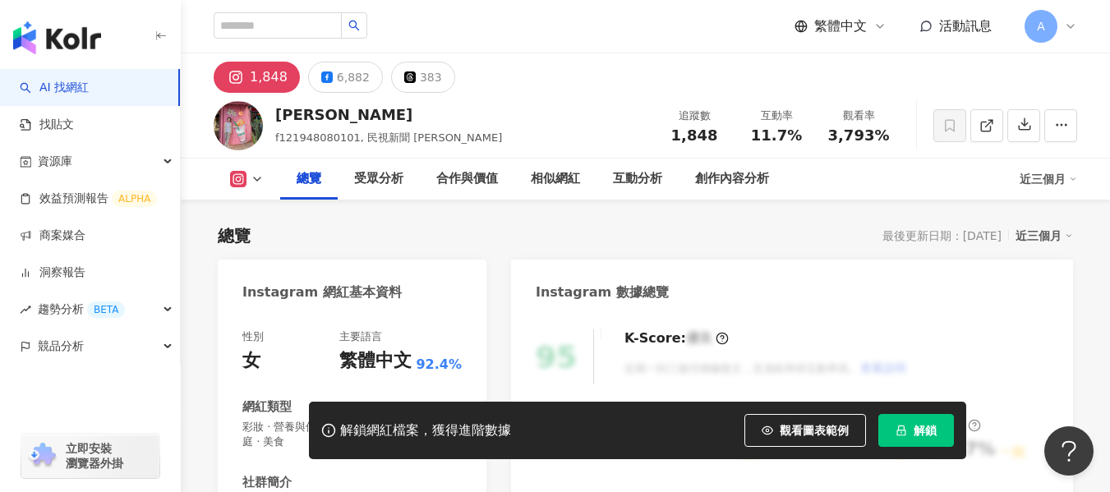
scroll to position [246, 0]
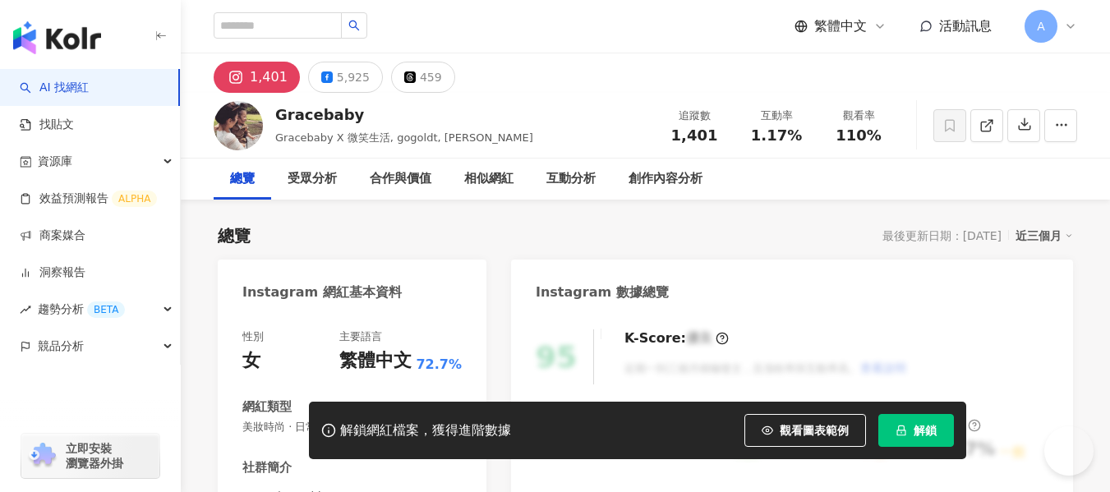
scroll to position [164, 0]
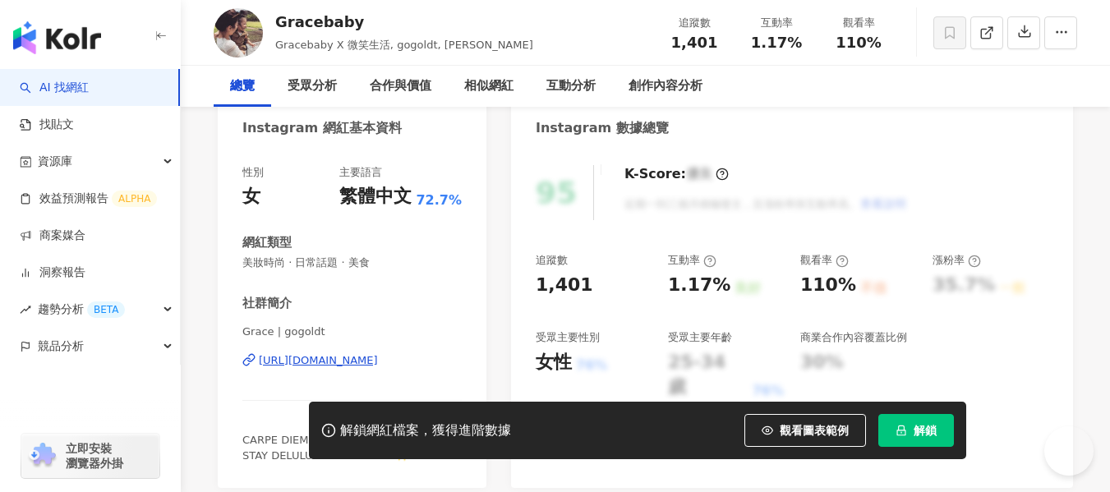
click at [311, 363] on div "[URL][DOMAIN_NAME]" at bounding box center [318, 360] width 119 height 15
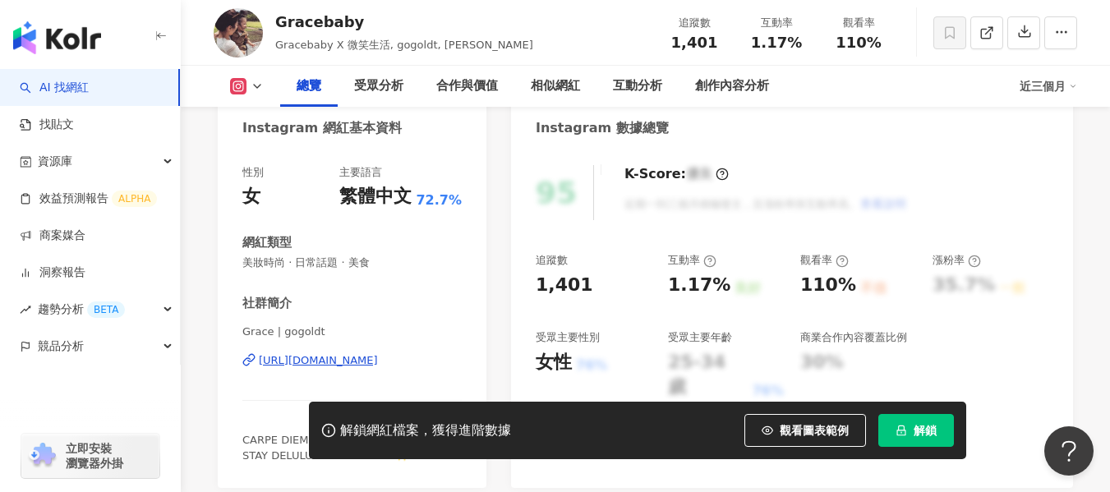
scroll to position [0, 0]
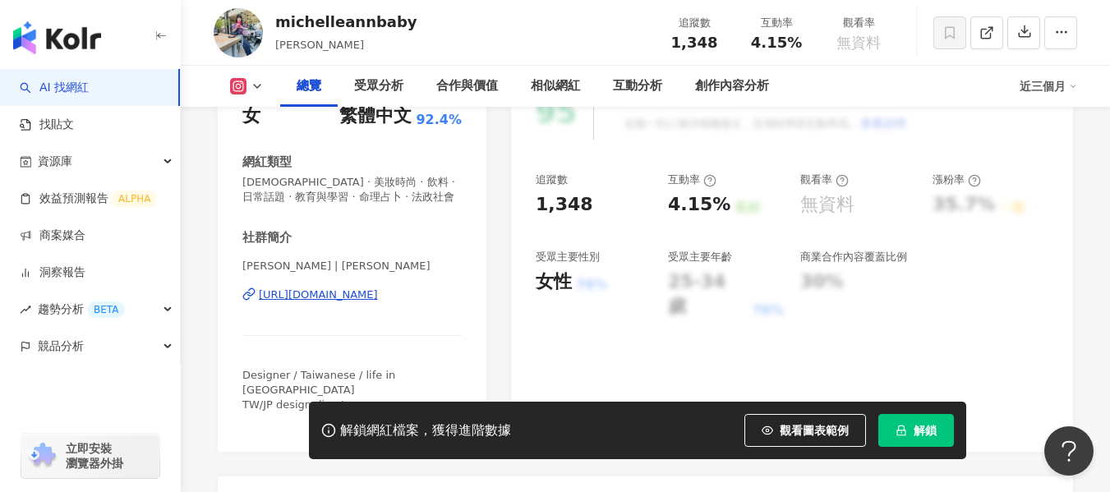
scroll to position [329, 0]
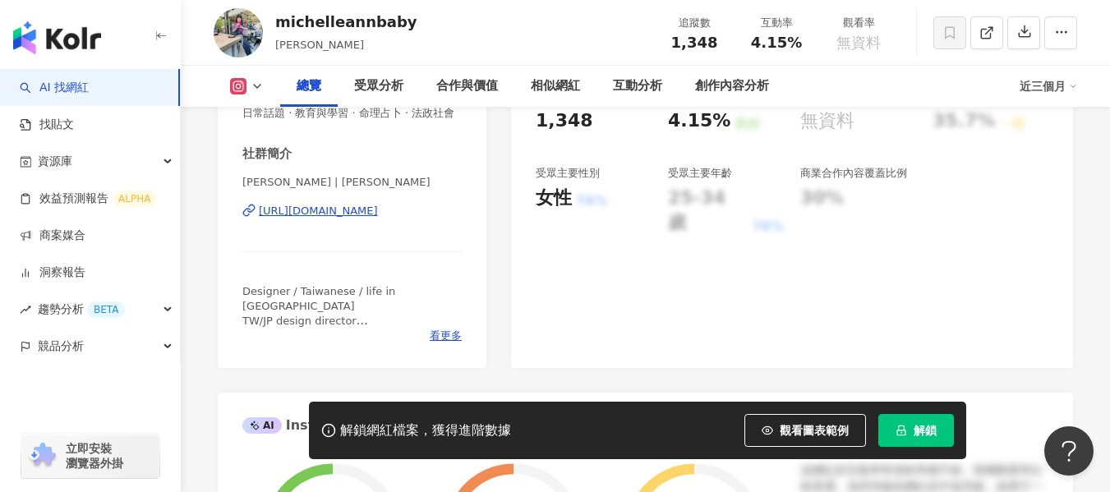
click at [333, 216] on div "[URL][DOMAIN_NAME]" at bounding box center [318, 211] width 119 height 15
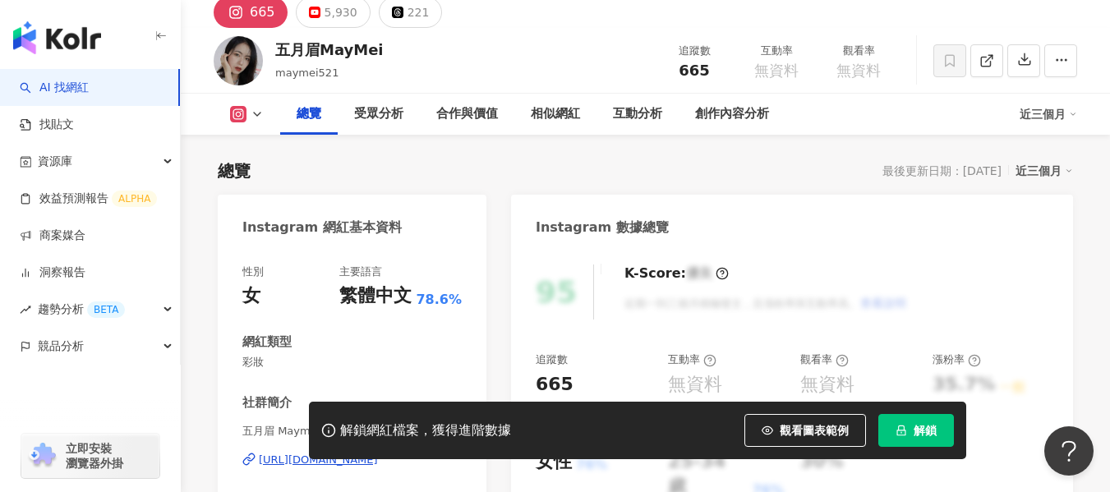
scroll to position [164, 0]
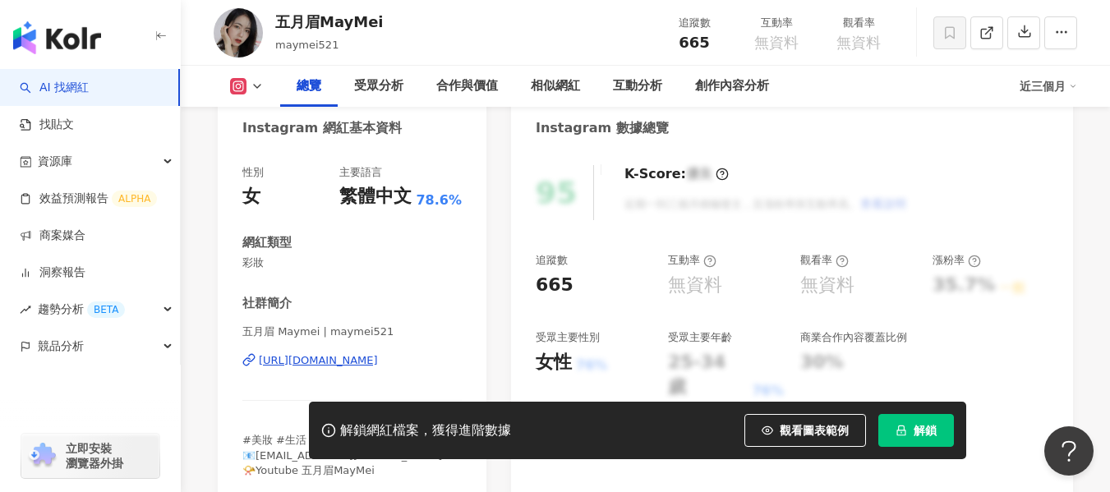
click at [342, 353] on div "[URL][DOMAIN_NAME]" at bounding box center [318, 360] width 119 height 15
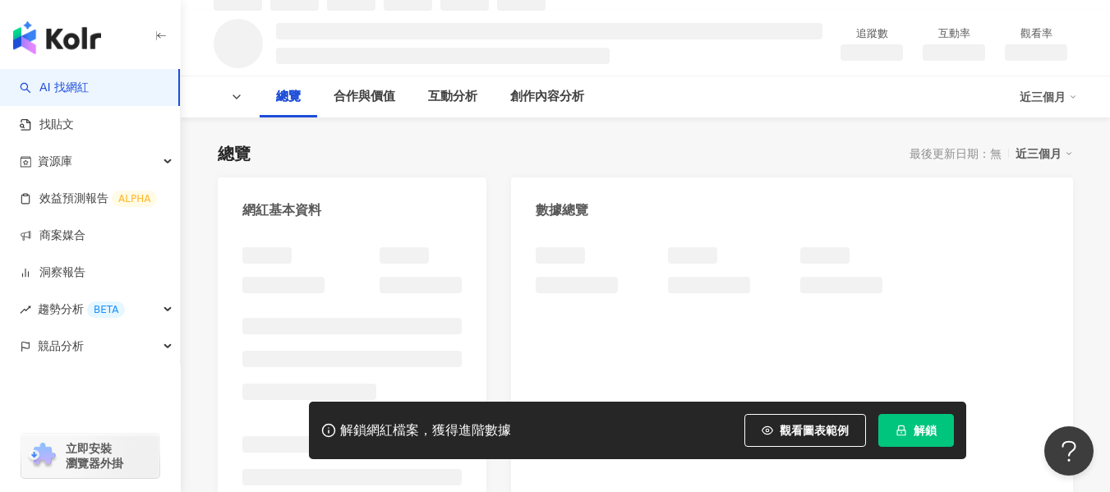
scroll to position [164, 0]
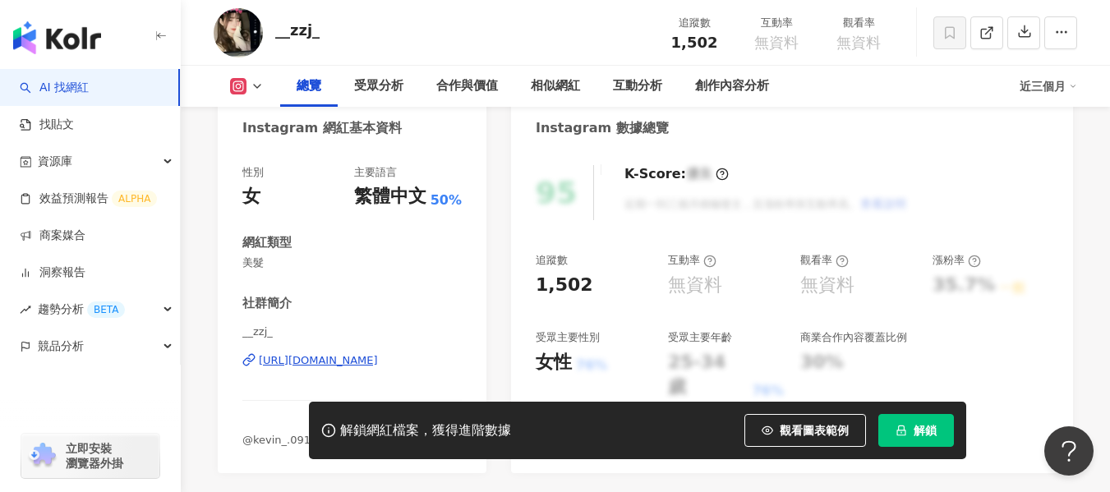
click at [340, 277] on div "性別 女 主要語言 繁體中文 50% 網紅類型 美髮 社群簡介 __zzj_ https://www.instagram.com/__zzj_/ @kevin…" at bounding box center [351, 306] width 219 height 283
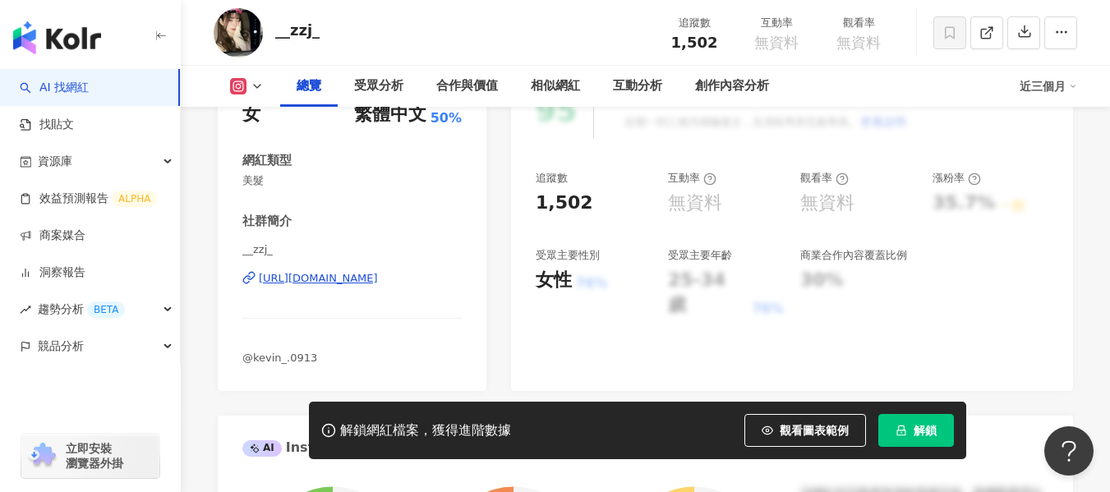
click at [340, 277] on div "https://www.instagram.com/__zzj_/" at bounding box center [318, 278] width 119 height 15
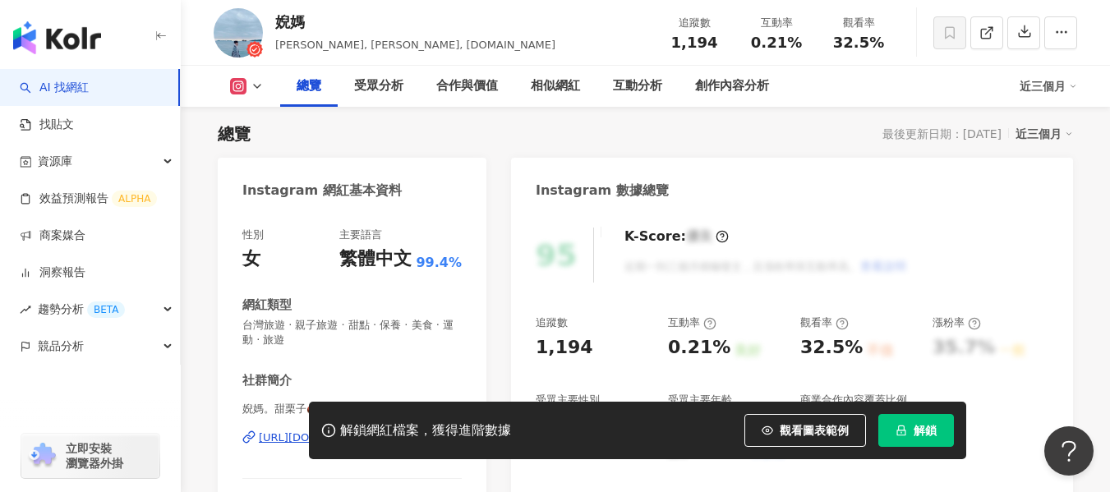
scroll to position [164, 0]
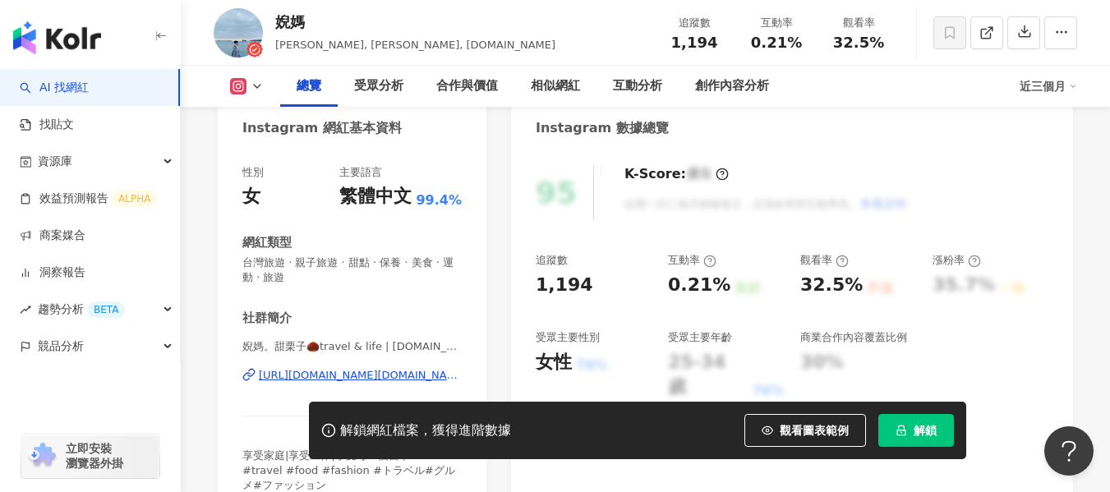
click at [338, 368] on div "[URL][DOMAIN_NAME][DOMAIN_NAME]" at bounding box center [360, 375] width 203 height 15
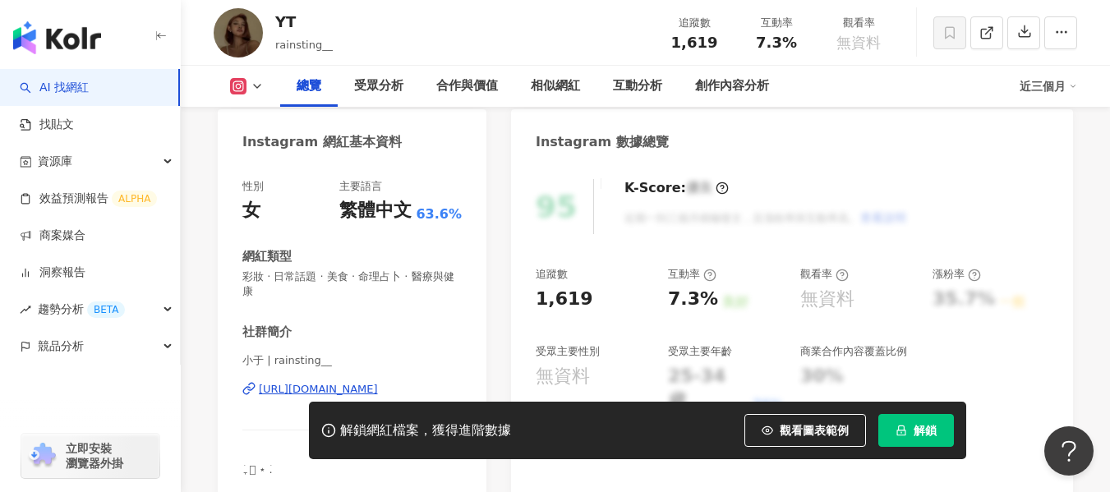
scroll to position [164, 0]
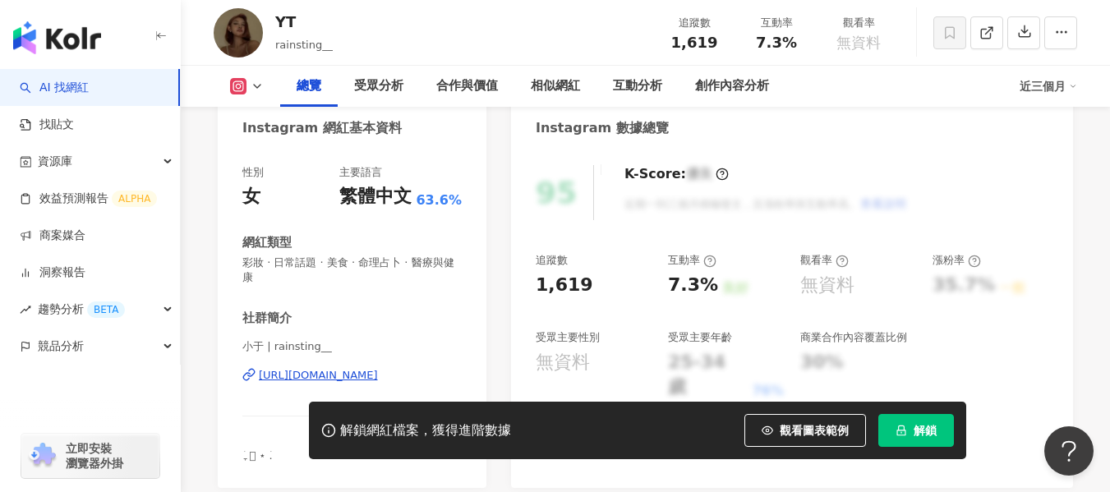
click at [297, 372] on div "https://www.instagram.com/rainsting__/" at bounding box center [318, 375] width 119 height 15
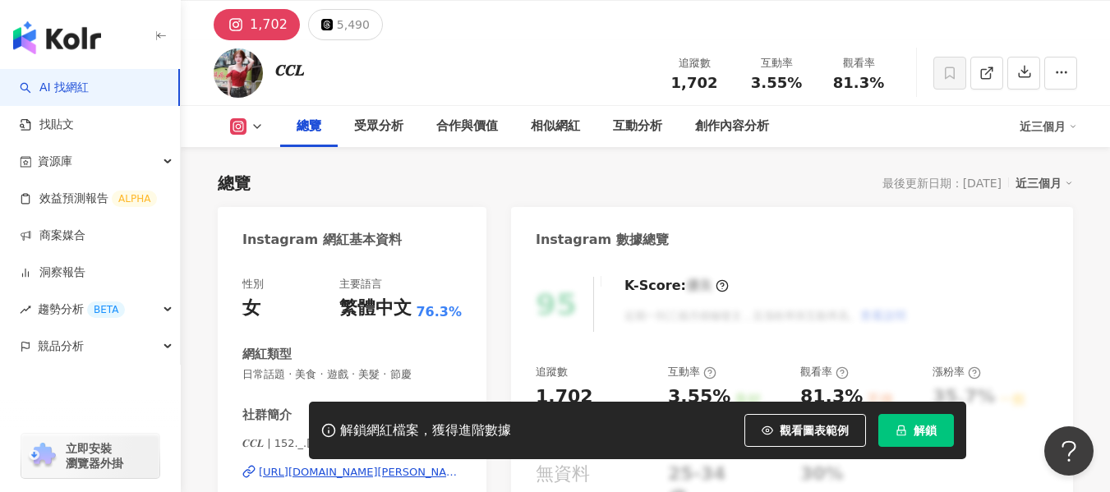
scroll to position [164, 0]
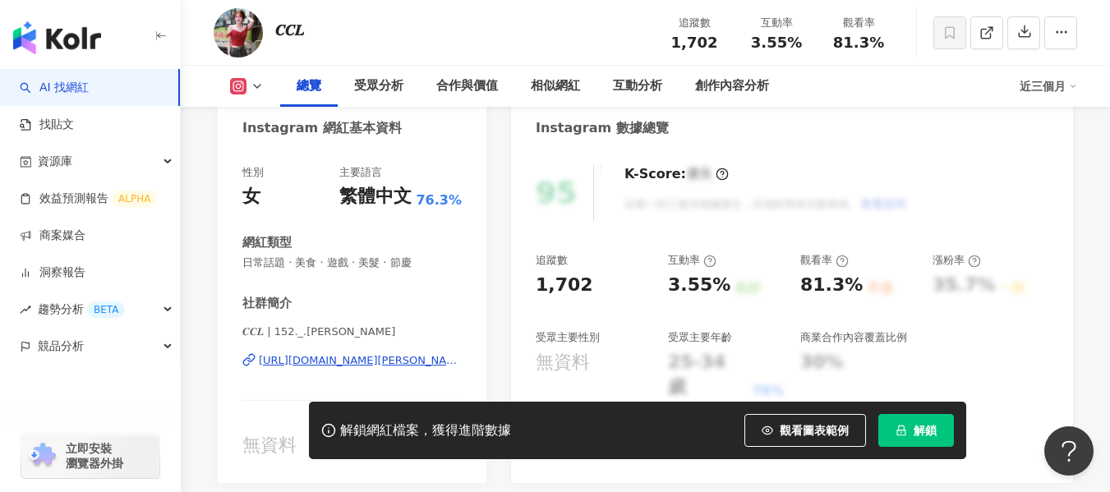
click at [310, 365] on div "https://www.instagram.com/152._.lin/" at bounding box center [360, 360] width 203 height 15
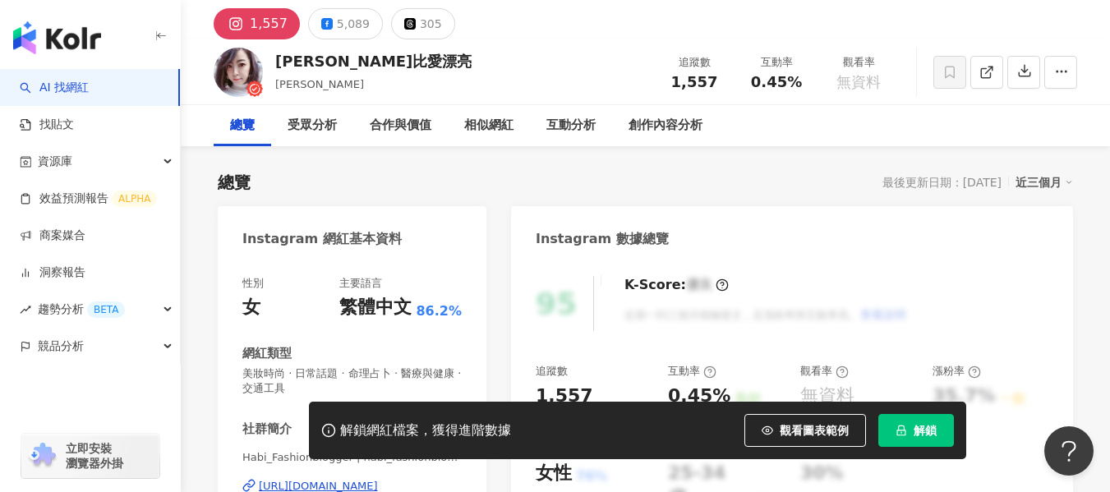
scroll to position [164, 0]
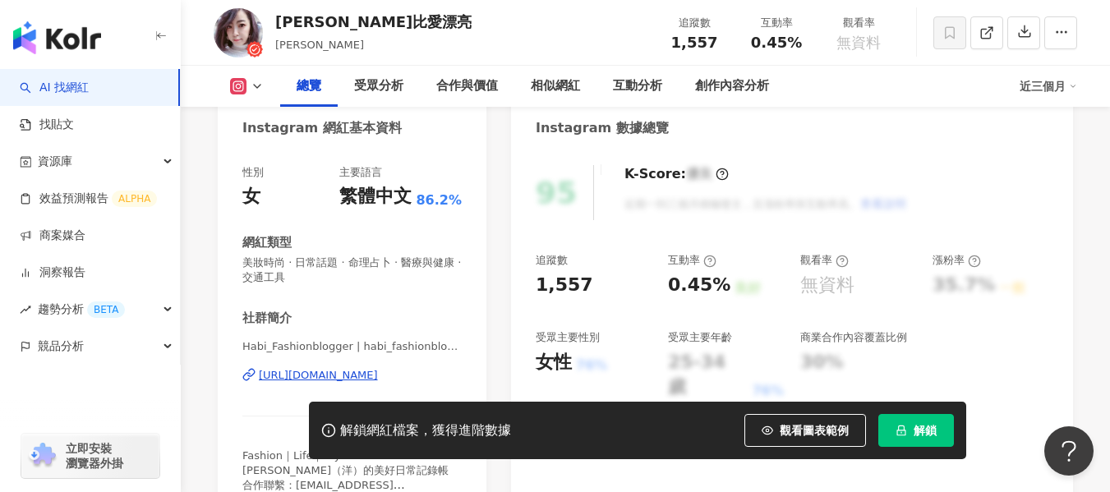
click at [311, 379] on div "[URL][DOMAIN_NAME]" at bounding box center [318, 375] width 119 height 15
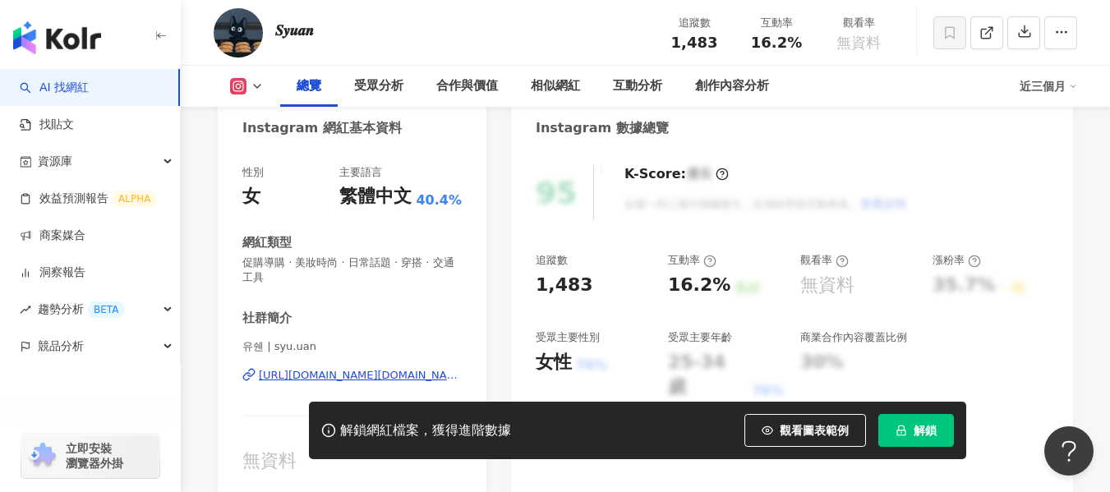
click at [287, 372] on div "https://www.instagram.com/syu.uan/" at bounding box center [360, 375] width 203 height 15
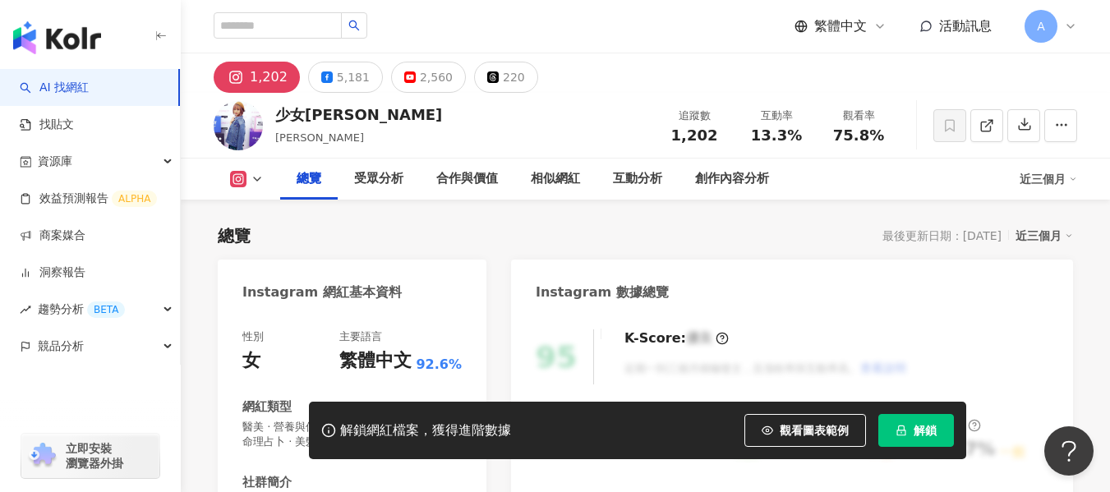
scroll to position [246, 0]
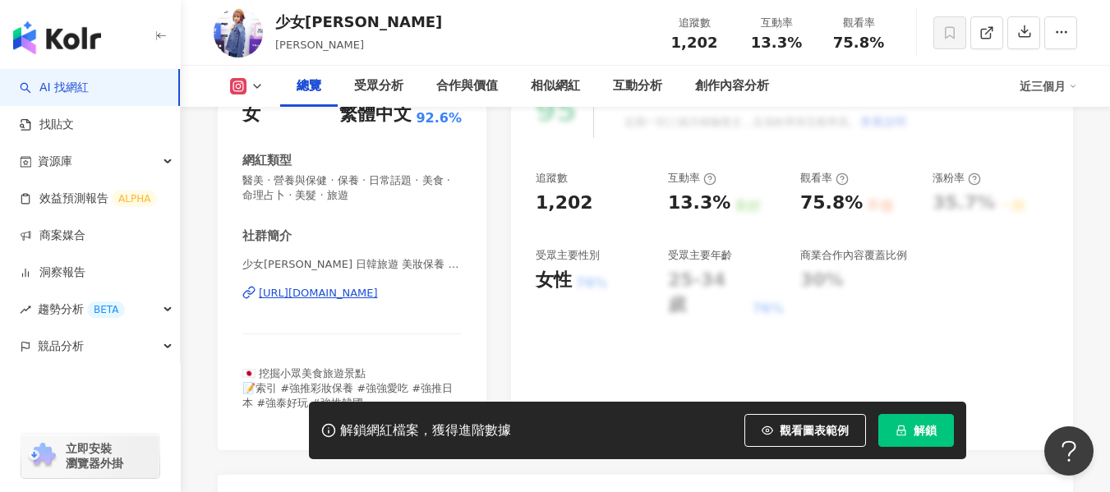
click at [373, 274] on div "少女[PERSON_NAME] 日韓旅遊 美妝保養 | johnliutv [URL][DOMAIN_NAME]" at bounding box center [351, 305] width 219 height 96
click at [377, 287] on div "https://www.instagram.com/johnliutv/" at bounding box center [318, 293] width 119 height 15
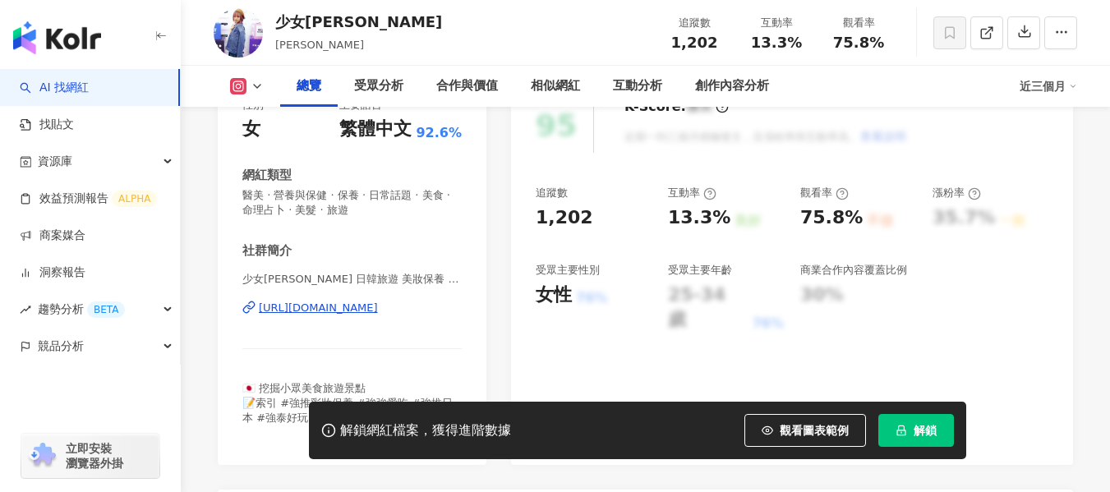
scroll to position [246, 0]
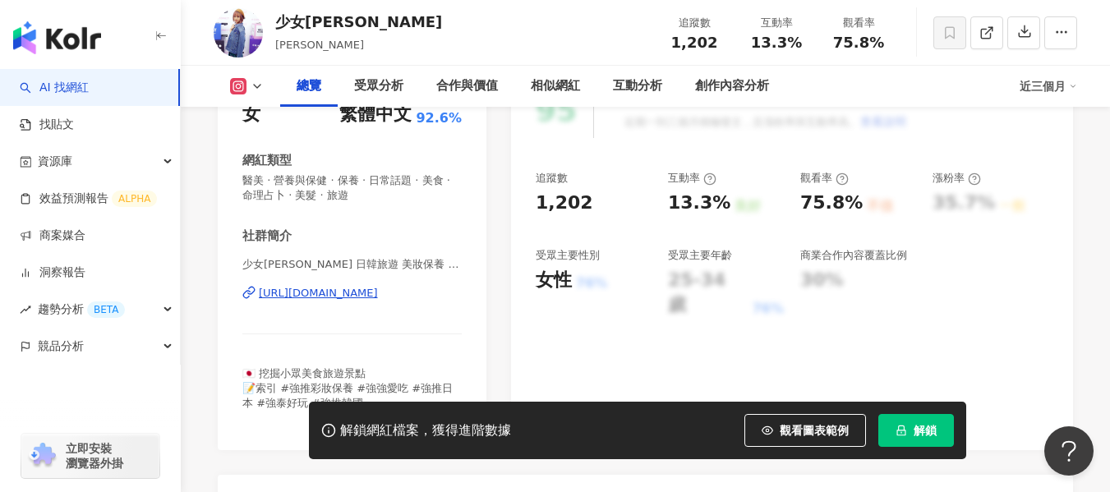
click at [361, 298] on div "https://www.instagram.com/johnliutv/" at bounding box center [318, 293] width 119 height 15
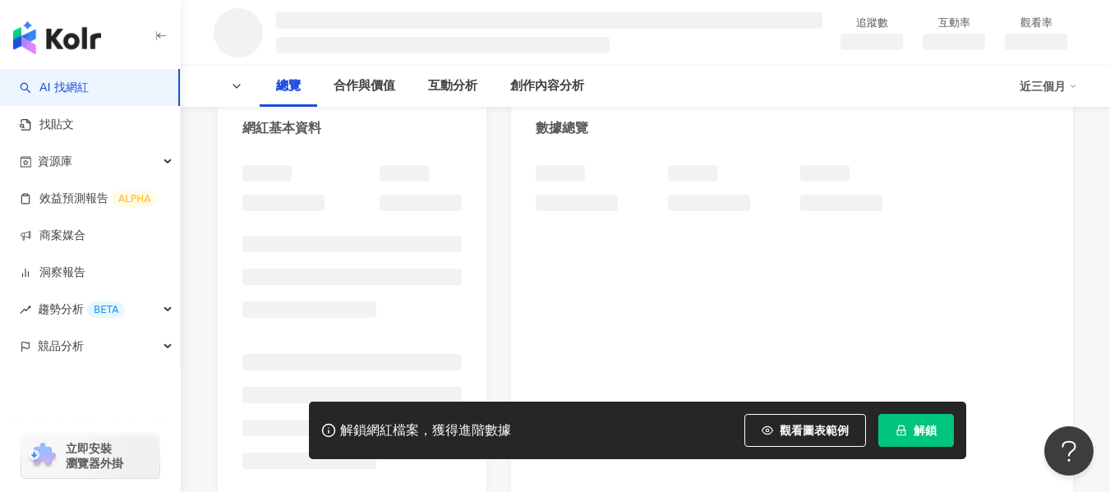
scroll to position [329, 0]
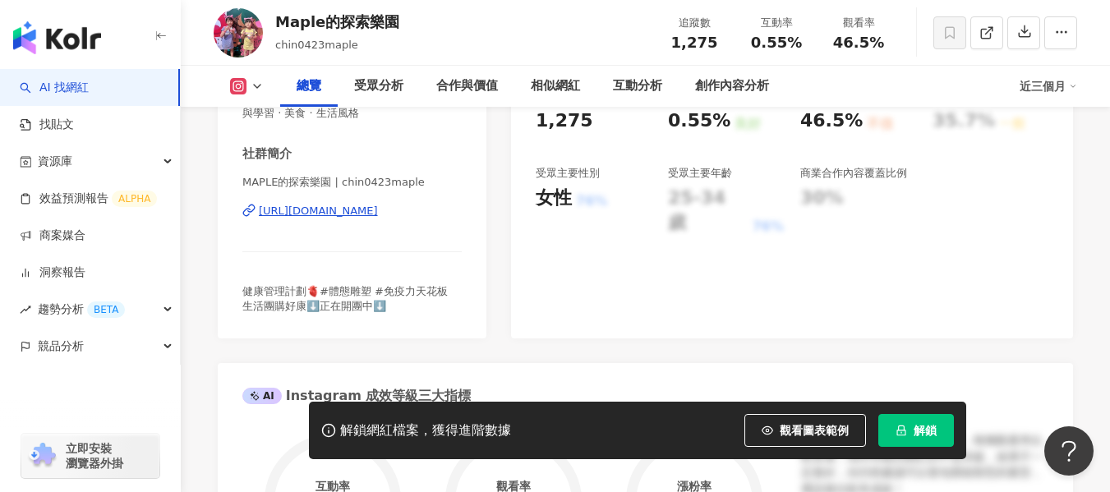
click at [346, 212] on div "https://www.instagram.com/chin0423maple/" at bounding box center [318, 211] width 119 height 15
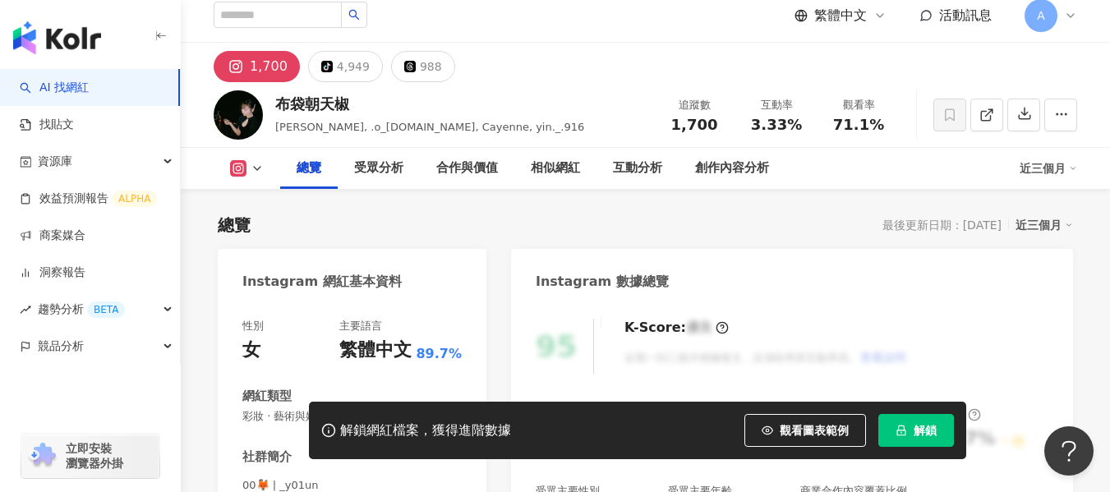
scroll to position [164, 0]
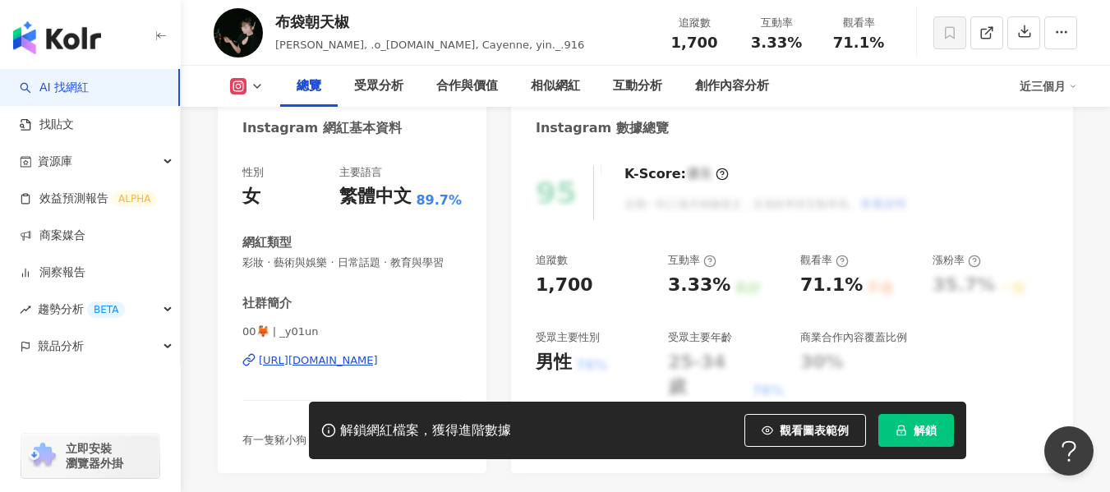
click at [272, 359] on div "https://www.instagram.com/_y01un/" at bounding box center [318, 360] width 119 height 15
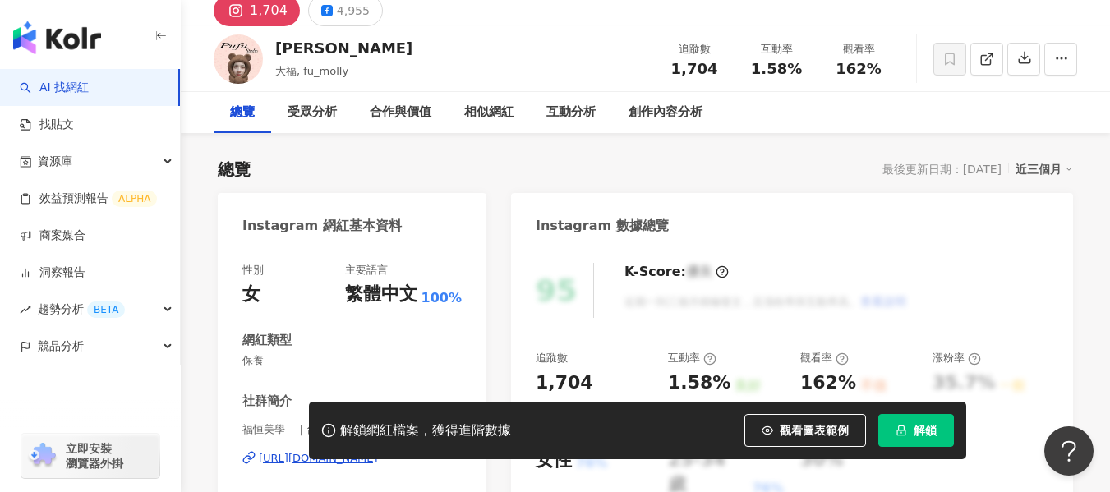
scroll to position [246, 0]
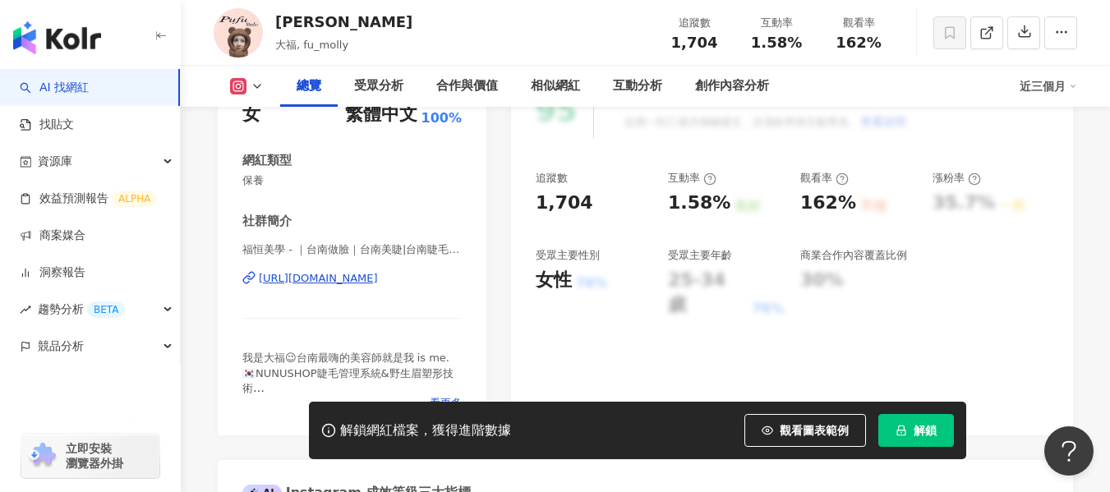
click at [378, 276] on div "[URL][DOMAIN_NAME]" at bounding box center [318, 278] width 119 height 15
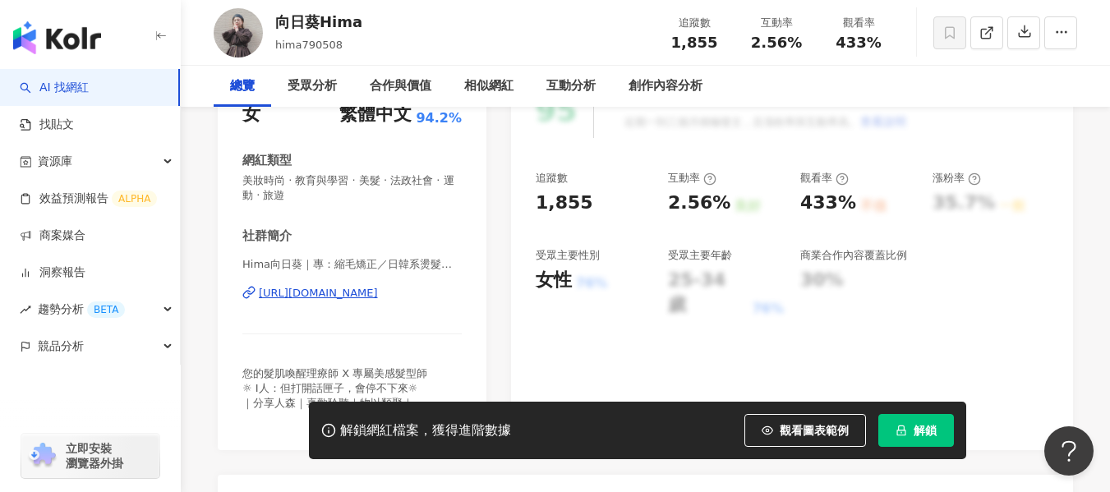
click at [311, 292] on div "https://www.instagram.com/hima790508_ego/" at bounding box center [318, 293] width 119 height 15
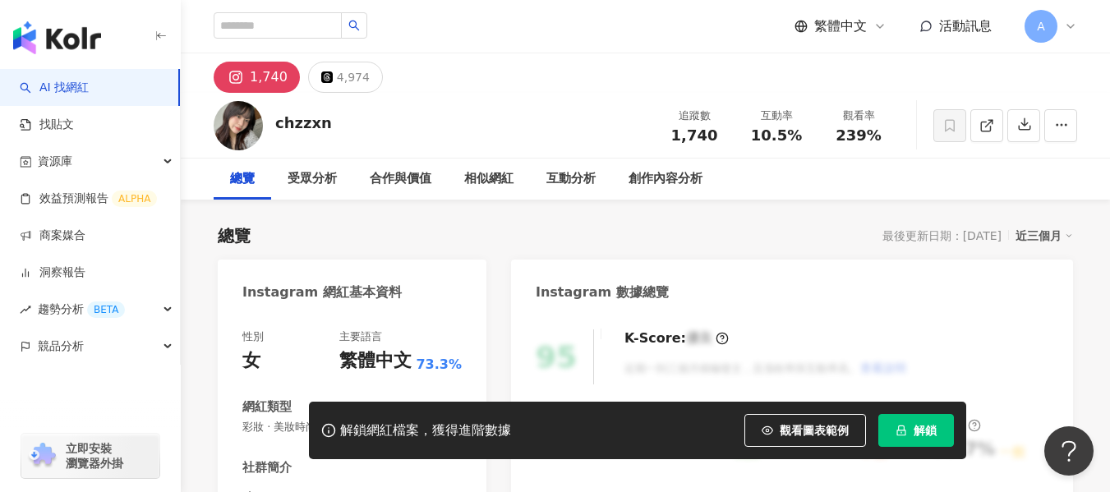
scroll to position [82, 0]
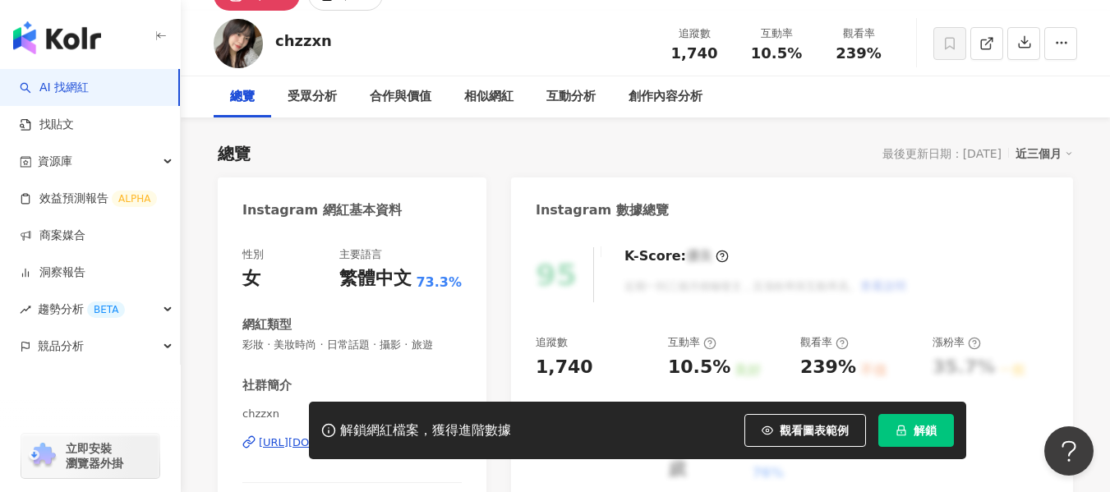
click at [378, 435] on div "https://www.instagram.com/chzzxn/" at bounding box center [318, 442] width 119 height 15
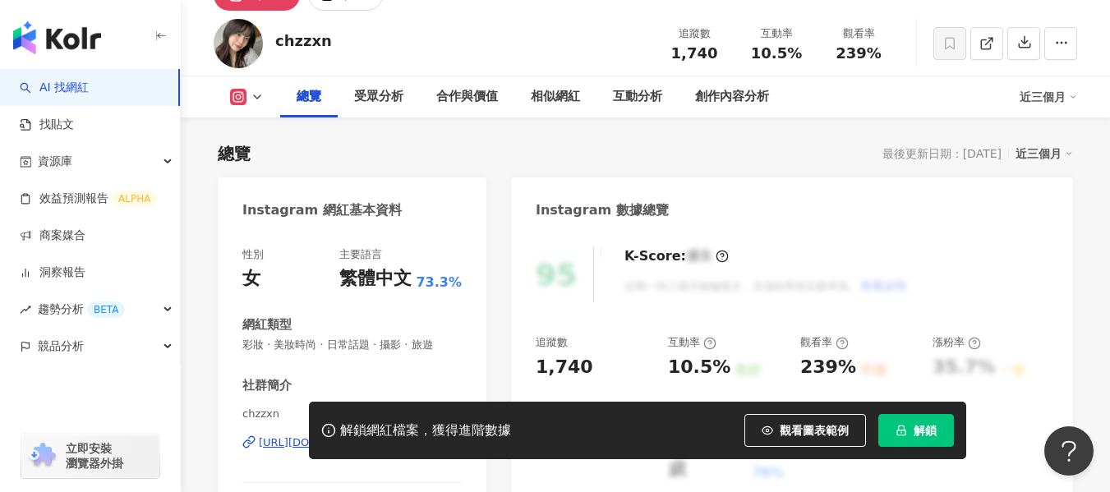
scroll to position [246, 0]
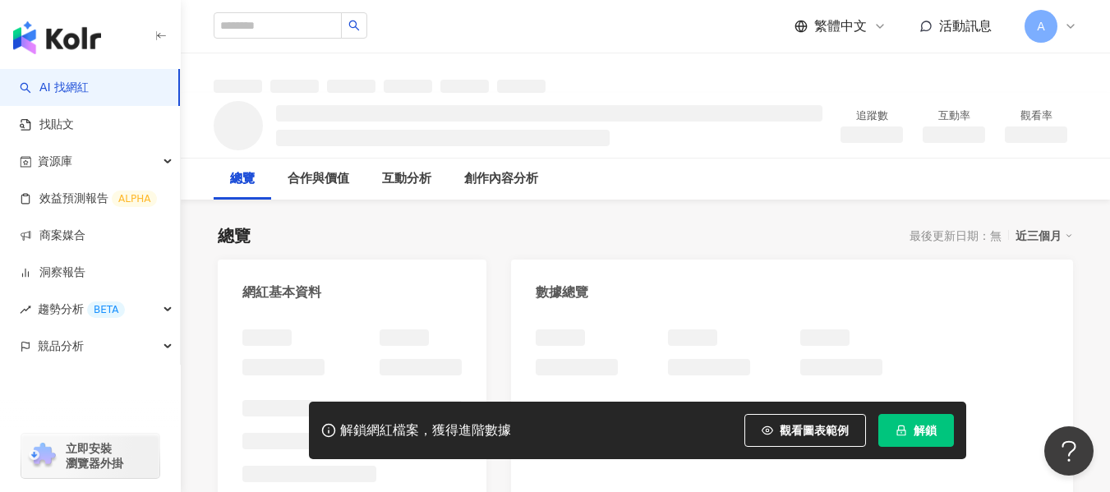
scroll to position [82, 0]
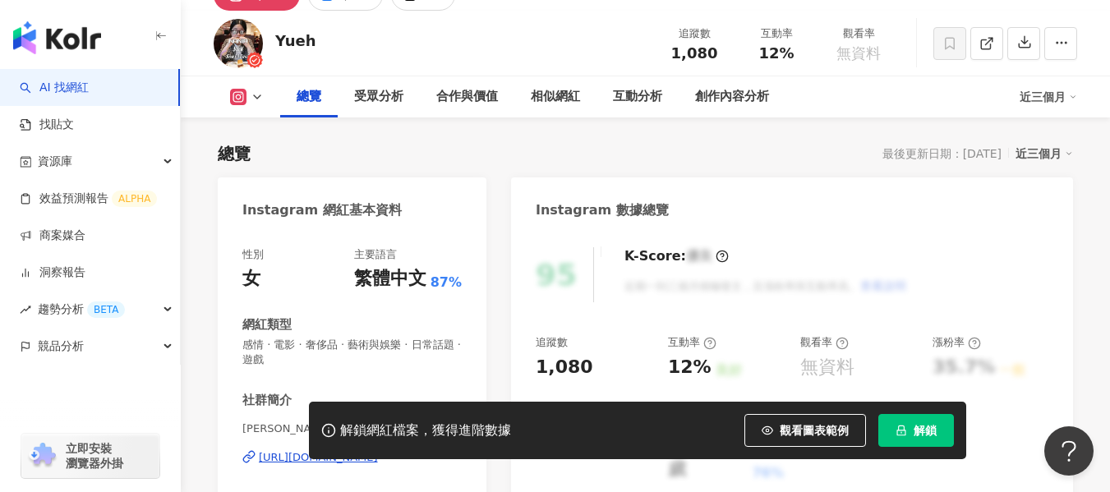
scroll to position [228, 0]
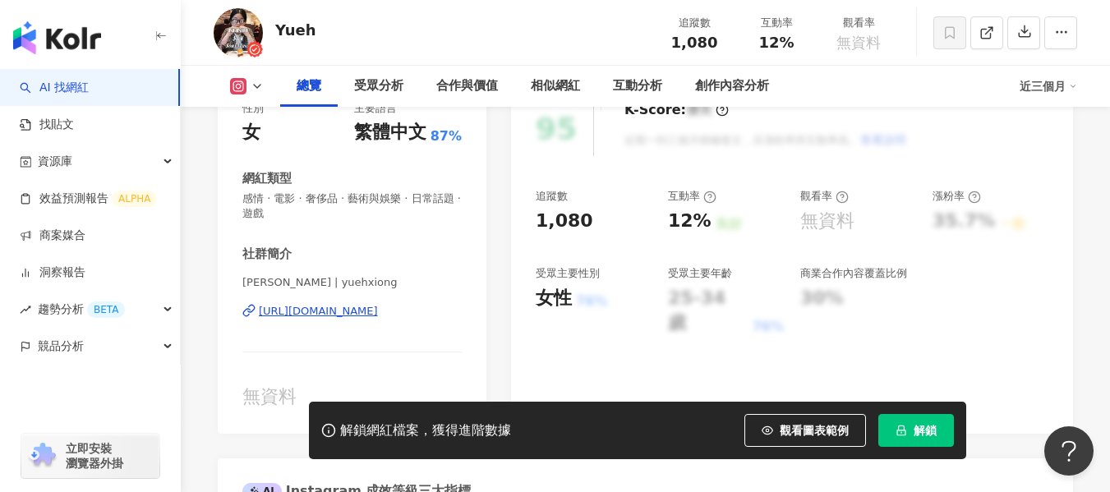
click at [378, 306] on div "https://www.instagram.com/yuehxiong/" at bounding box center [318, 311] width 119 height 15
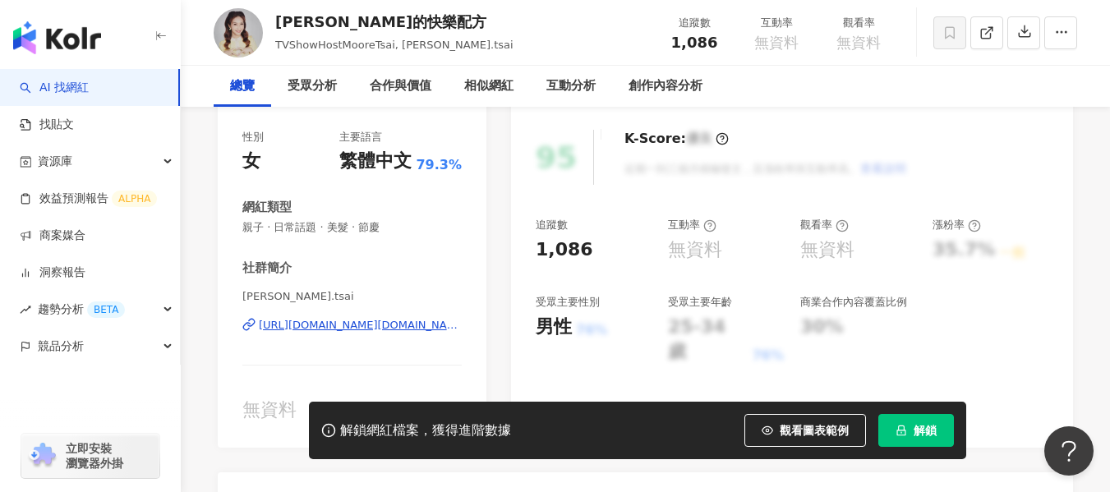
scroll to position [329, 0]
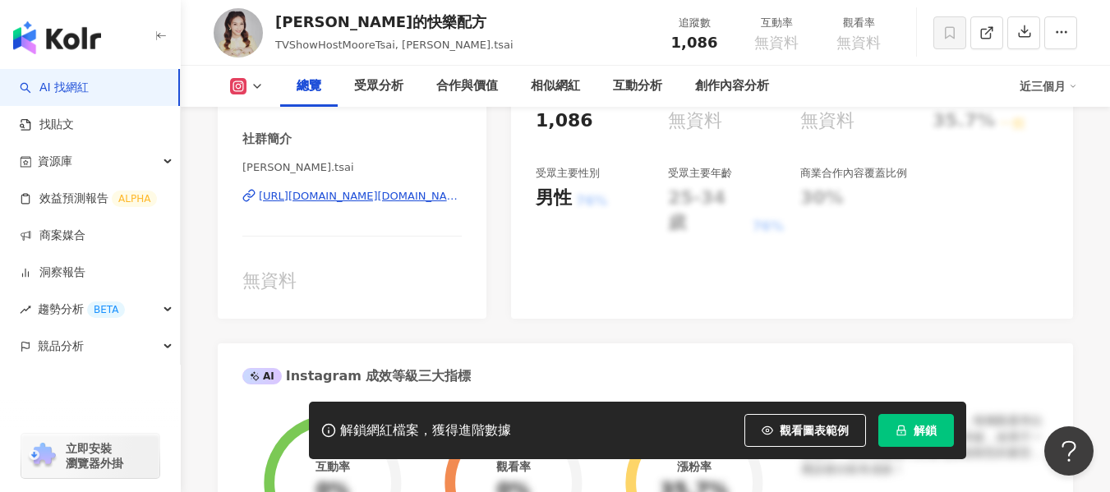
click at [374, 194] on div "[URL][DOMAIN_NAME][DOMAIN_NAME]" at bounding box center [360, 196] width 203 height 15
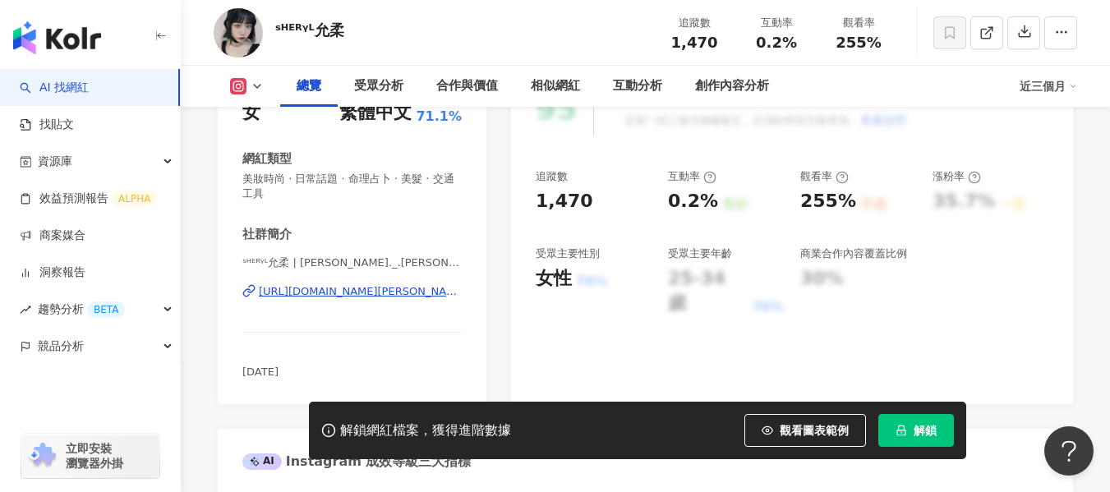
scroll to position [329, 0]
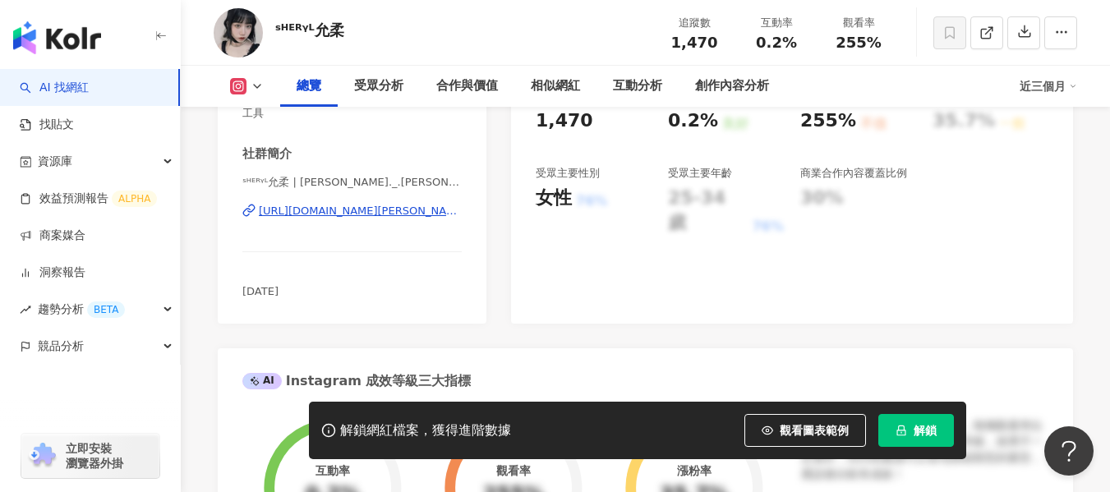
click at [318, 212] on div "[URL][DOMAIN_NAME][PERSON_NAME]" at bounding box center [360, 211] width 203 height 15
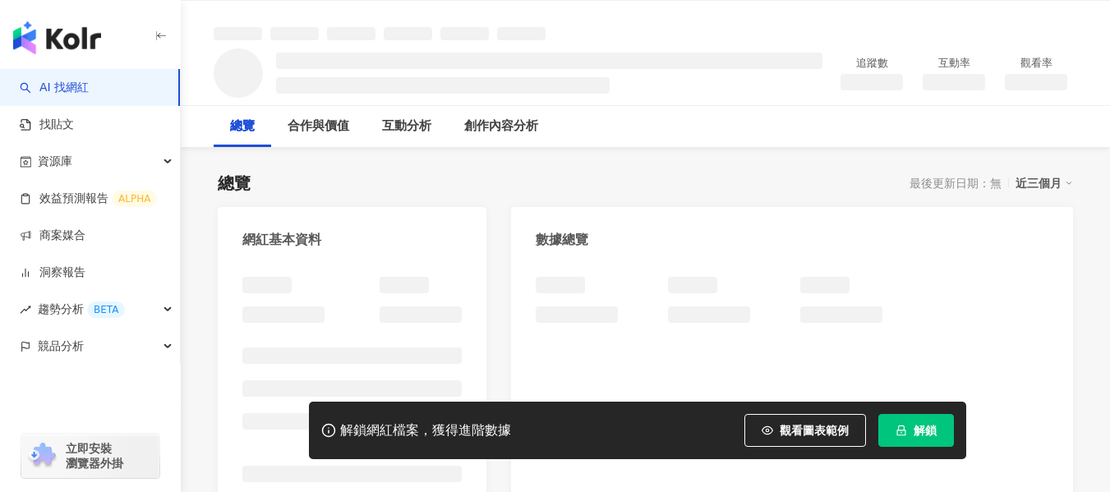
scroll to position [82, 0]
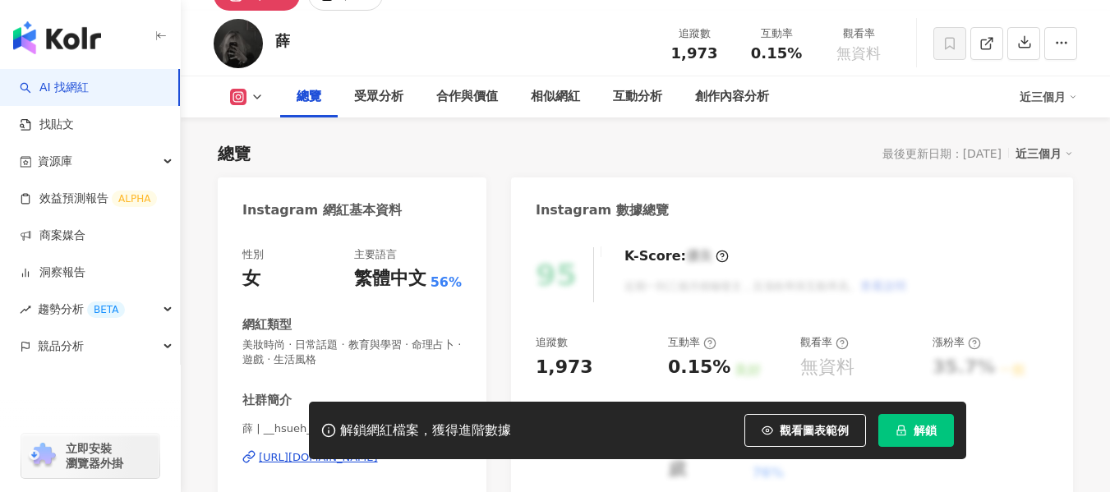
scroll to position [228, 0]
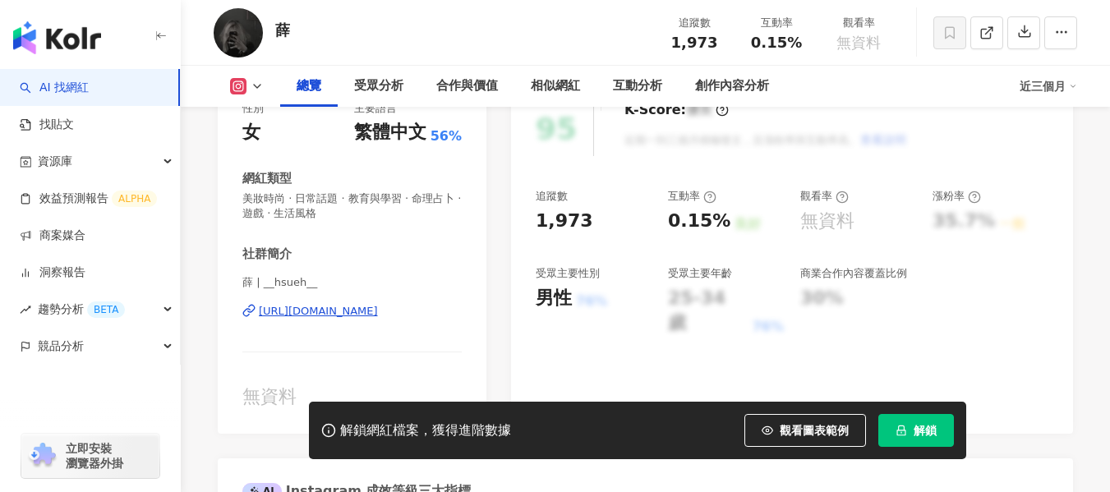
click at [378, 314] on div "https://www.instagram.com/__hsueh__/" at bounding box center [318, 311] width 119 height 15
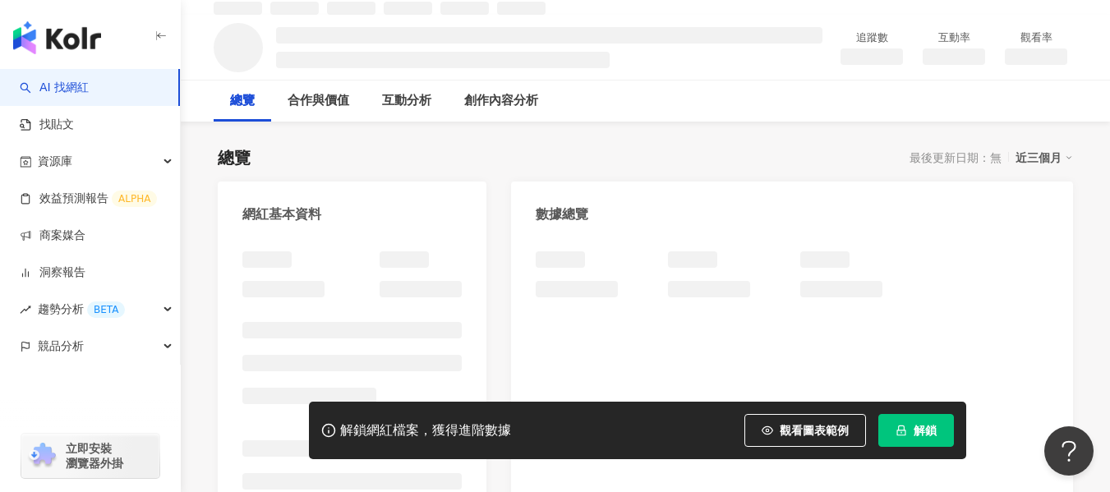
scroll to position [164, 0]
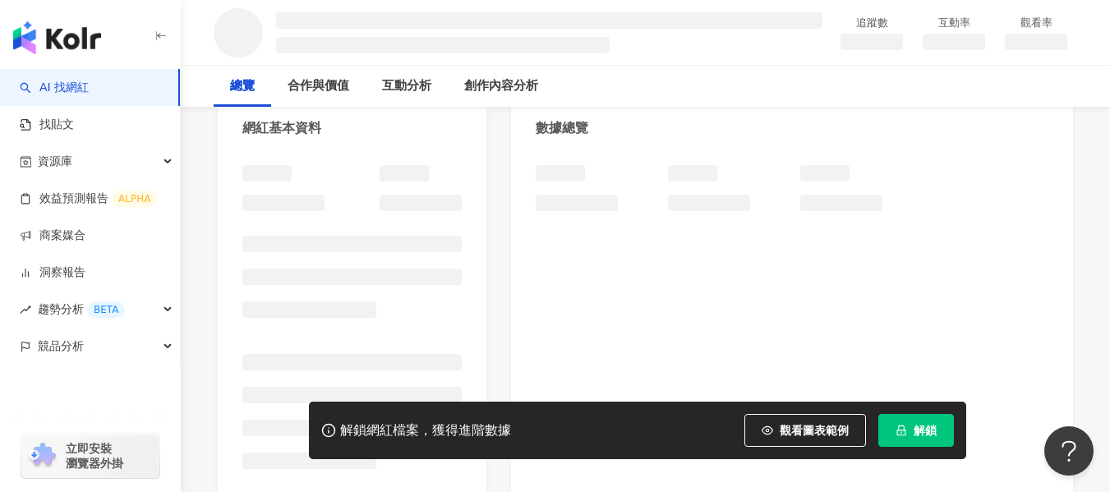
click at [363, 296] on div at bounding box center [351, 322] width 219 height 315
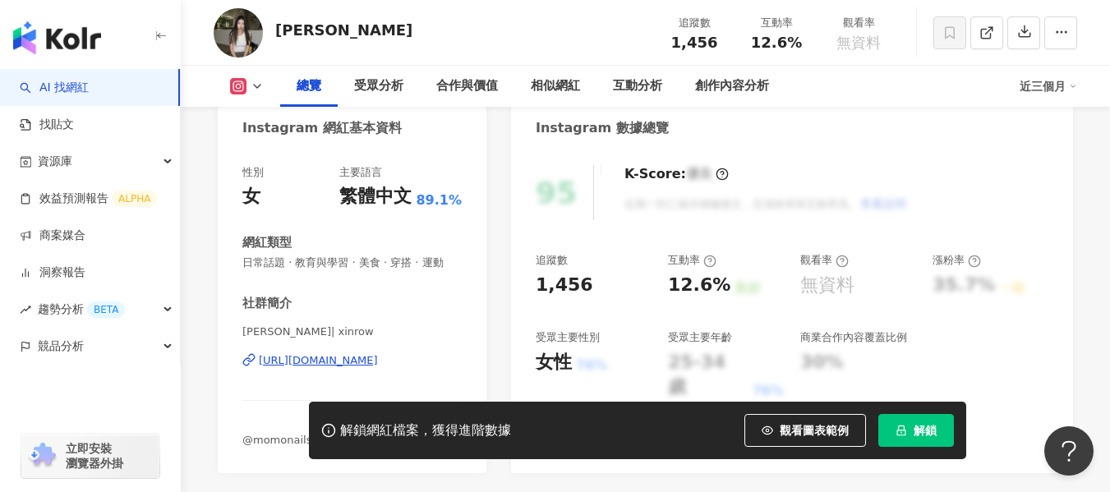
scroll to position [246, 0]
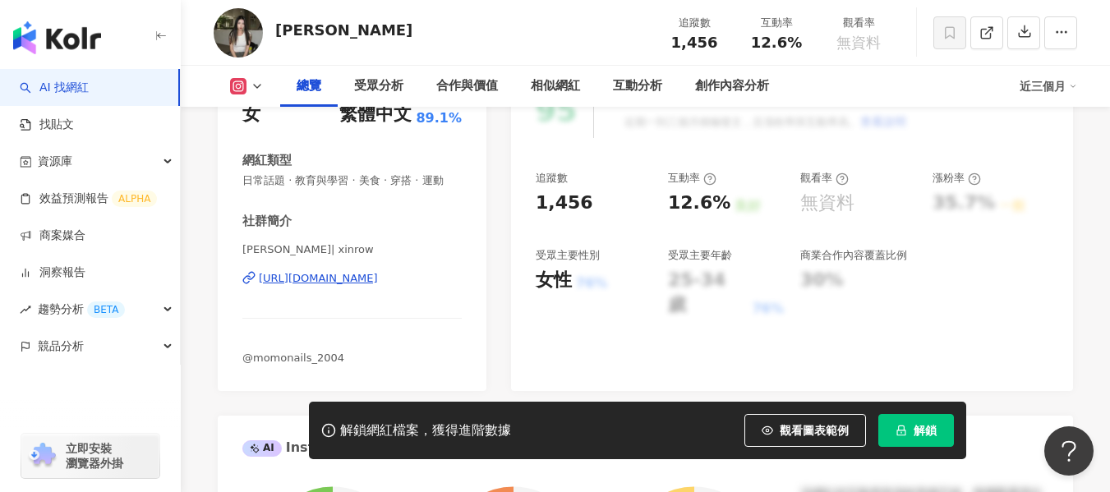
click at [365, 286] on div "https://www.instagram.com/xinrow/" at bounding box center [318, 278] width 119 height 15
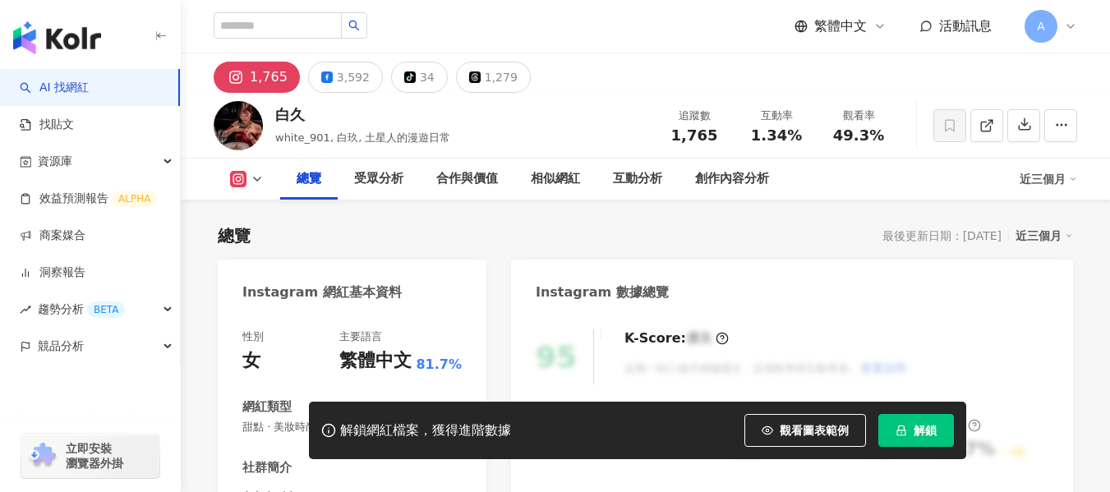
scroll to position [246, 0]
